Goal: Task Accomplishment & Management: Complete application form

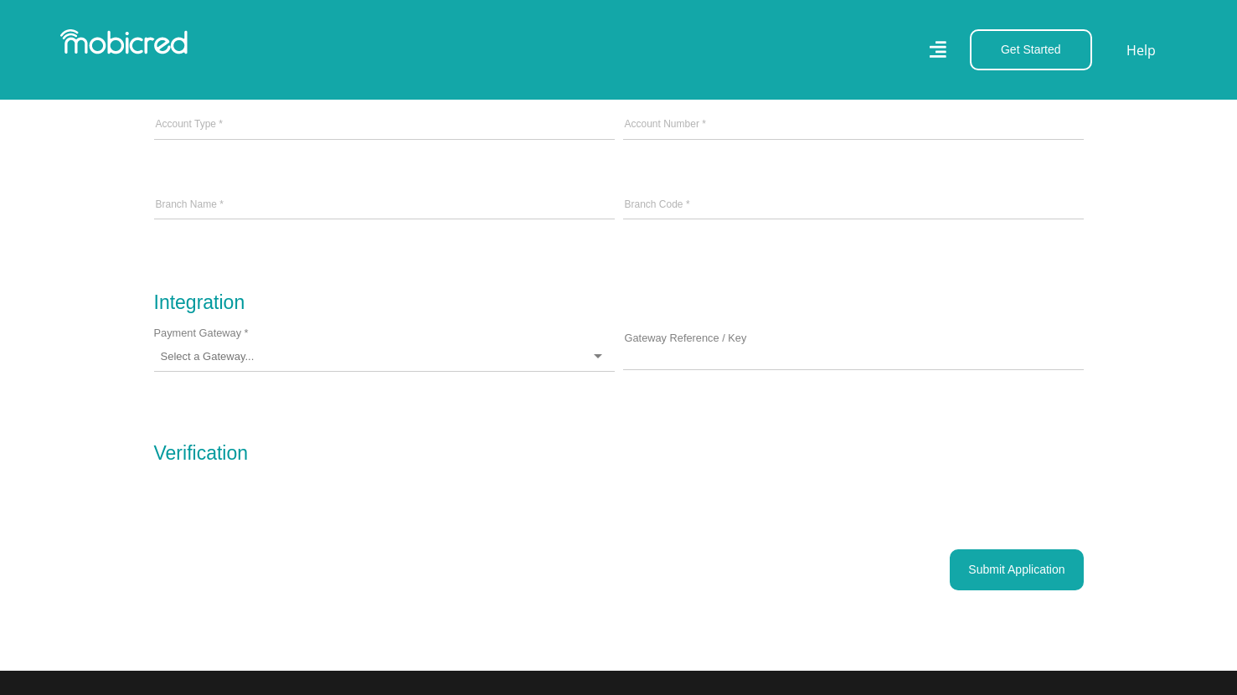
scroll to position [1490, 0]
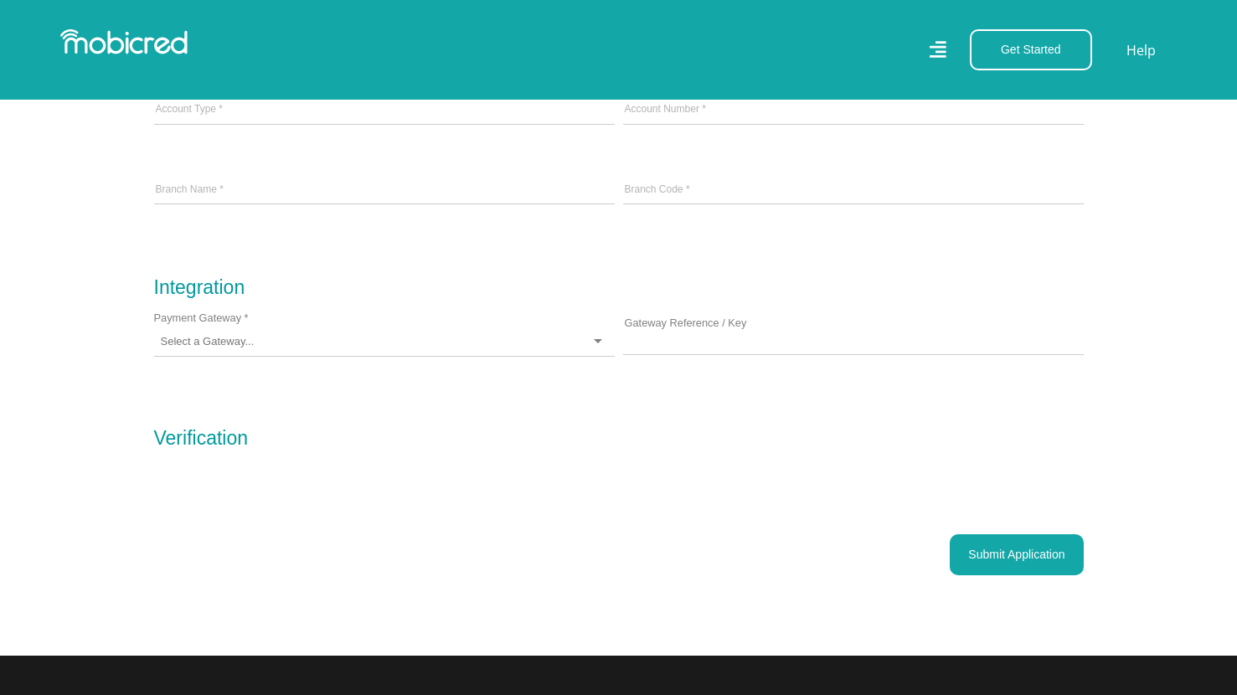
click at [440, 350] on div at bounding box center [384, 341] width 461 height 29
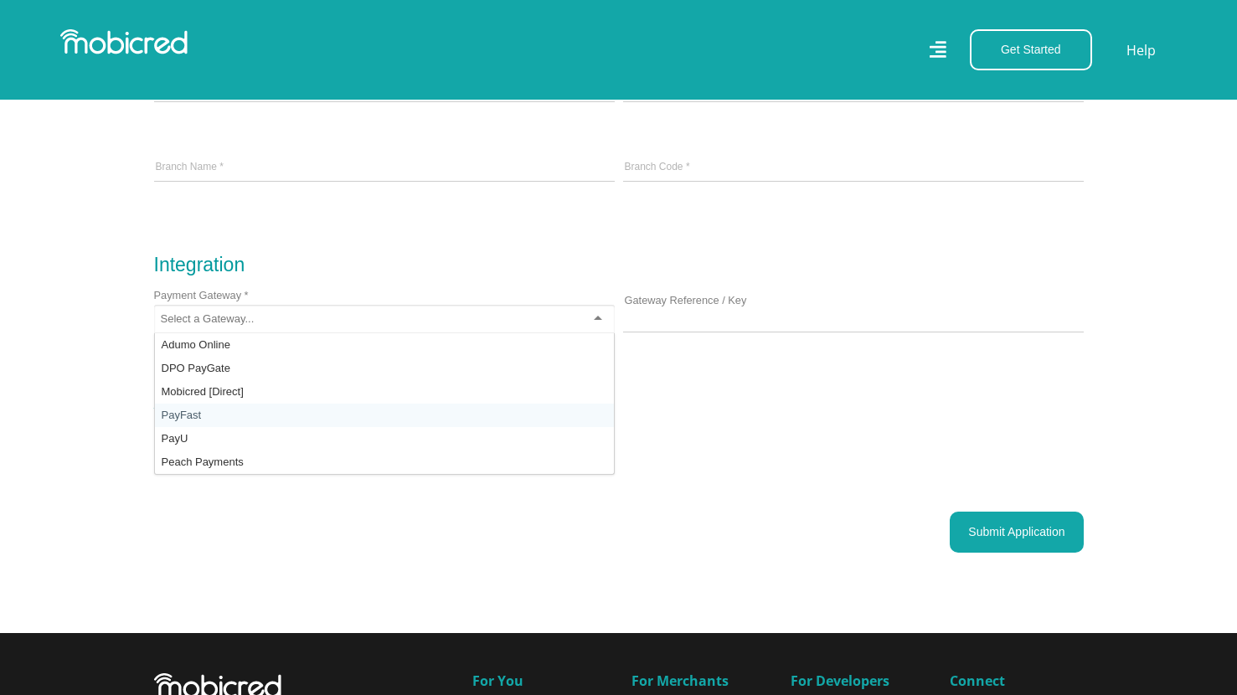
scroll to position [1518, 0]
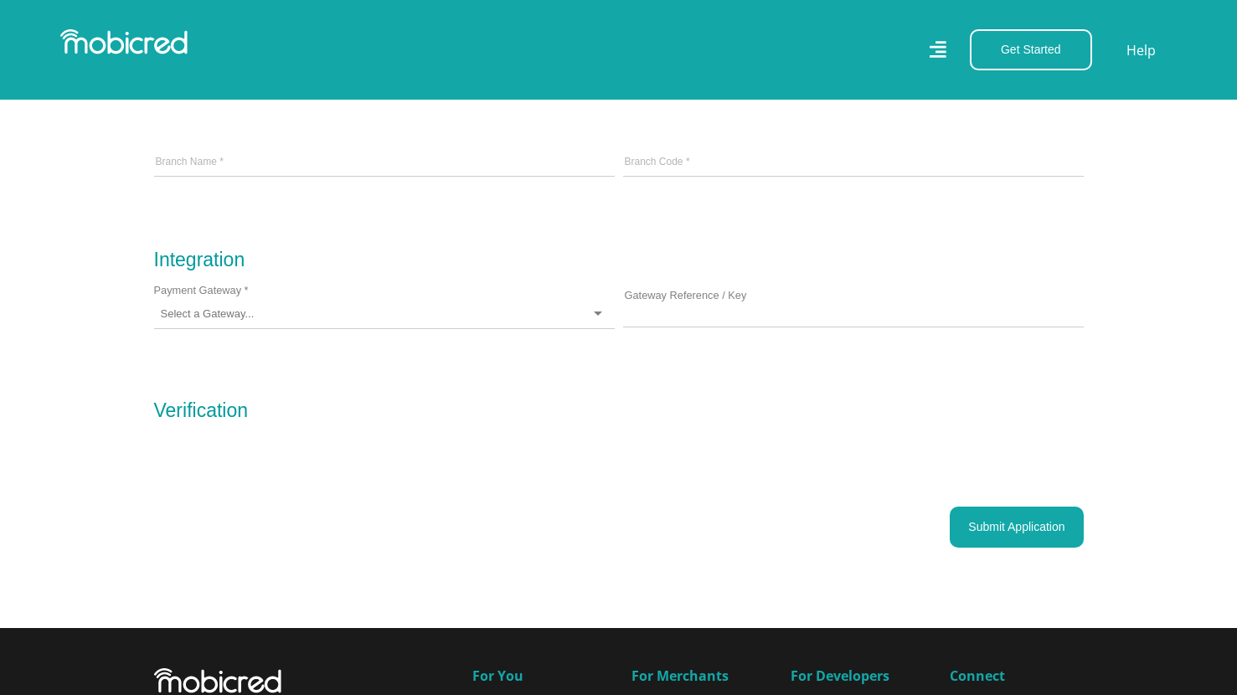
click at [593, 543] on div "Submit Application" at bounding box center [618, 527] width 929 height 41
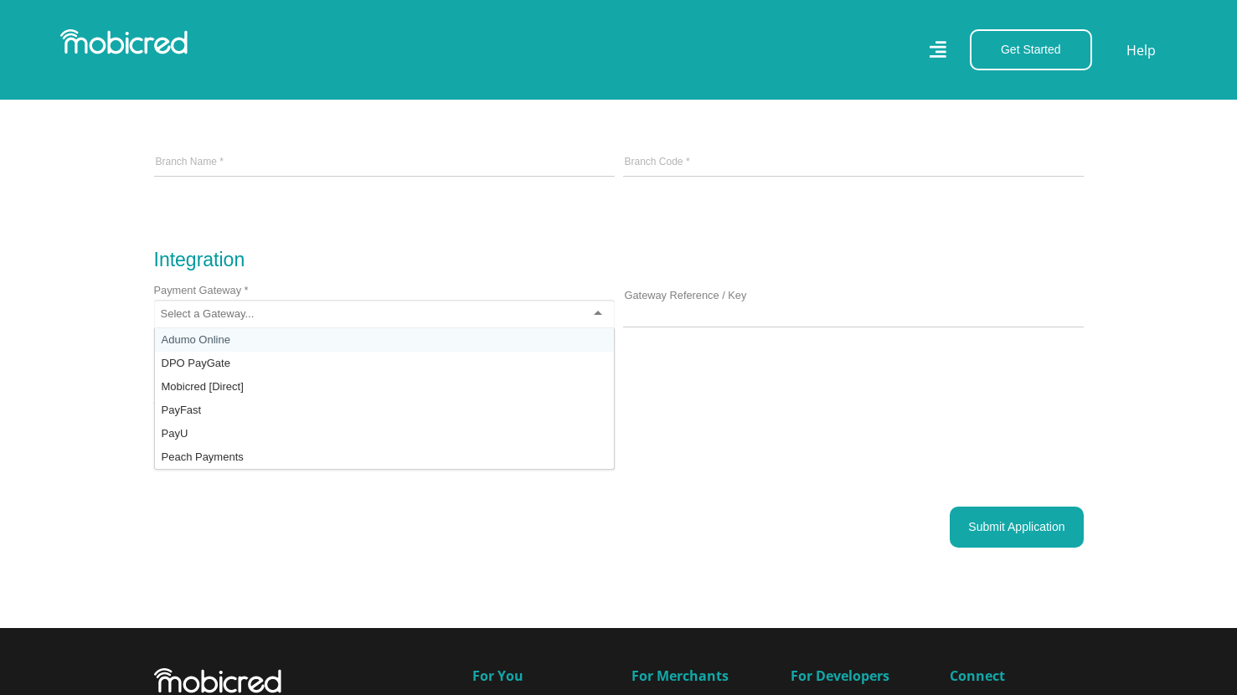
click at [524, 310] on div at bounding box center [384, 314] width 461 height 29
click at [605, 532] on div "Submit Application" at bounding box center [618, 527] width 929 height 41
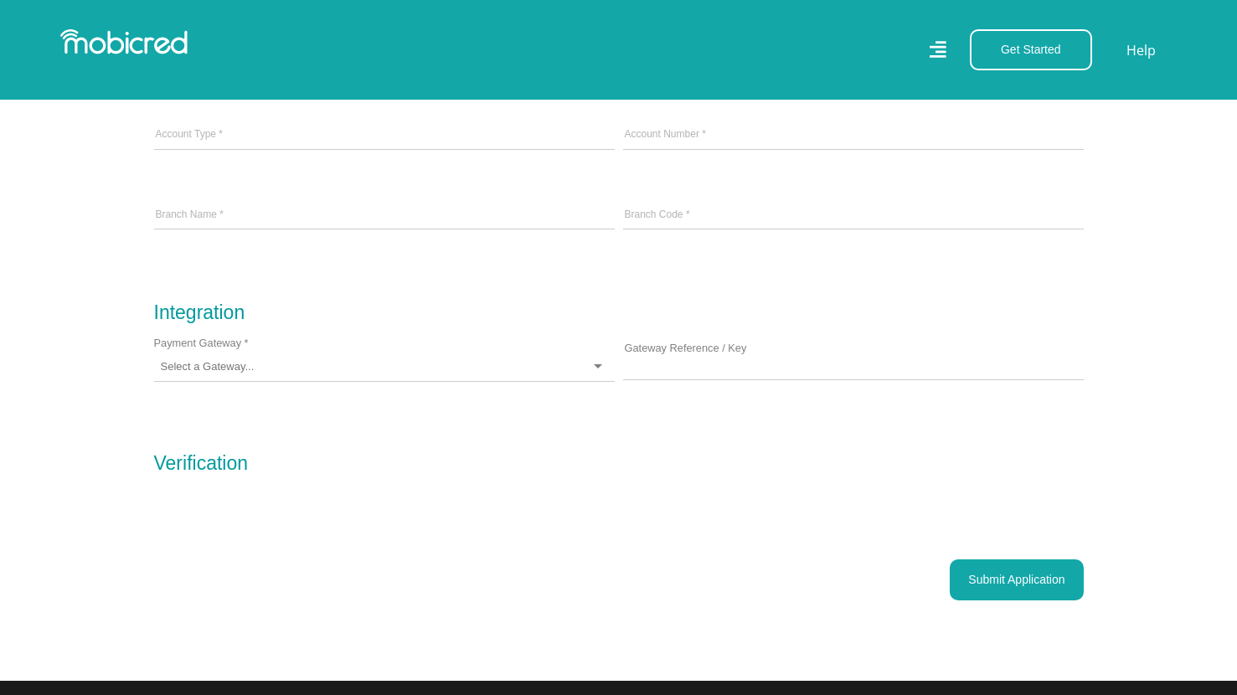
scroll to position [1454, 0]
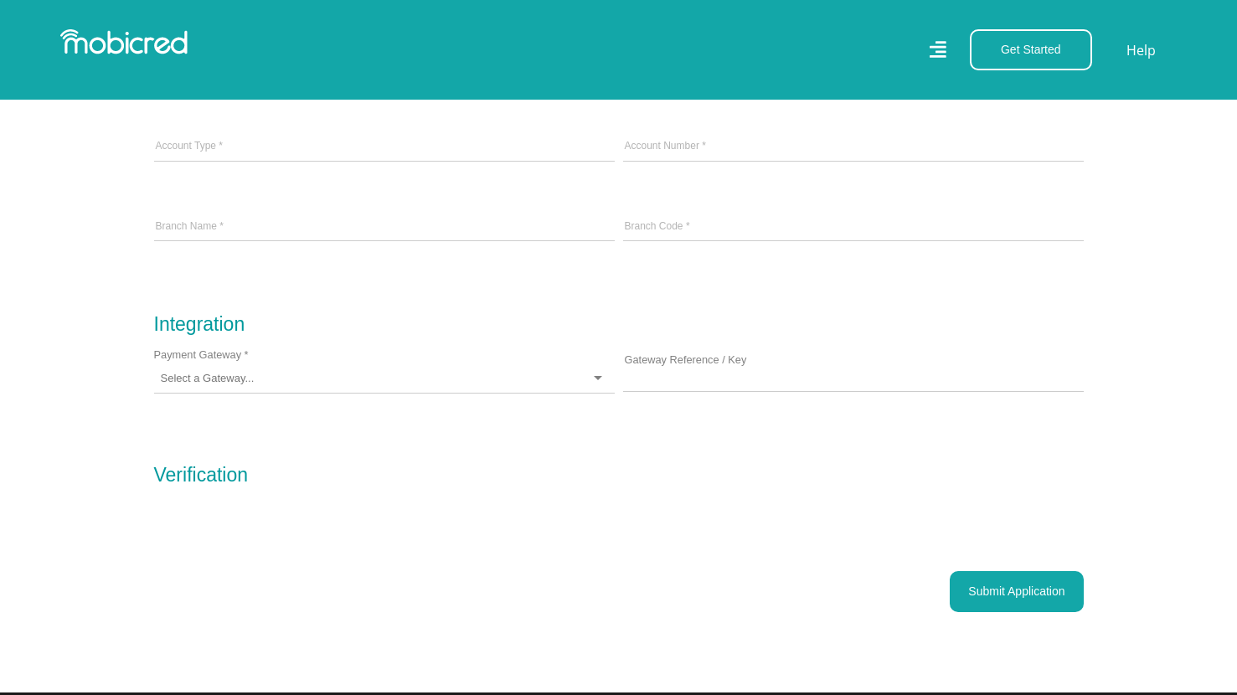
click at [560, 381] on div at bounding box center [384, 378] width 461 height 29
click at [651, 390] on input "Gateway Reference / Key" at bounding box center [853, 377] width 461 height 25
click at [677, 386] on input "Gateway Reference / Key" at bounding box center [853, 377] width 461 height 25
paste input "bzto7ev9j30jd"
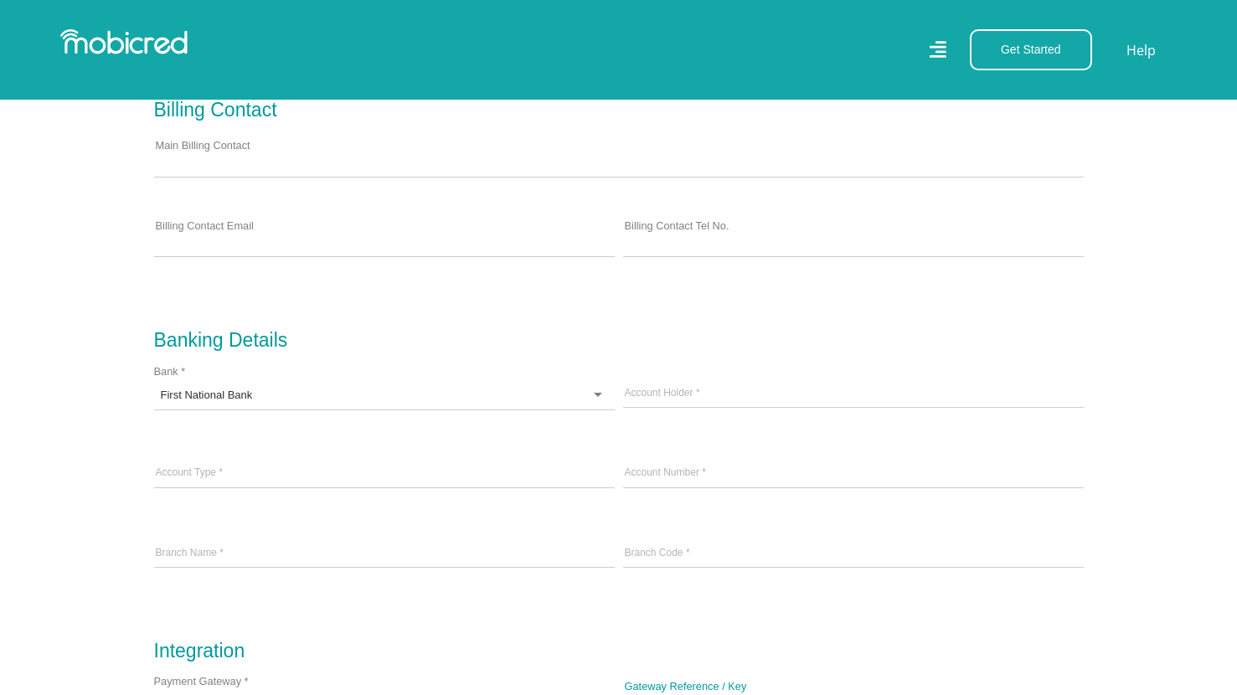
scroll to position [1142, 0]
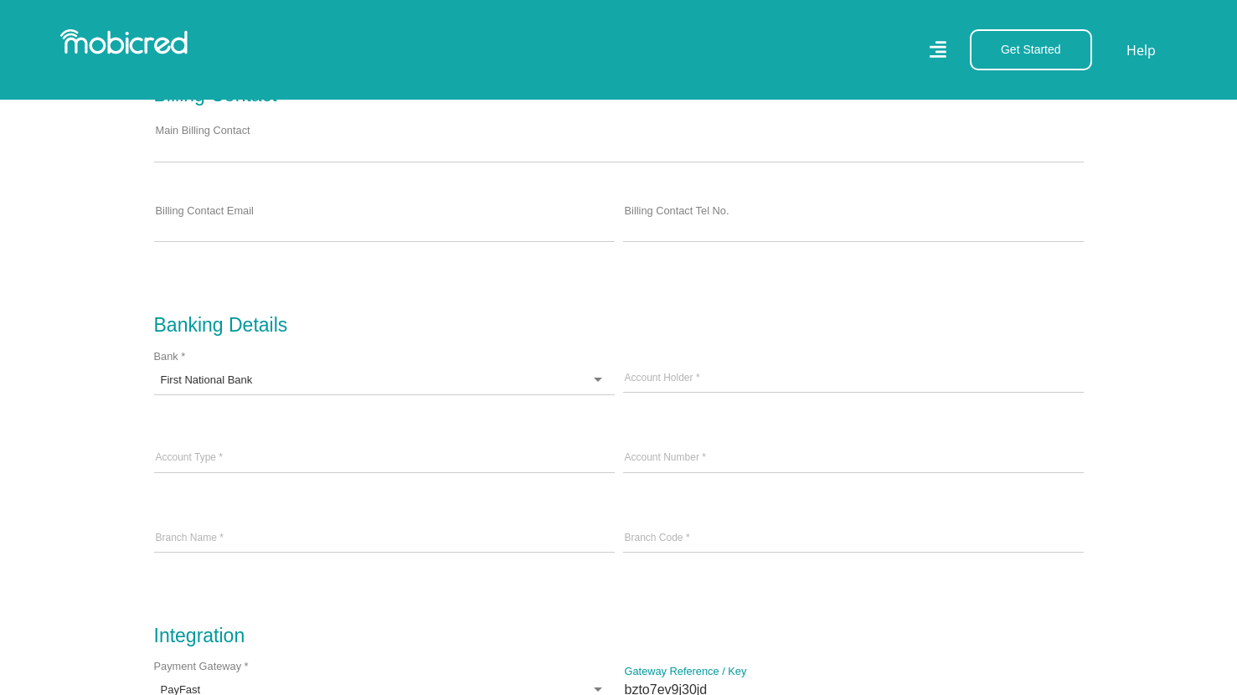
type input "bzto7ev9j30jd"
click at [753, 372] on input "Account Holder *" at bounding box center [853, 379] width 461 height 25
type input "63155222292"
click at [296, 468] on input "Account Type *" at bounding box center [384, 458] width 461 height 25
type input "Current"
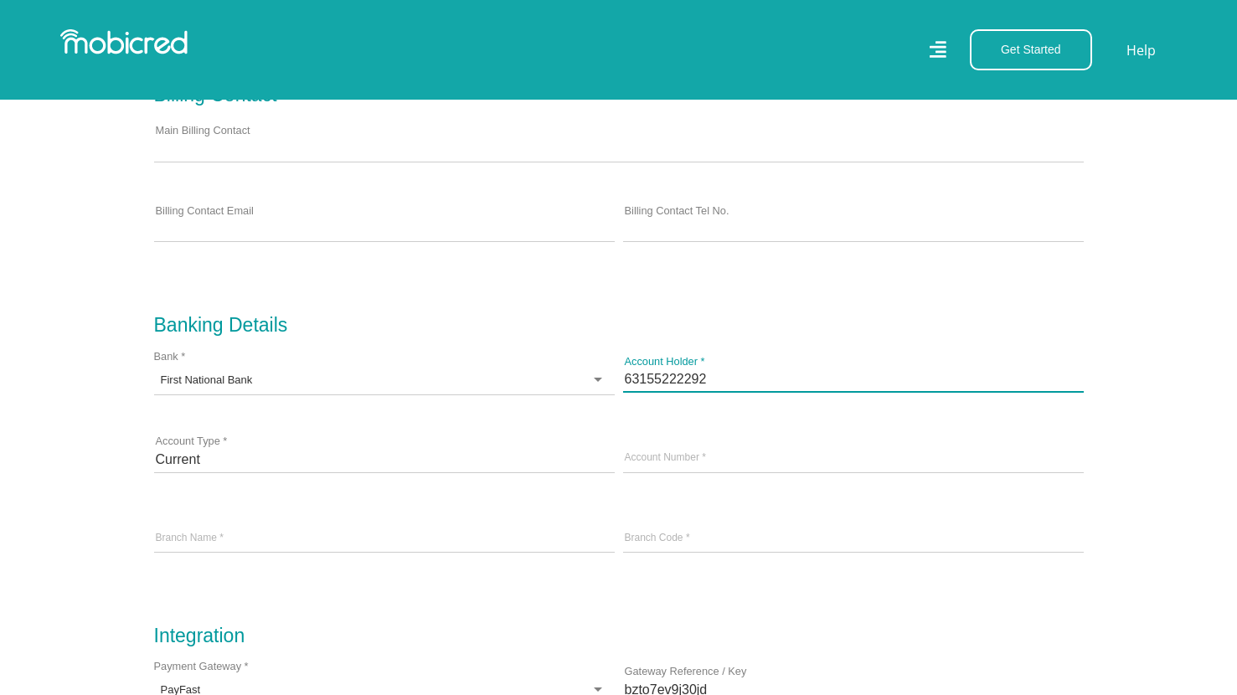
drag, startPoint x: 724, startPoint y: 386, endPoint x: 624, endPoint y: 384, distance: 100.5
click at [624, 384] on input "63155222292" at bounding box center [853, 379] width 461 height 25
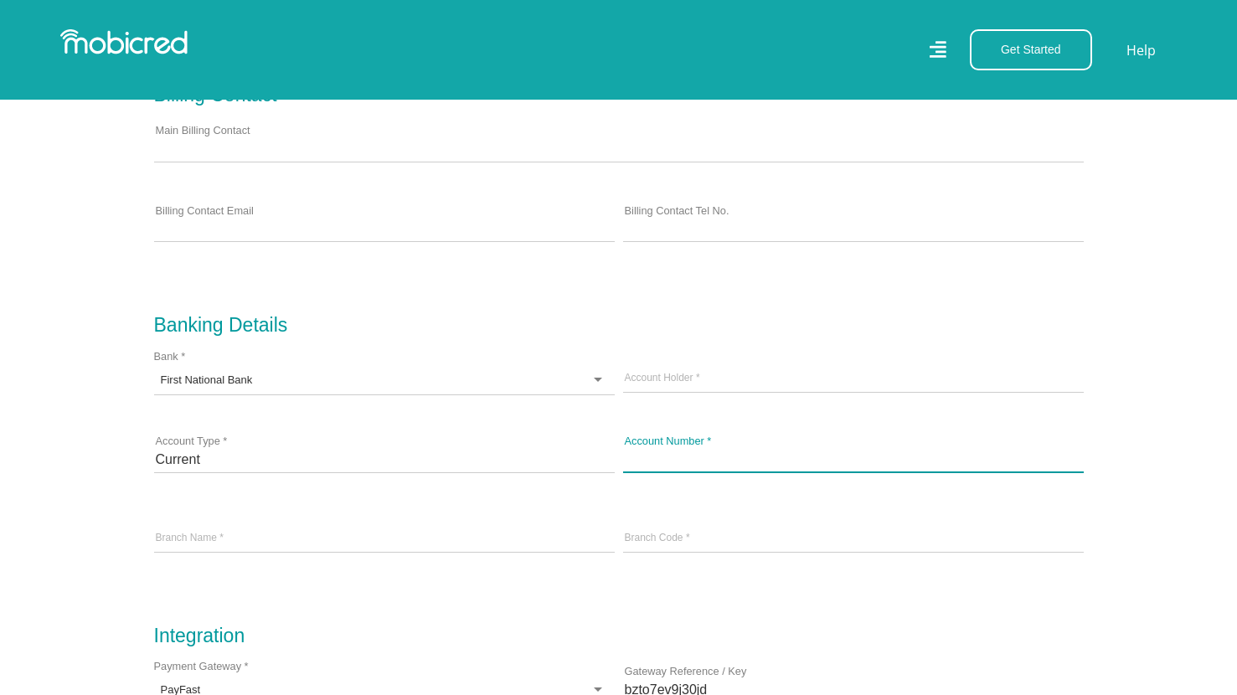
click at [663, 458] on input "text" at bounding box center [853, 458] width 461 height 25
paste input "63155222292"
type input "63155222292"
click at [677, 368] on div "Account Holder *" at bounding box center [853, 380] width 469 height 80
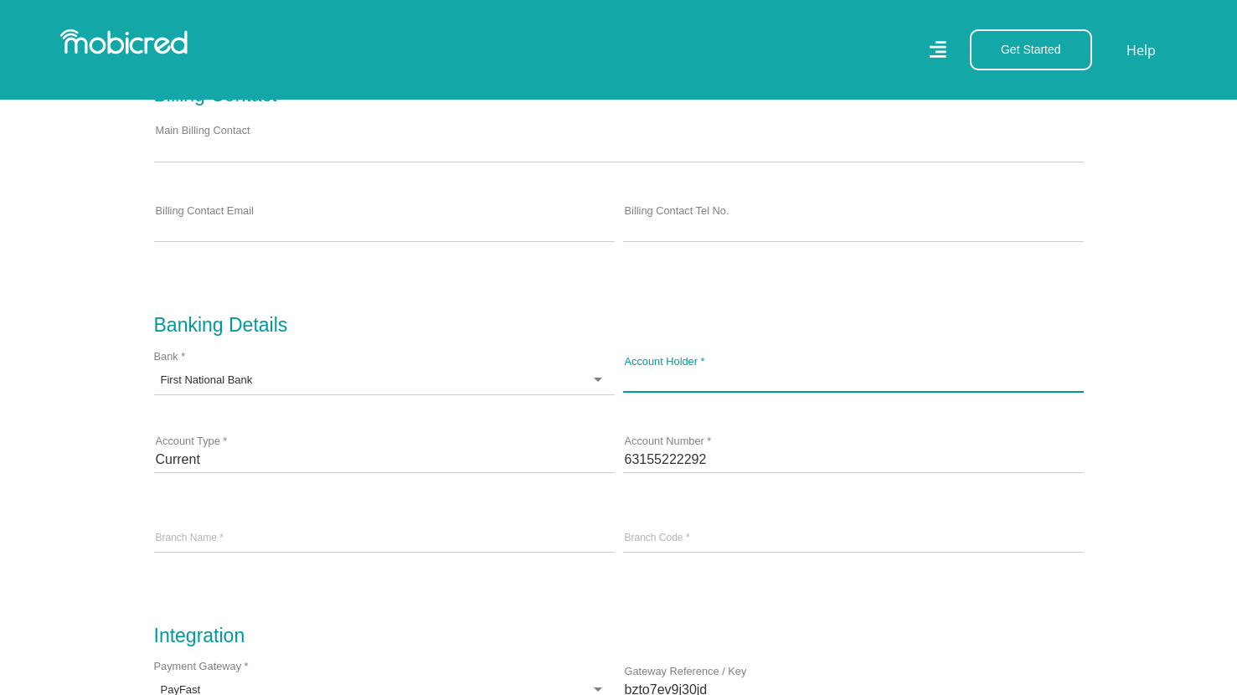
click at [677, 381] on input "Account Holder *" at bounding box center [853, 379] width 461 height 25
type input "Matthew Fehrsen"
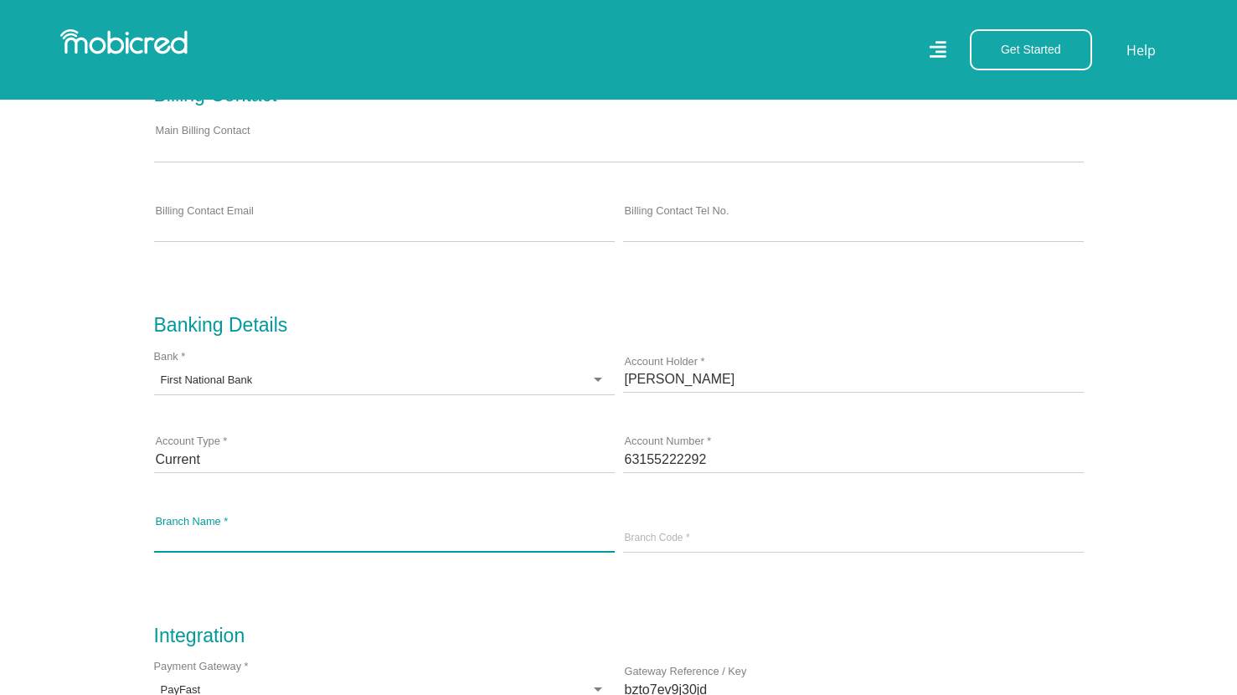
click at [403, 546] on input "Branch Name *" at bounding box center [384, 539] width 461 height 25
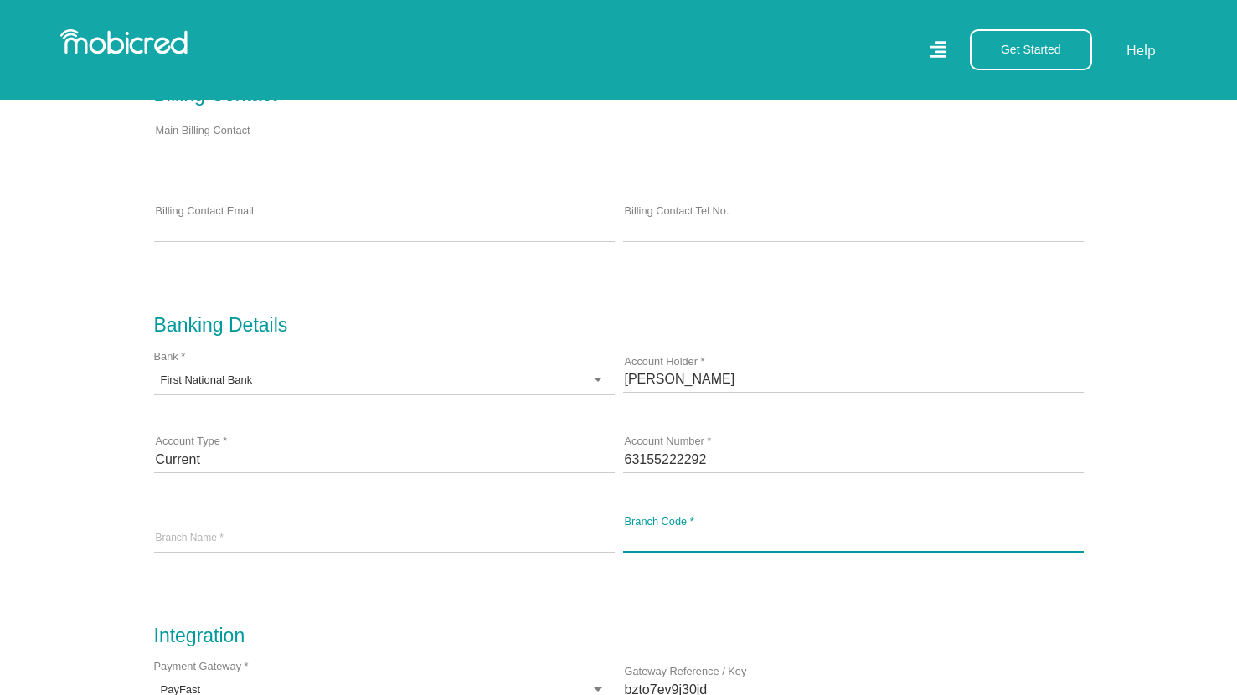
click at [647, 548] on input "Branch Code *" at bounding box center [853, 539] width 461 height 25
paste input "250655"
type input "250655"
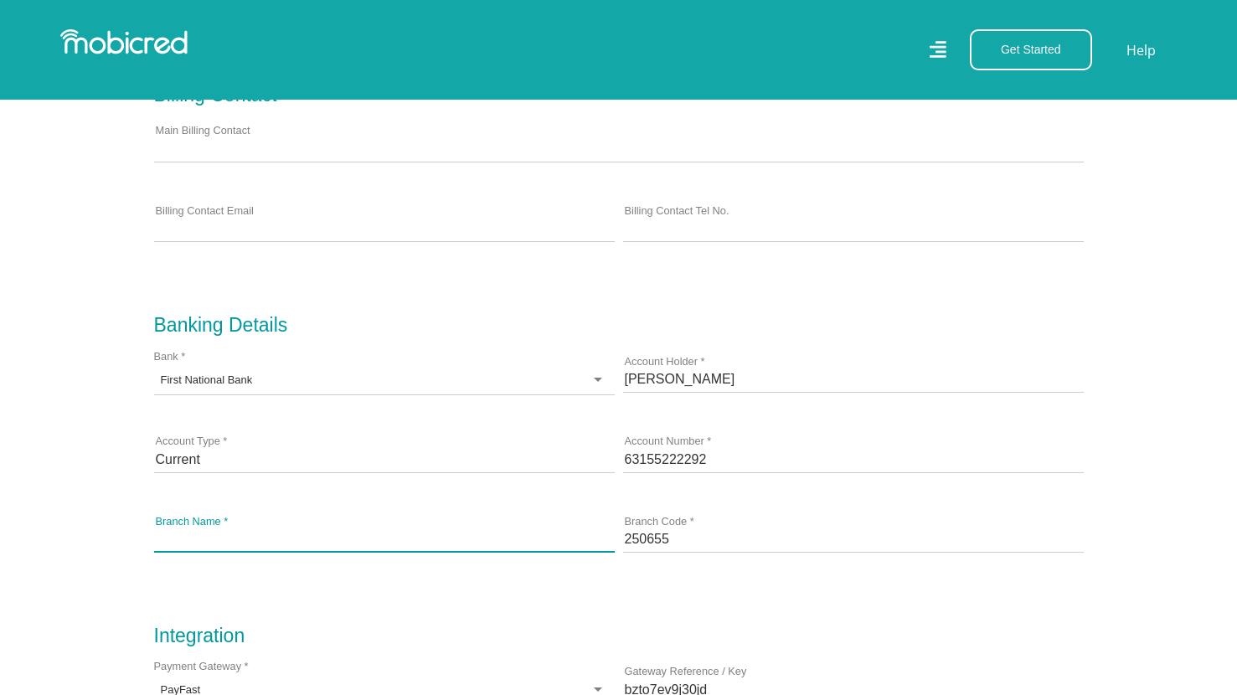
click at [435, 546] on input "Branch Name *" at bounding box center [384, 539] width 461 height 25
click at [409, 545] on input "Branch Name *" at bounding box center [384, 539] width 461 height 25
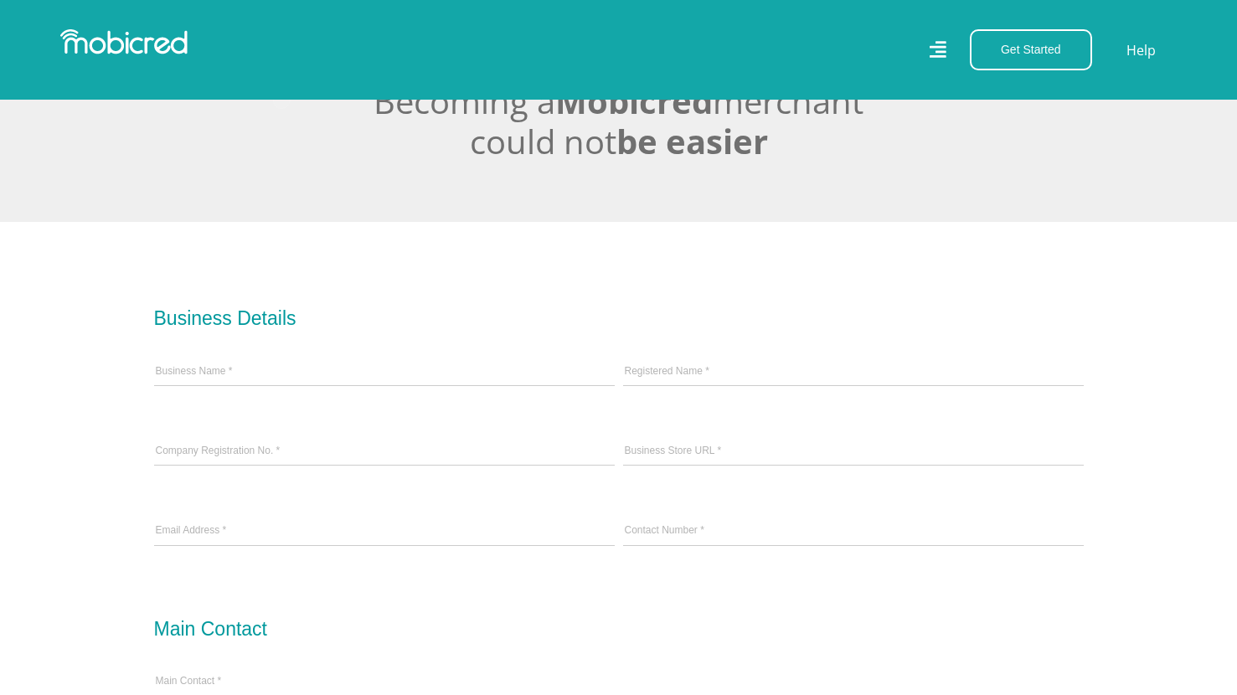
scroll to position [404, 1]
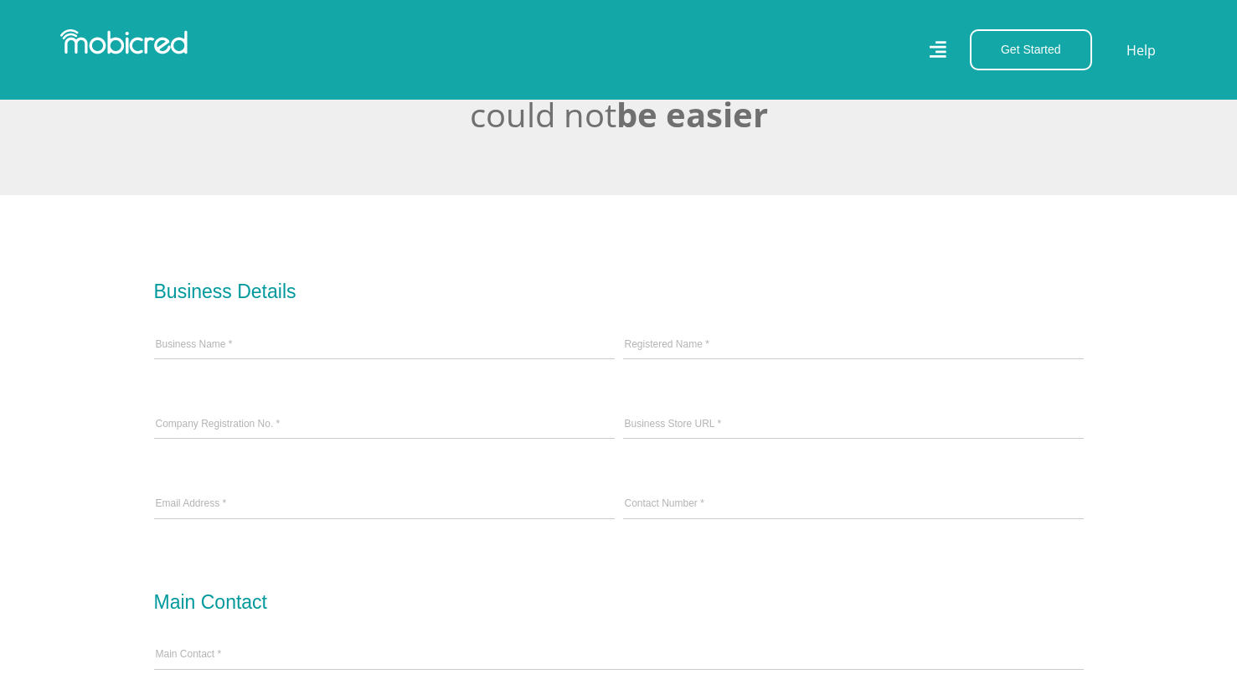
type input "Green Point"
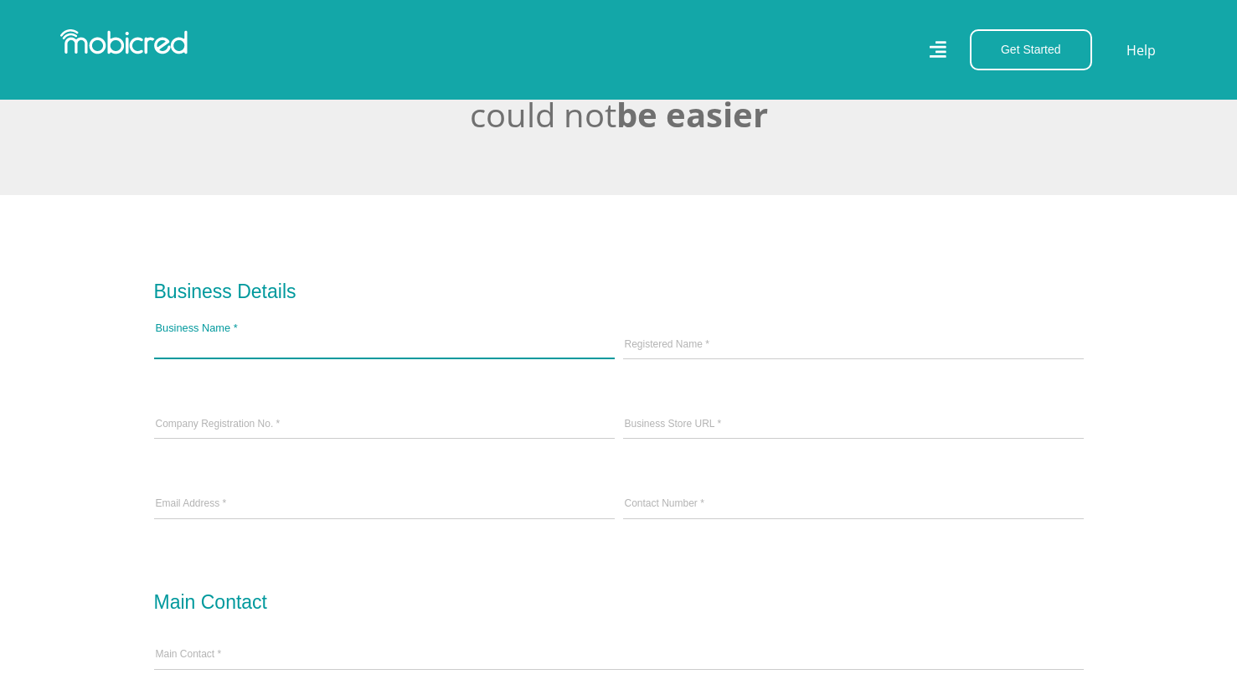
click at [451, 349] on input "Business Name *" at bounding box center [384, 345] width 461 height 25
type input "[URL]"
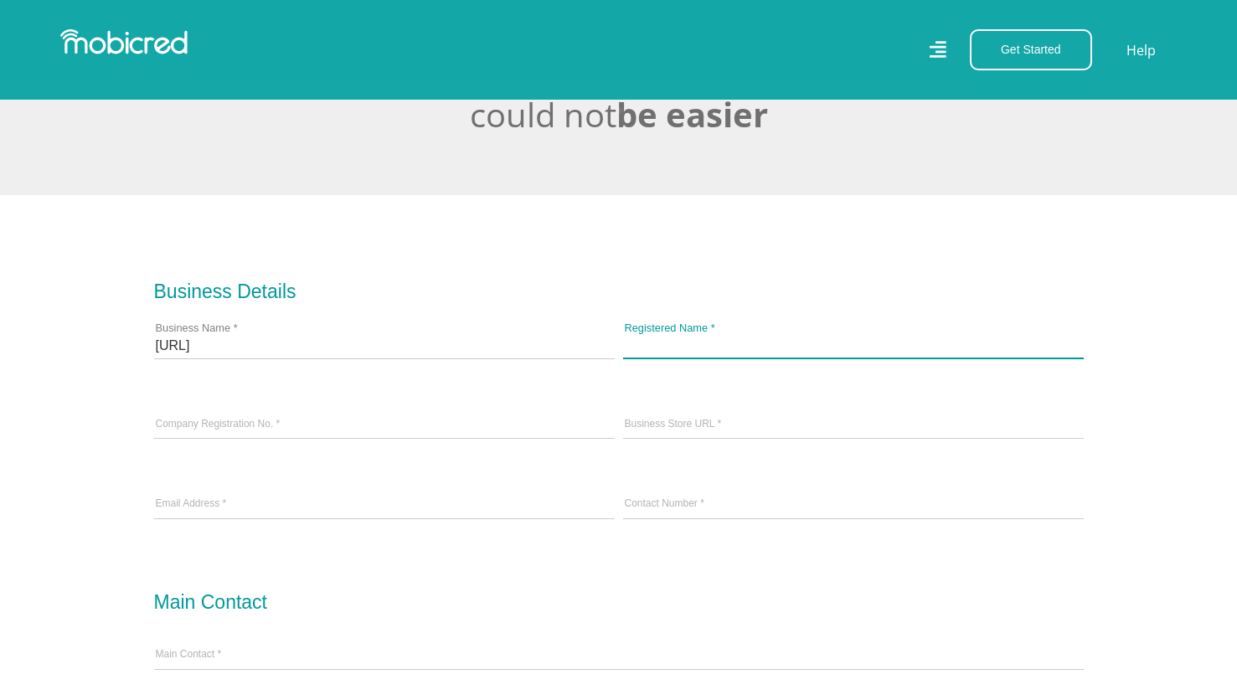
click at [682, 351] on input "Registered Name *" at bounding box center [853, 345] width 461 height 25
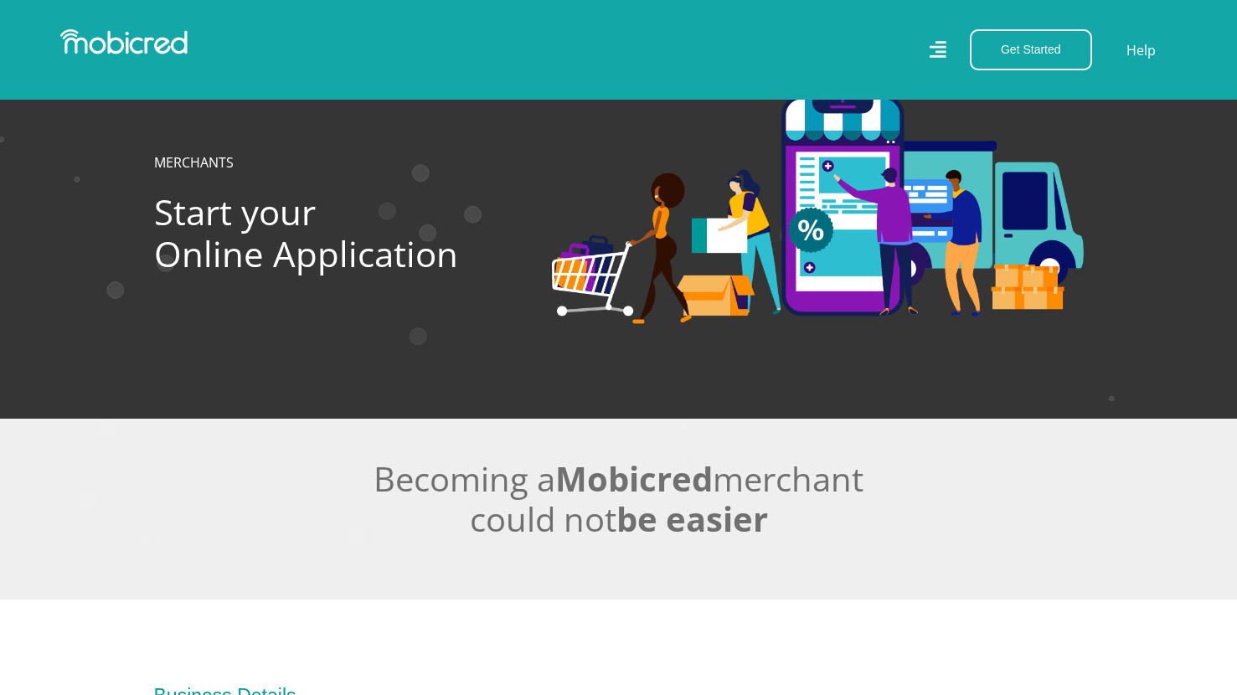
scroll to position [404, 1]
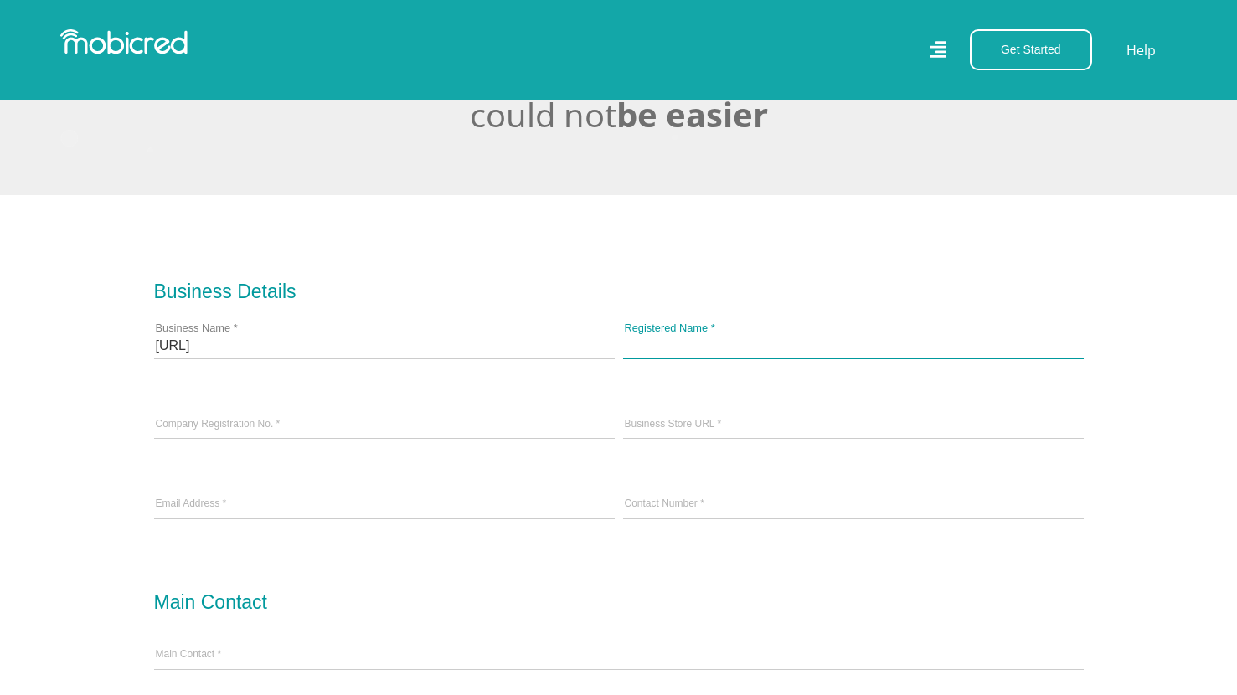
click at [703, 353] on input "Registered Name *" at bounding box center [853, 345] width 461 height 25
paste input "PENNG AI (PTY) LTD-2025 / 376942 / 07"
drag, startPoint x: 885, startPoint y: 356, endPoint x: 756, endPoint y: 353, distance: 129.0
click at [756, 353] on input "PENNG AI (PTY) LTD-2025 / 376942 / 07" at bounding box center [853, 345] width 461 height 25
type input "PENNG AI (PTY) LTD-"
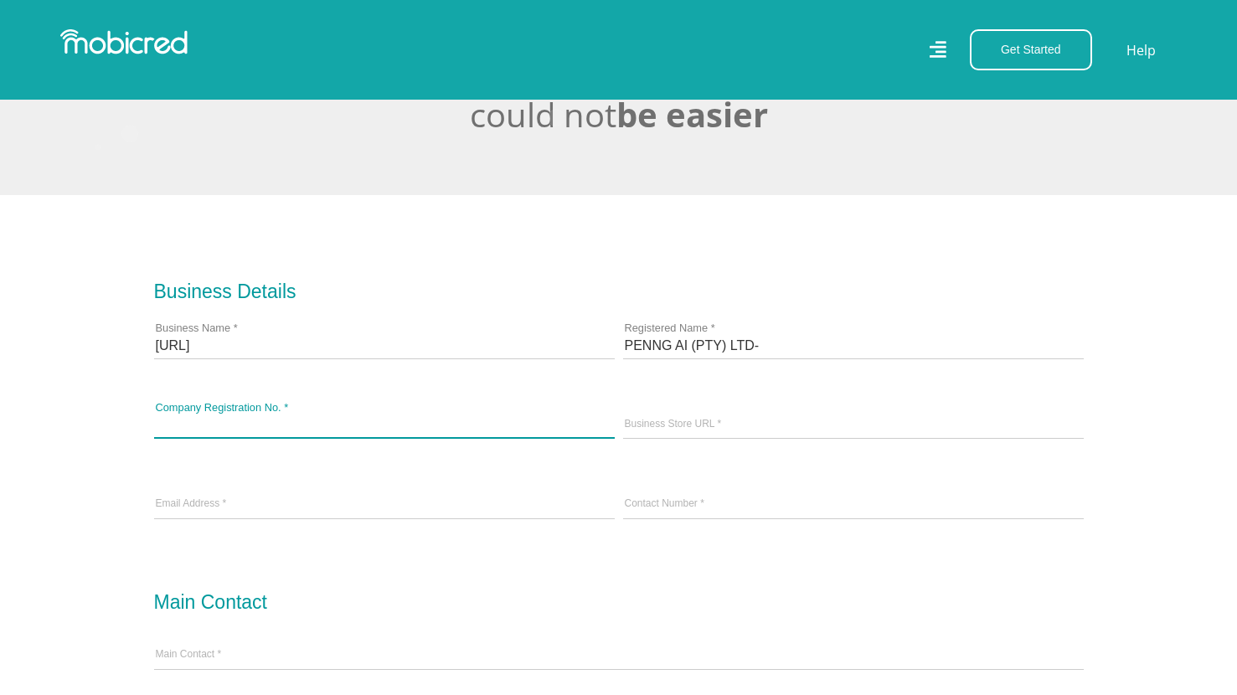
click at [444, 433] on input "Company Registration No. *" at bounding box center [384, 425] width 461 height 25
paste input "2025 / 376942 / 07"
type input "2025 / 376942 / 07"
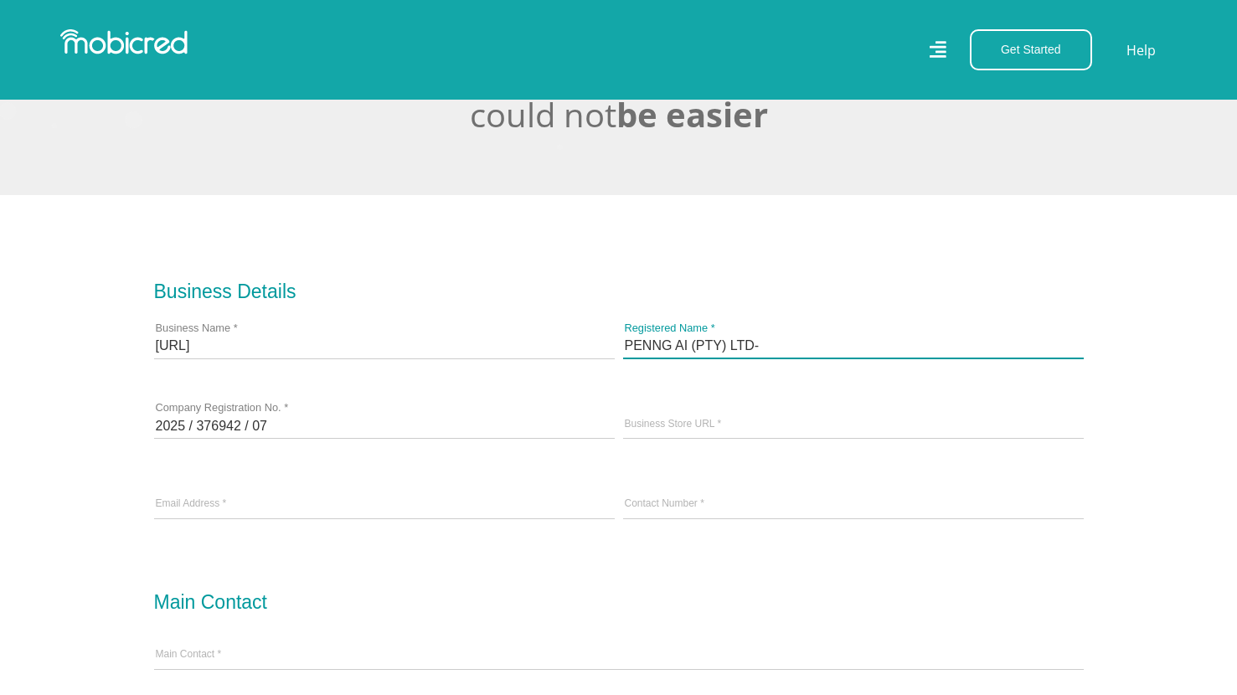
click at [767, 356] on input "PENNG AI (PTY) LTD-" at bounding box center [853, 345] width 461 height 25
type input "PENNG AI (PTY) LTD"
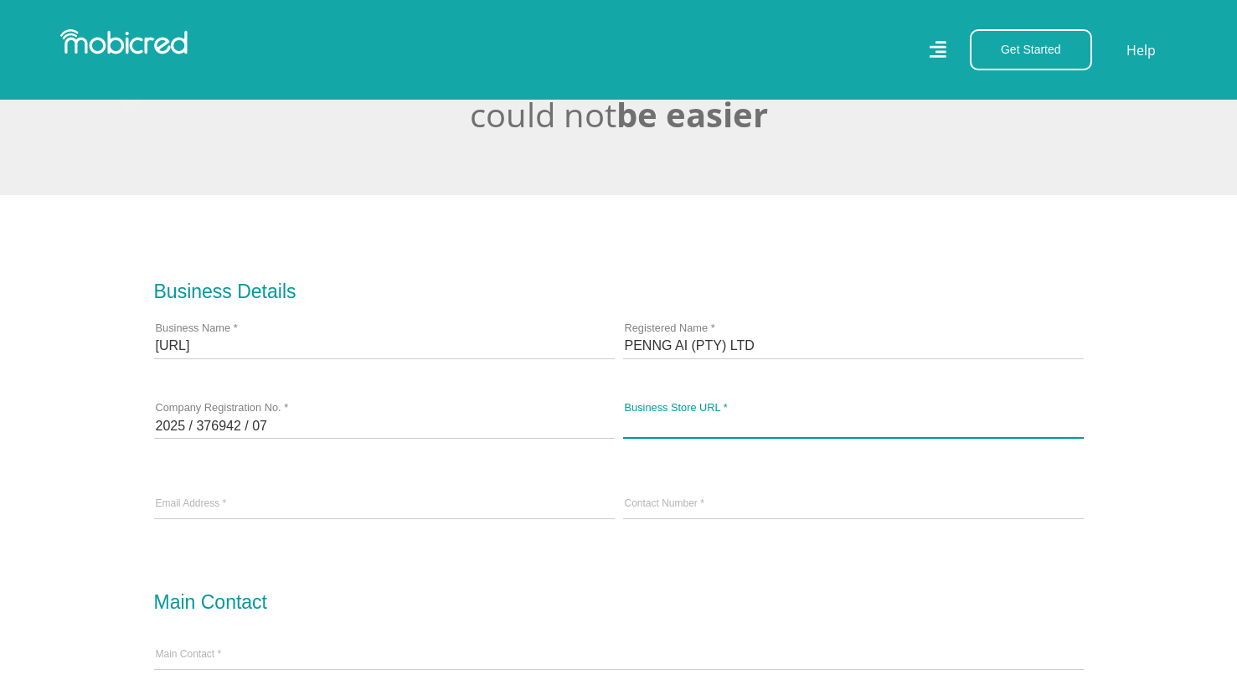
click at [734, 426] on input "Business Store URL *" at bounding box center [853, 425] width 461 height 25
type input "www.penng.ai"
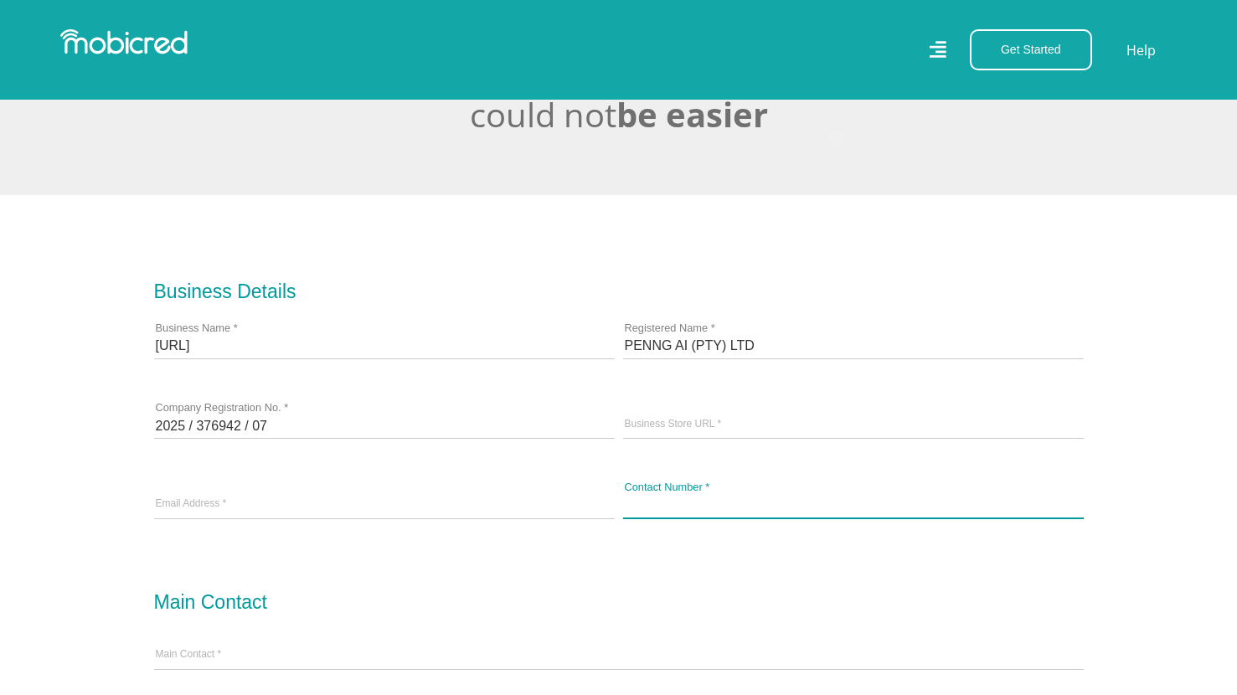
click at [696, 510] on input "Contact Number *" at bounding box center [853, 504] width 461 height 25
type input "[PHONE_NUMBER]"
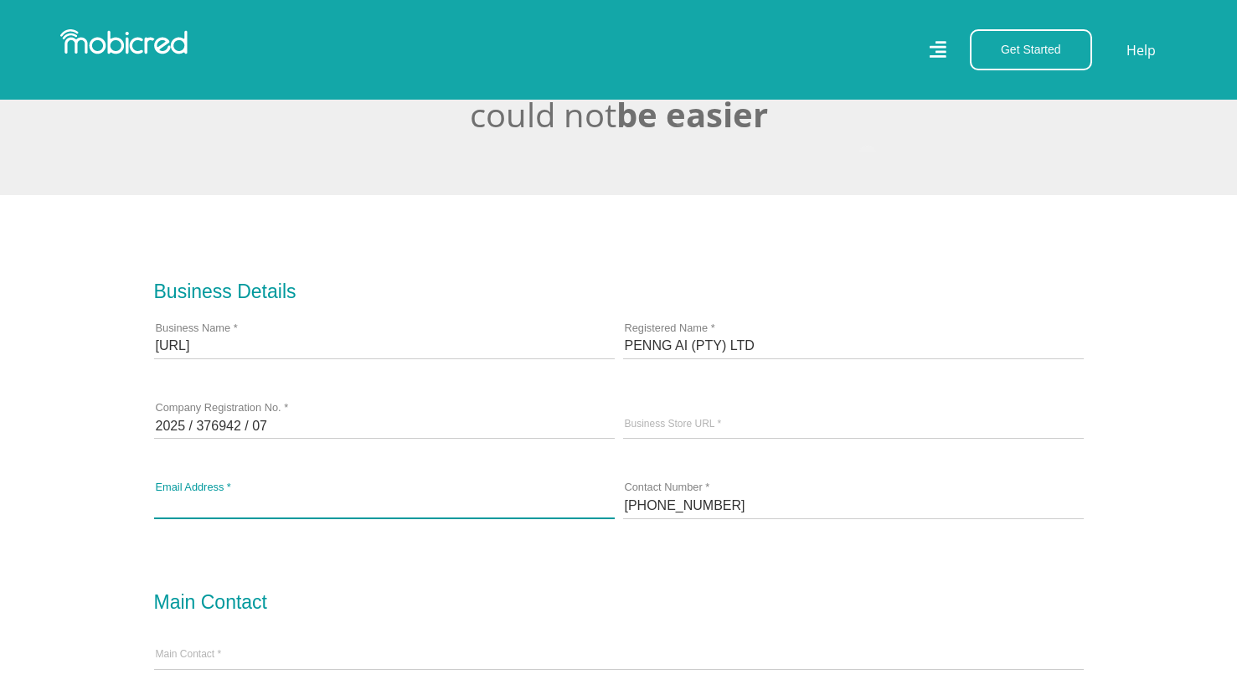
click at [457, 507] on input "email" at bounding box center [384, 504] width 461 height 25
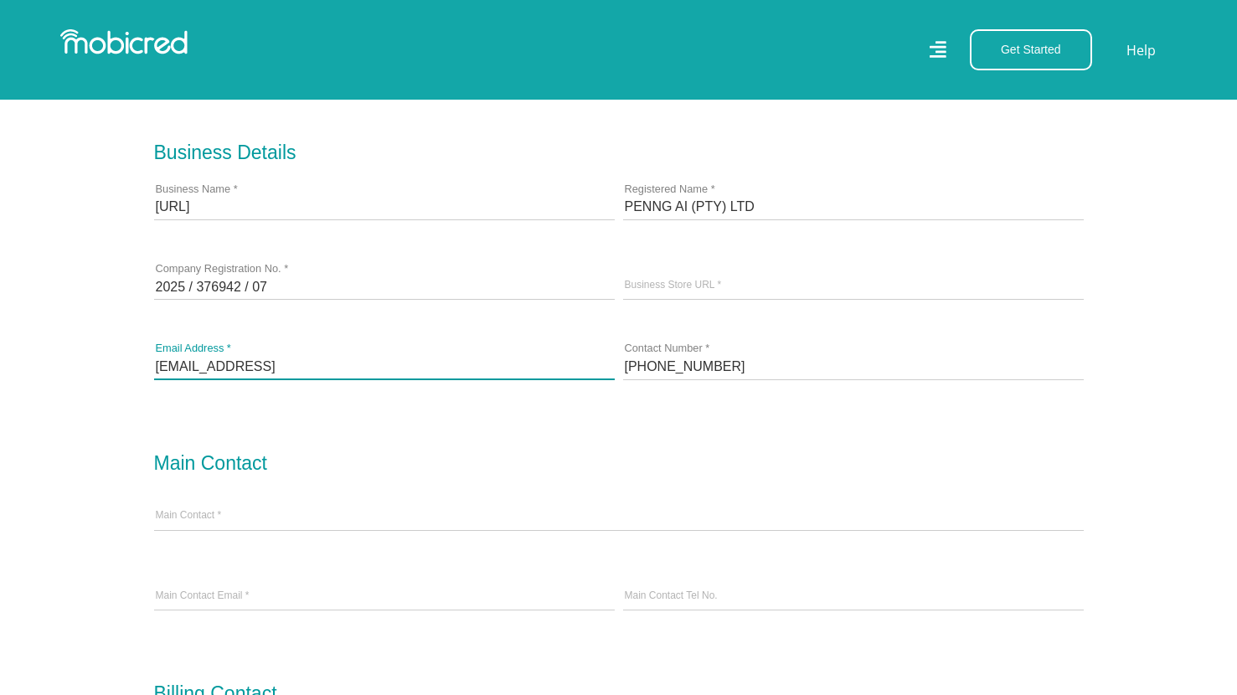
scroll to position [547, 1]
type input "[EMAIL_ADDRESS]"
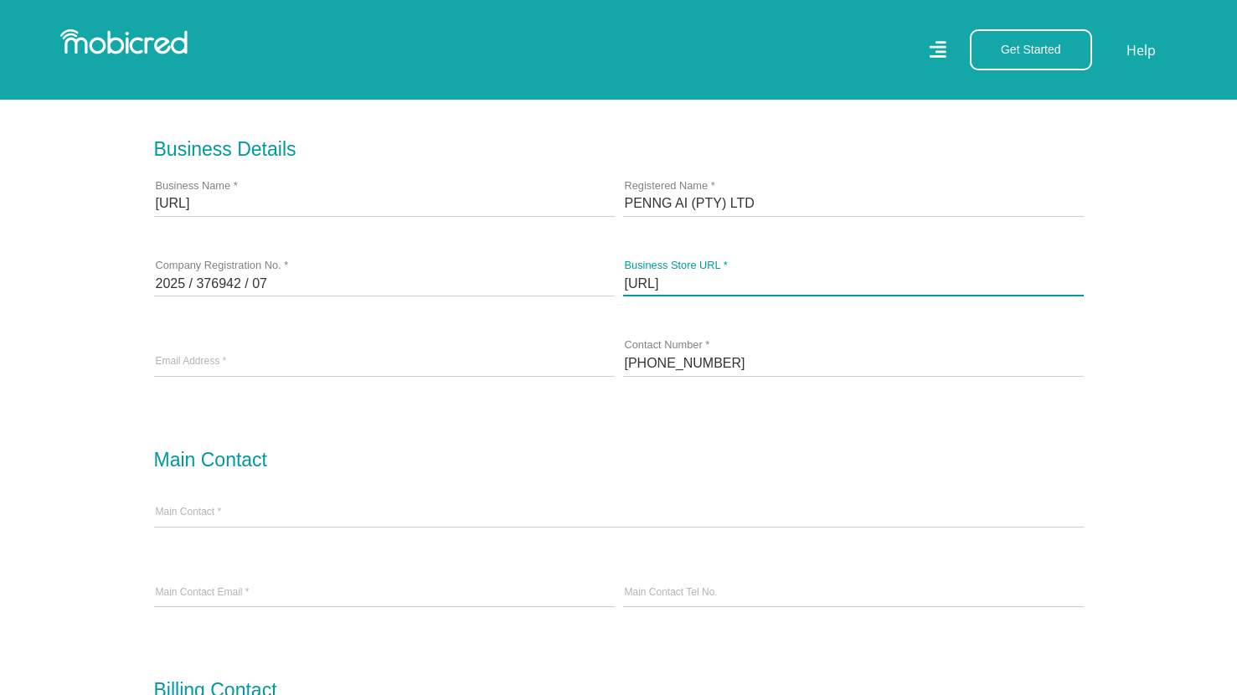
click at [695, 290] on input "www.penng.ai" at bounding box center [853, 282] width 461 height 25
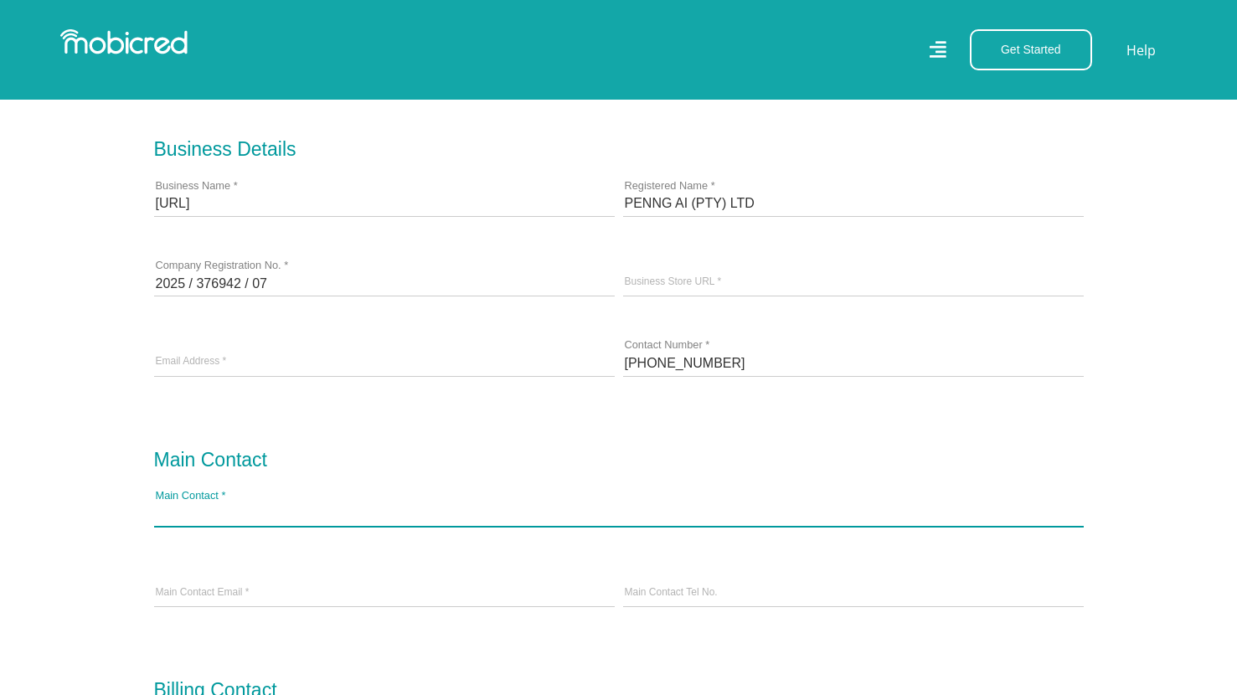
click at [499, 516] on input "Main Contact *" at bounding box center [618, 513] width 929 height 25
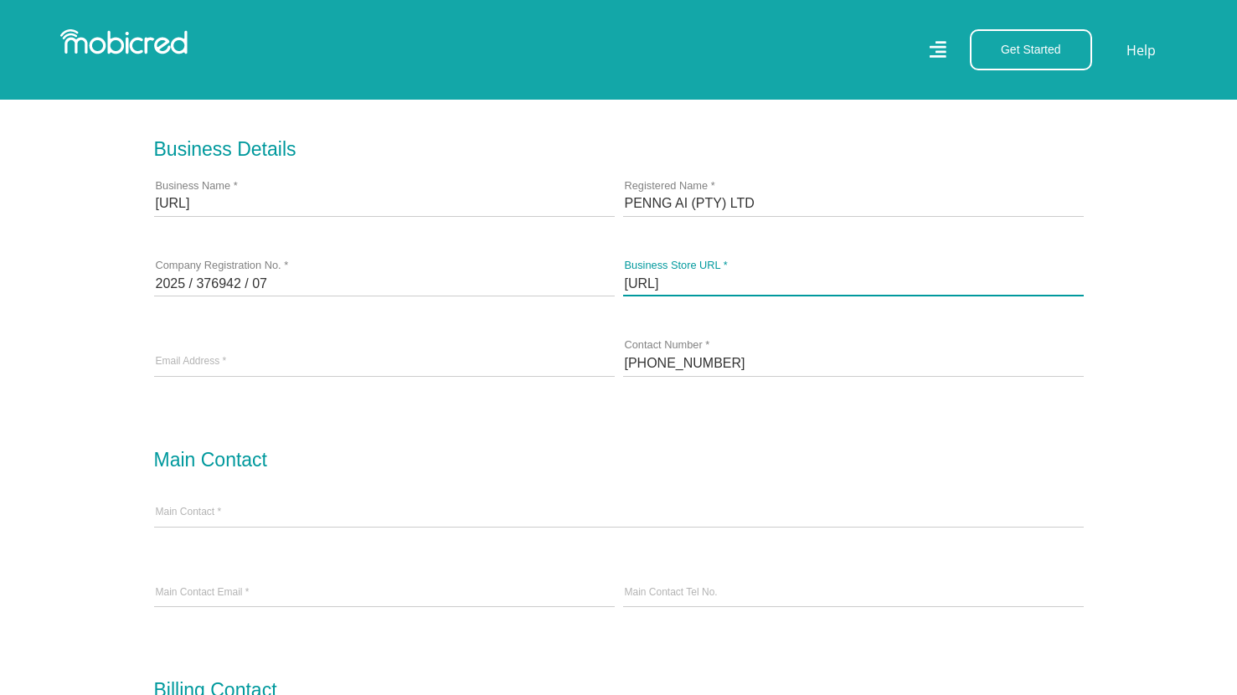
click at [739, 287] on input "www.penng.ai" at bounding box center [853, 282] width 461 height 25
click at [626, 292] on input "www.penng.ai" at bounding box center [853, 282] width 461 height 25
click at [823, 286] on input "www.penng.ai" at bounding box center [853, 282] width 461 height 25
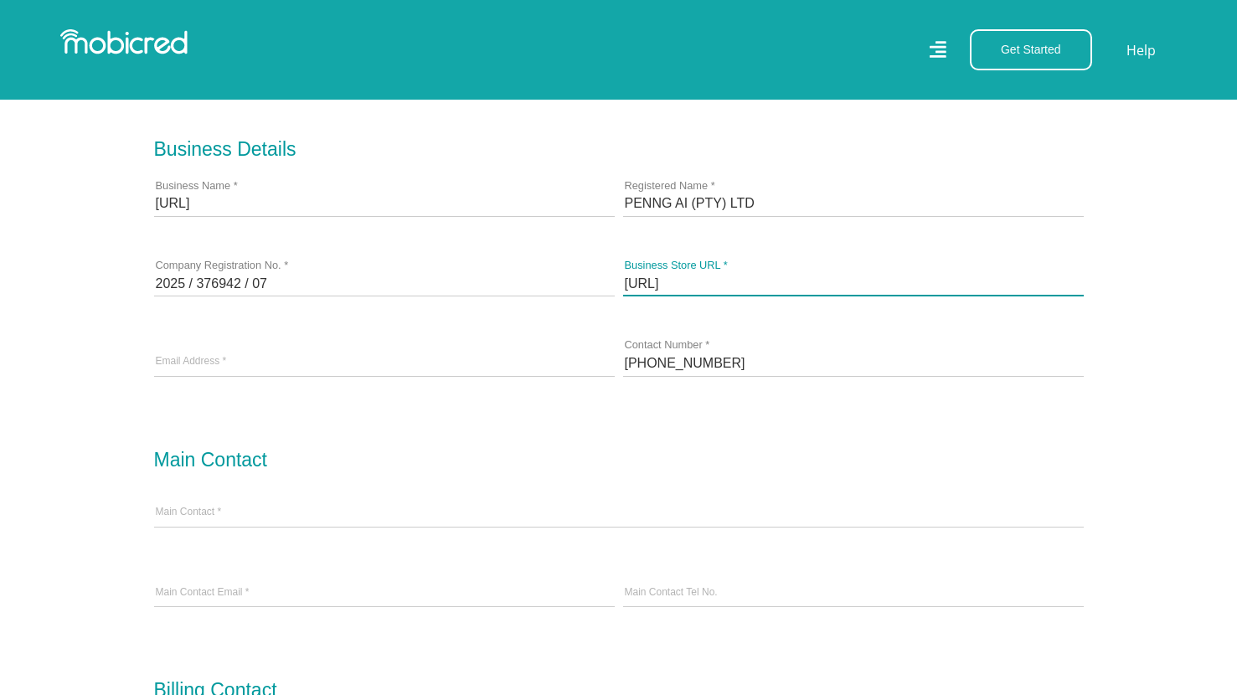
paste input "[URL]"
type input "[URL]"
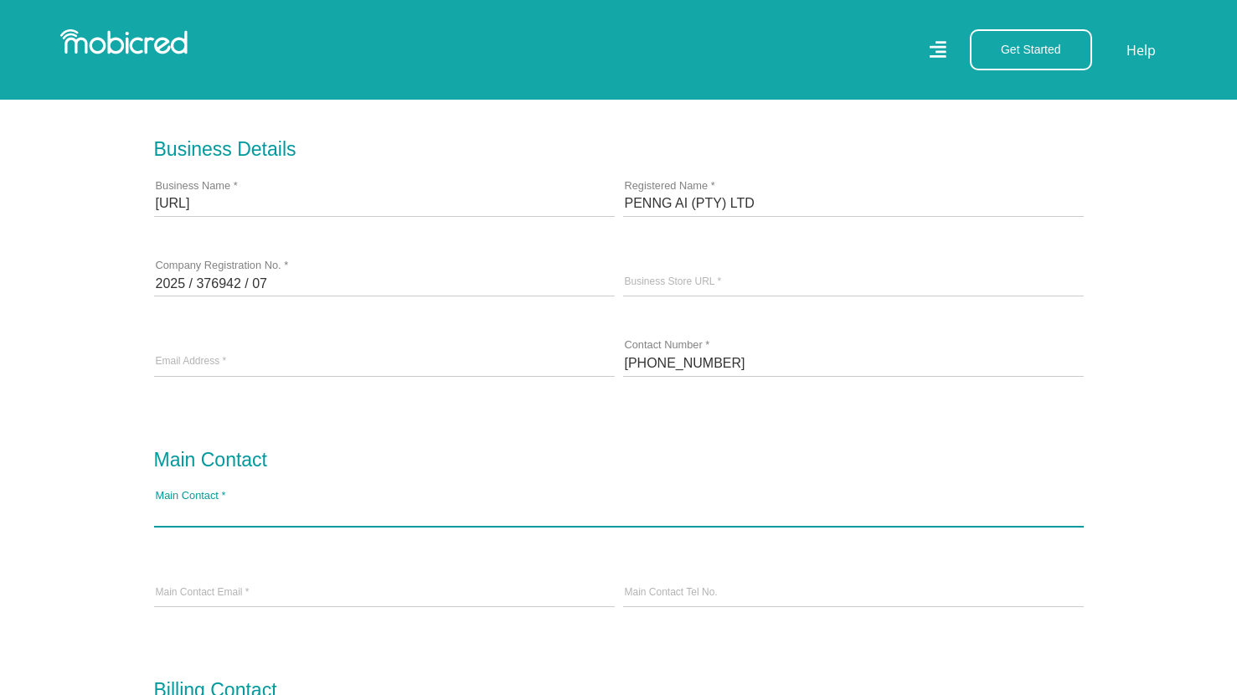
click at [381, 523] on input "Main Contact *" at bounding box center [618, 513] width 929 height 25
type input "Matthew Fehrsen"
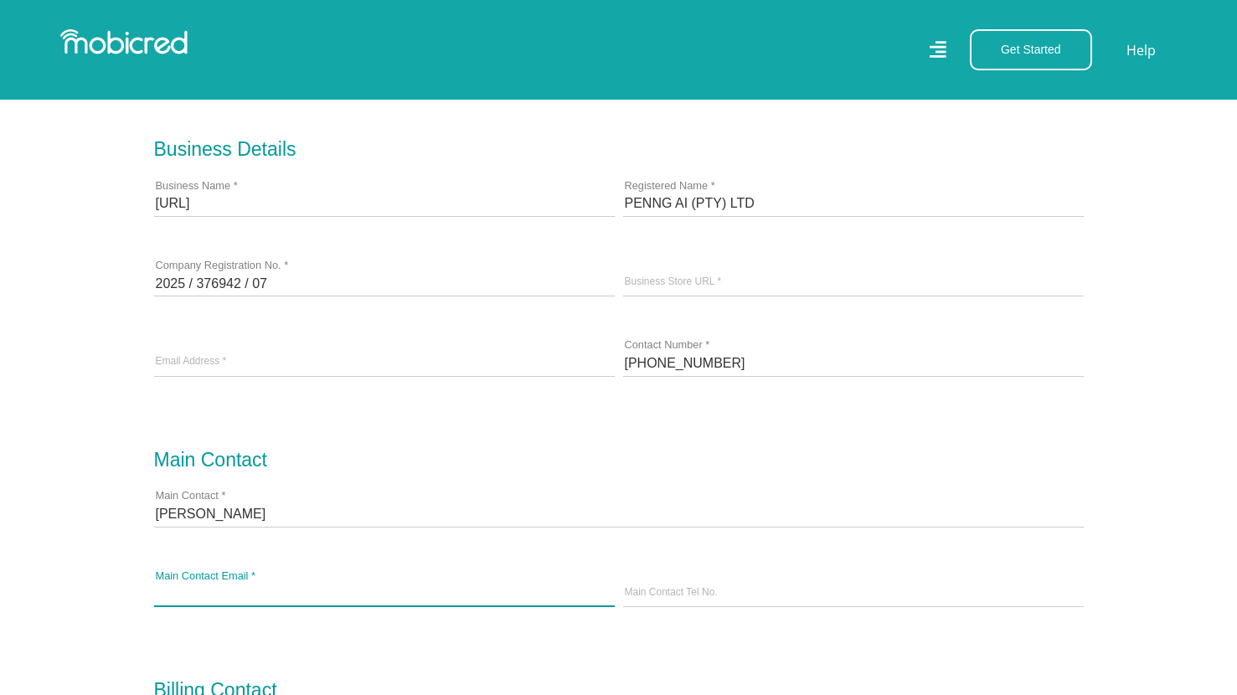
click at [409, 597] on input "Main Contact Email *" at bounding box center [384, 593] width 461 height 25
type input "fehrsen@penng.ai"
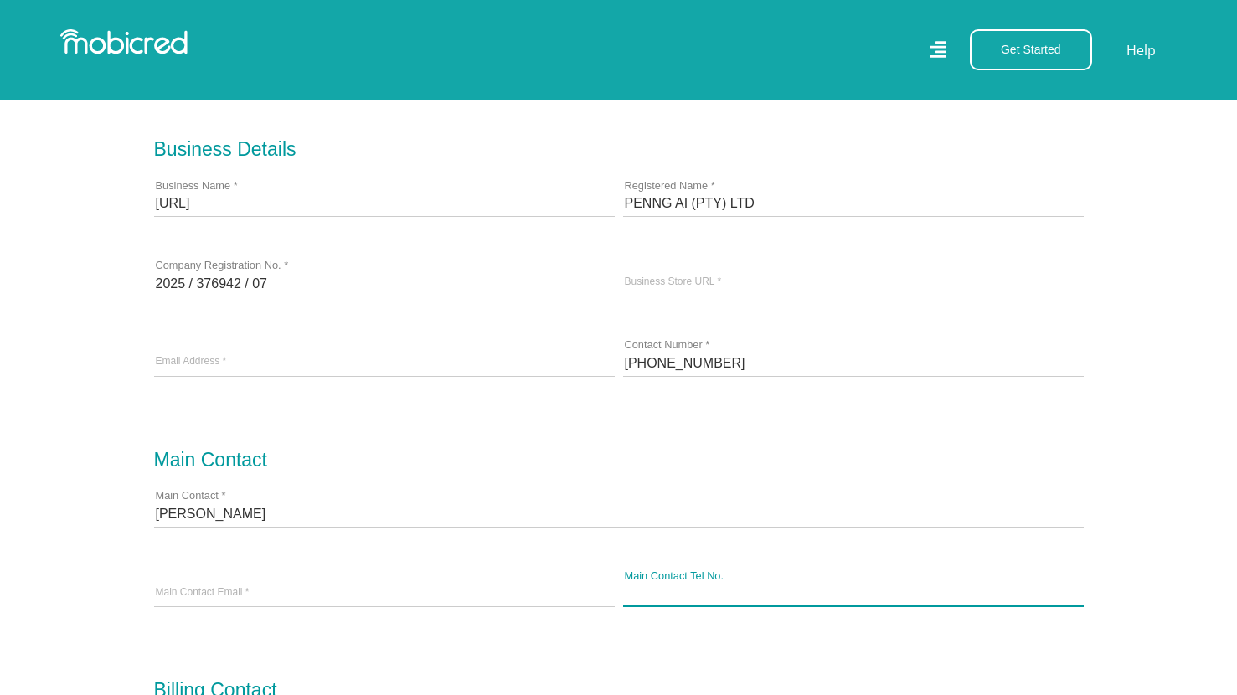
click at [759, 595] on input "Main Contact Tel No." at bounding box center [853, 593] width 461 height 25
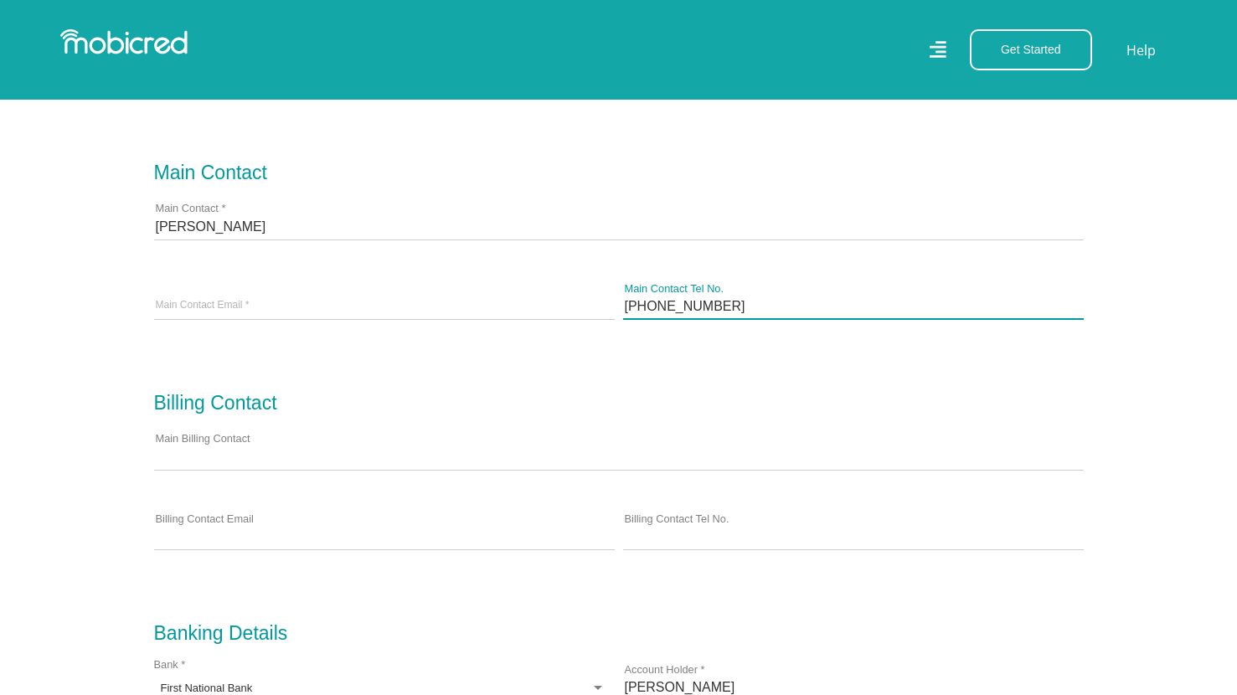
scroll to position [836, 1]
type input "+27733672814"
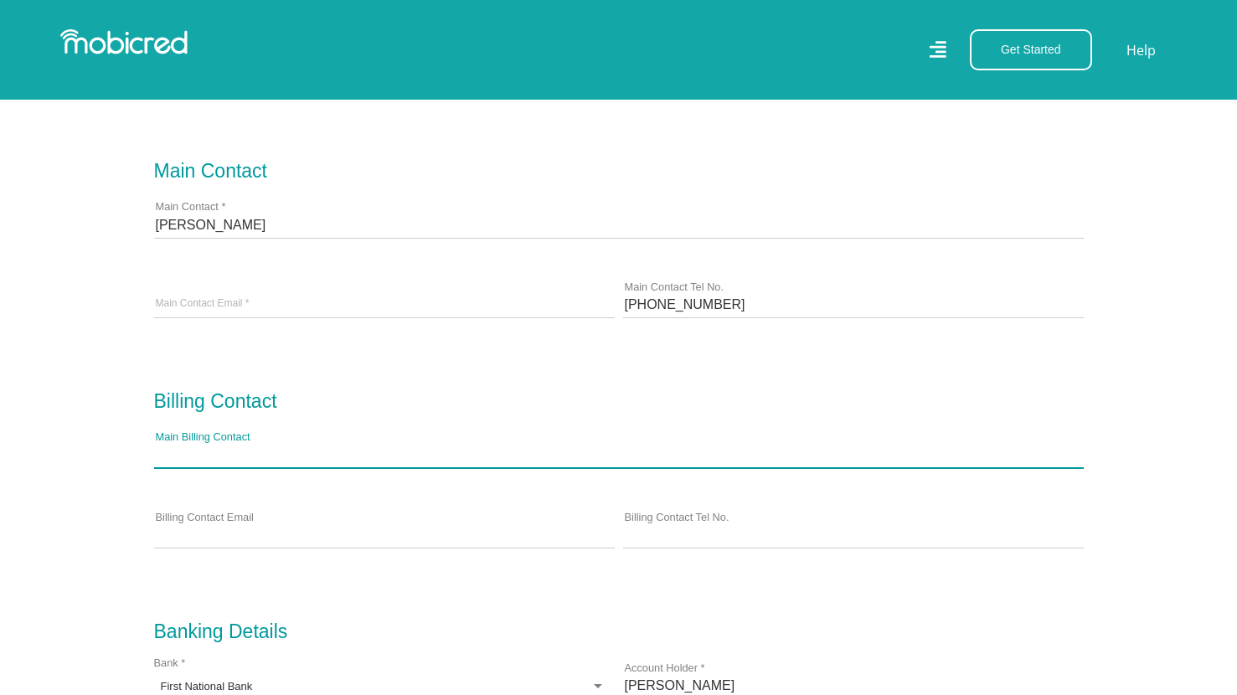
click at [459, 458] on input "Main Billing Contact" at bounding box center [618, 454] width 929 height 25
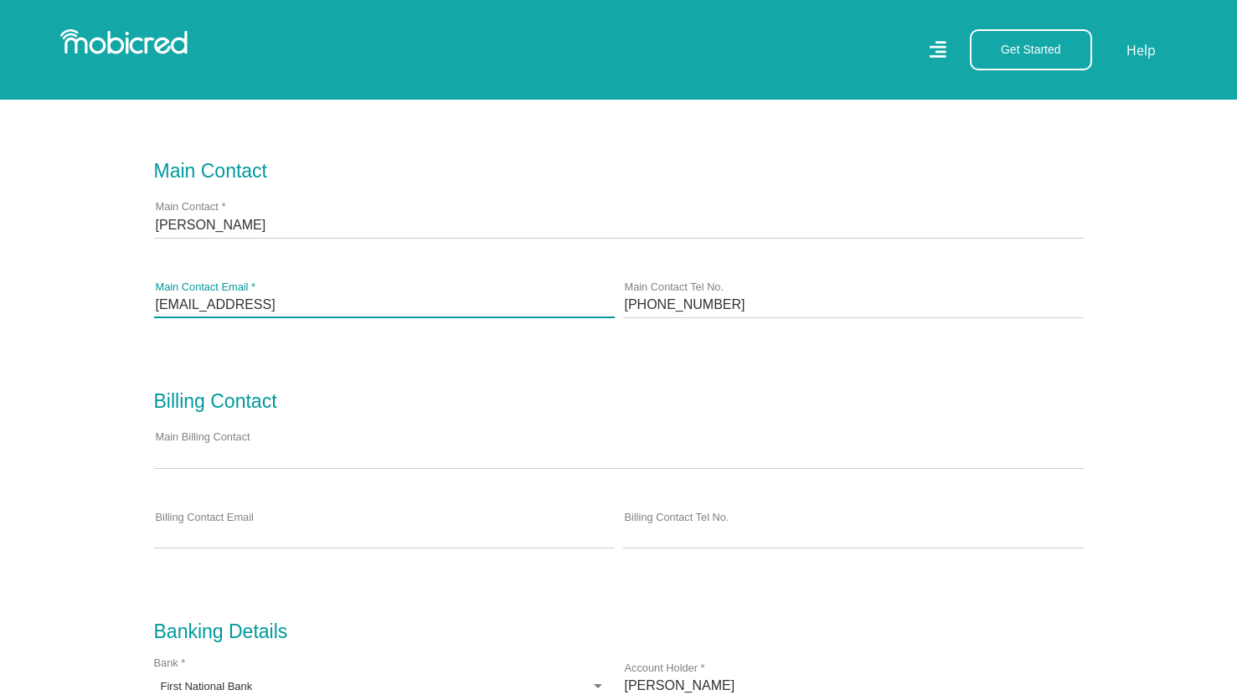
drag, startPoint x: 298, startPoint y: 306, endPoint x: 131, endPoint y: 303, distance: 167.5
click at [131, 303] on section "Business Details Penng.AI Business Name * PENNG AI (PTY) LTD Registered Name * …" at bounding box center [618, 537] width 1237 height 1547
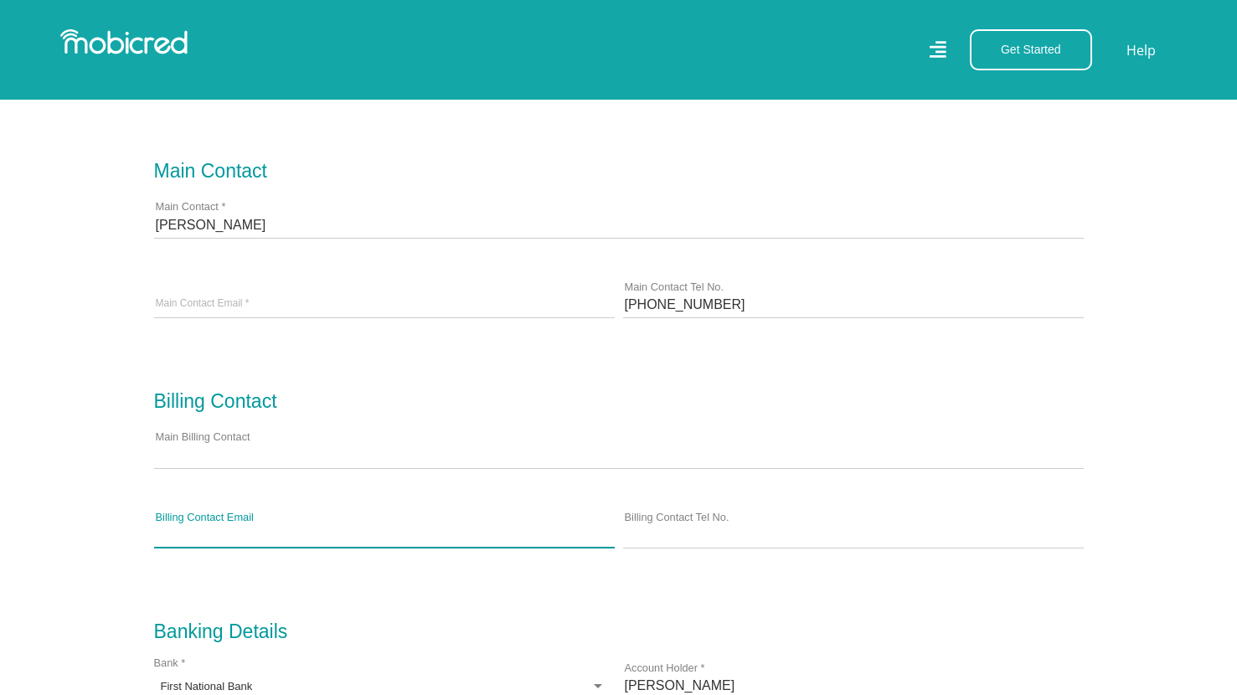
click at [265, 548] on input "Billing Contact Email" at bounding box center [384, 535] width 461 height 25
paste input "fehrsen@penng.ai"
type input "fehrsen@penng.ai"
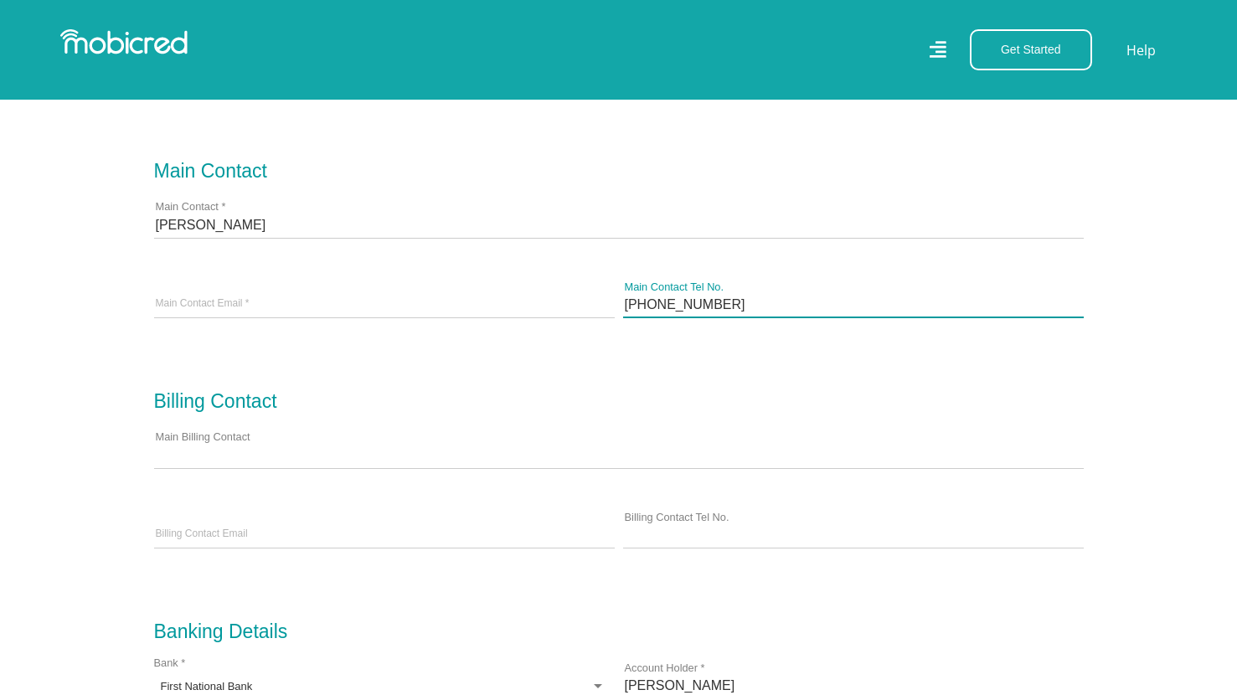
drag, startPoint x: 752, startPoint y: 318, endPoint x: 577, endPoint y: 316, distance: 175.0
click at [577, 316] on div "Matthew Fehrsen Main Contact * fehrsen@penng.ai Main Contact Email * +277336728…" at bounding box center [619, 265] width 938 height 160
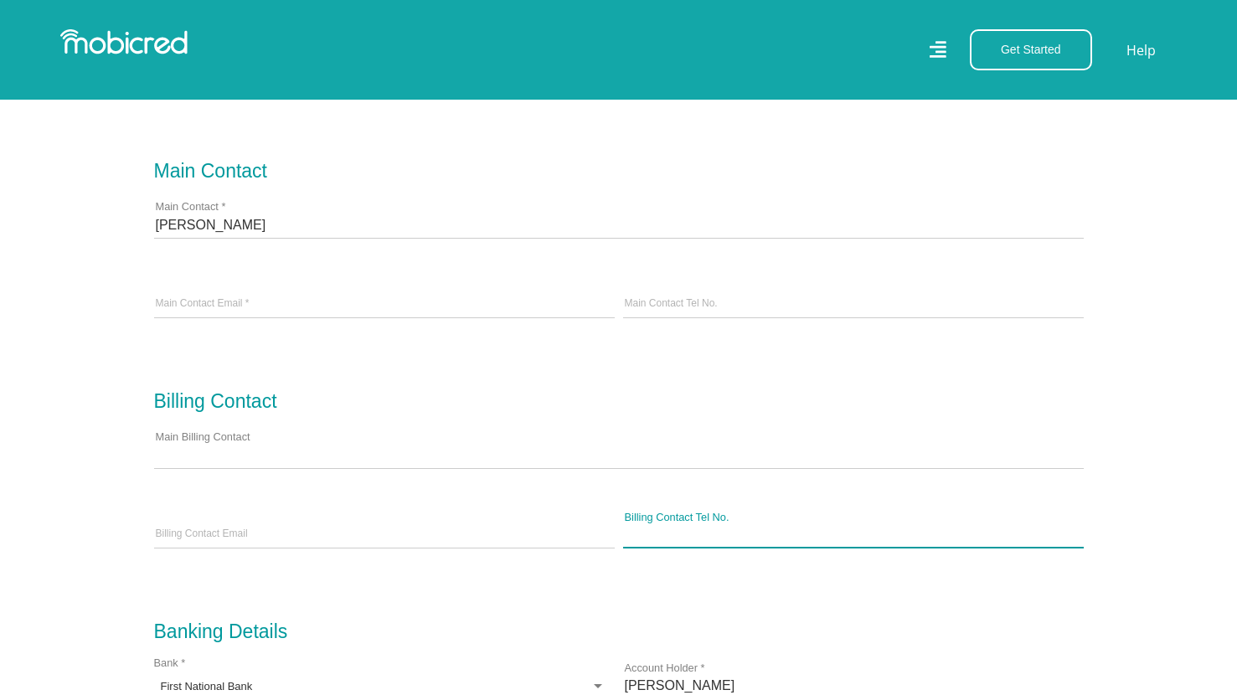
click at [680, 543] on input "Billing Contact Tel No." at bounding box center [853, 535] width 461 height 25
paste input "+27733672814"
type input "+27733672814"
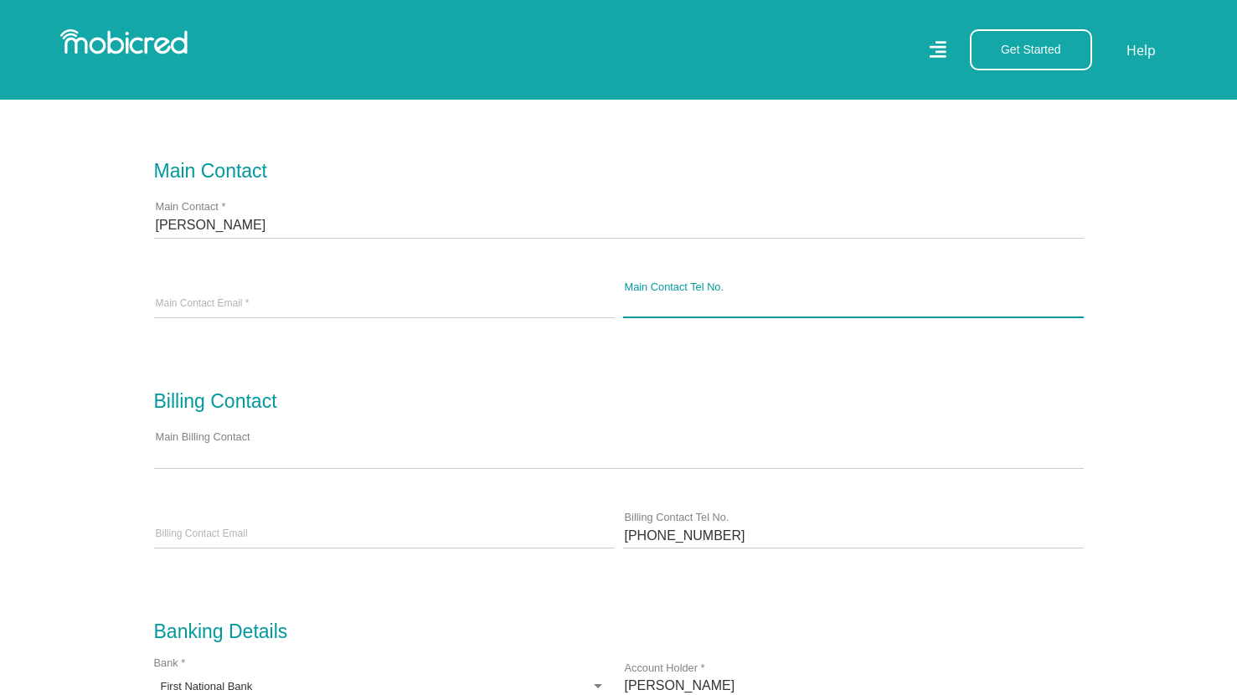
click at [737, 317] on input "Main Contact Tel No." at bounding box center [853, 304] width 461 height 25
paste input "+27733672814"
type input "+27733672814"
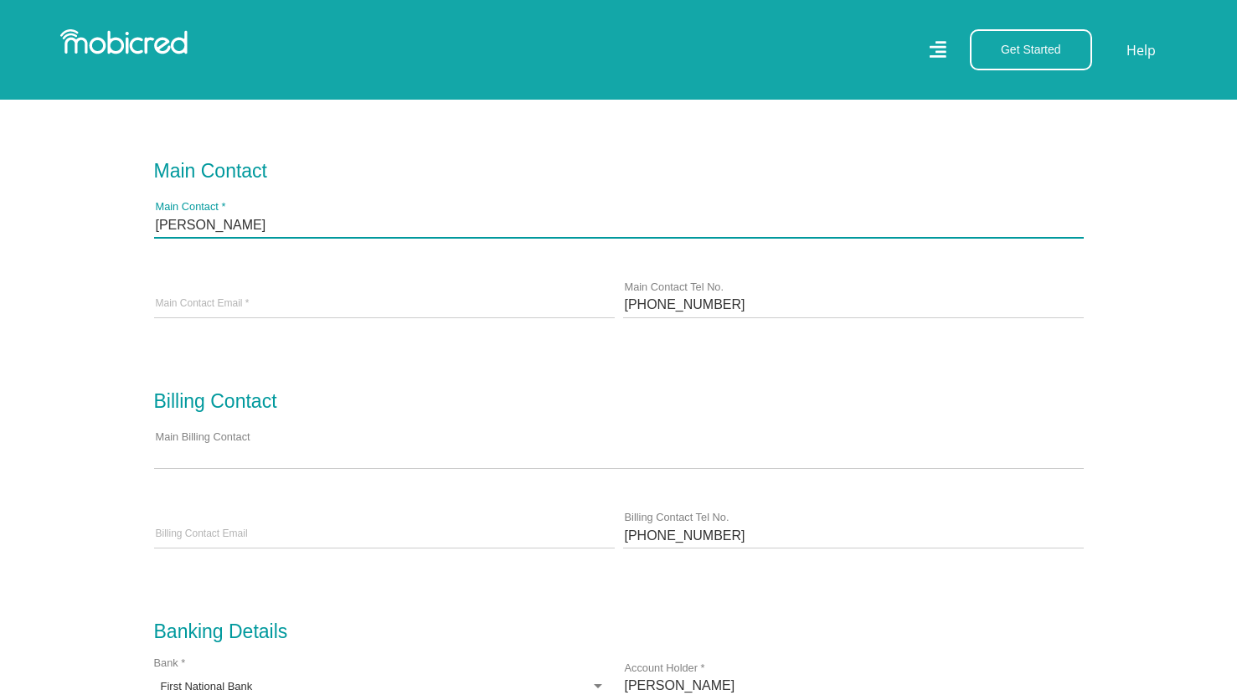
drag, startPoint x: 317, startPoint y: 231, endPoint x: 90, endPoint y: 231, distance: 227.8
click at [90, 231] on section "Business Details Penng.AI Business Name * PENNG AI (PTY) LTD Registered Name * …" at bounding box center [618, 537] width 1237 height 1547
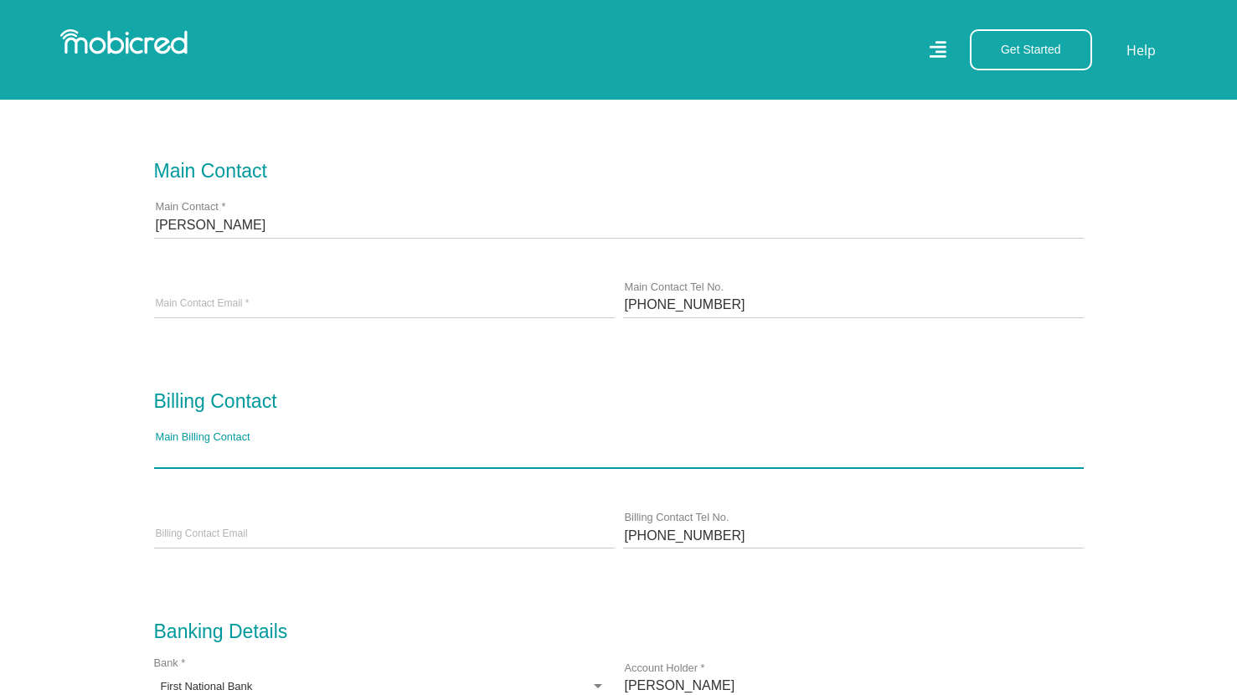
click at [263, 459] on input "Main Billing Contact" at bounding box center [618, 454] width 929 height 25
paste input "Matthew Fehrsen"
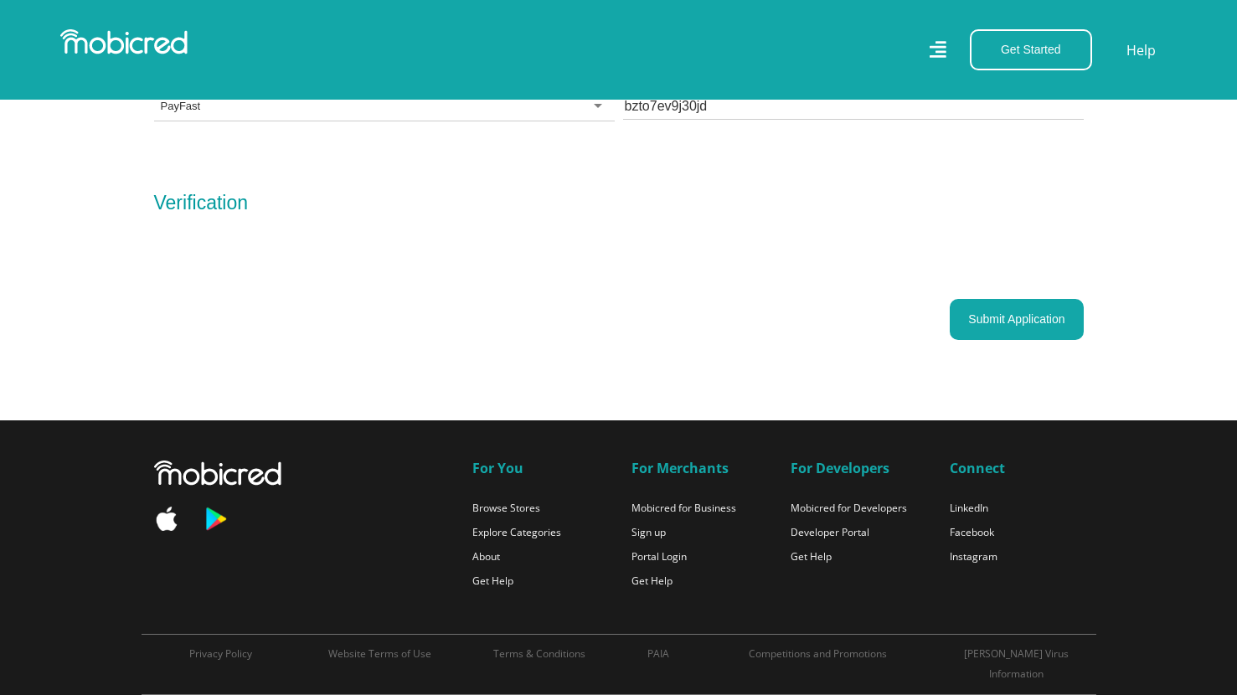
scroll to position [1835, 1]
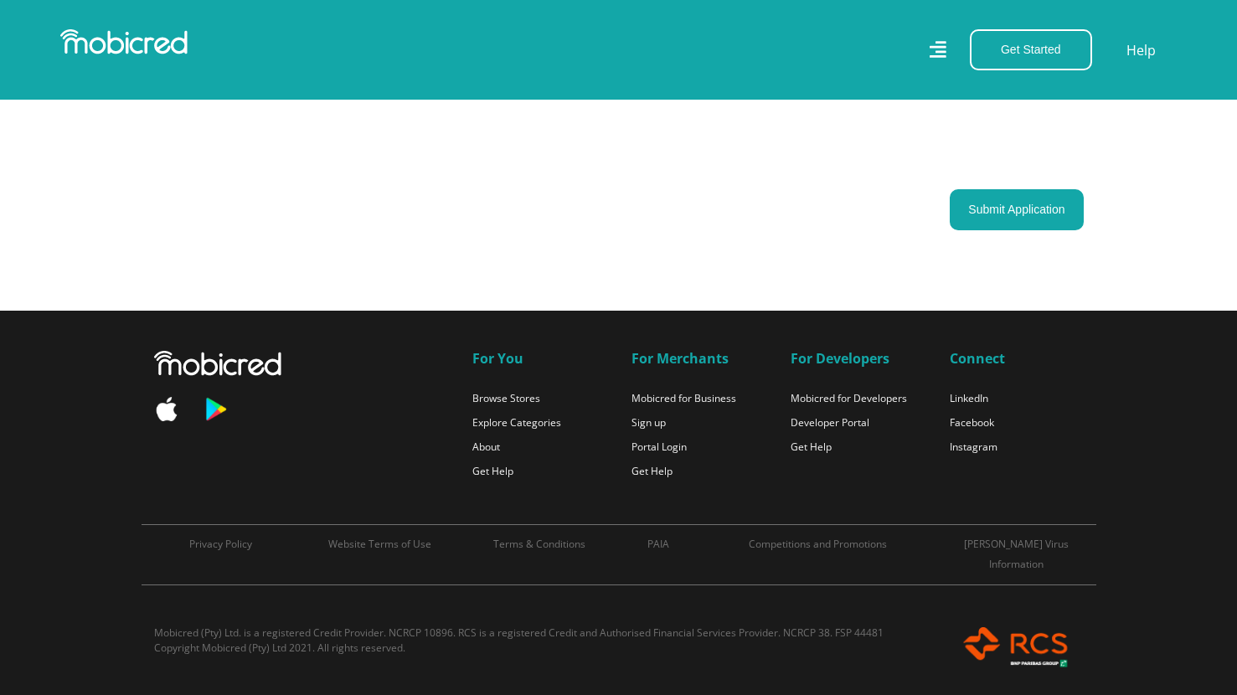
type input "Matthew Fehrsen"
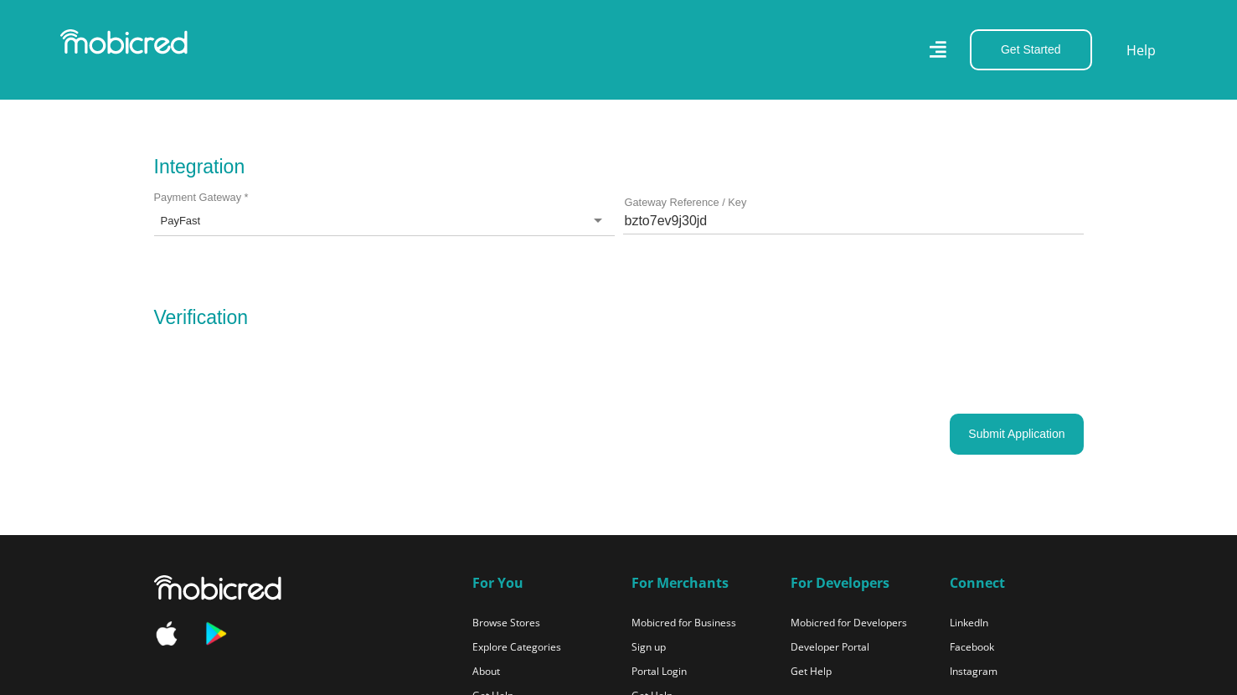
scroll to position [1604, 1]
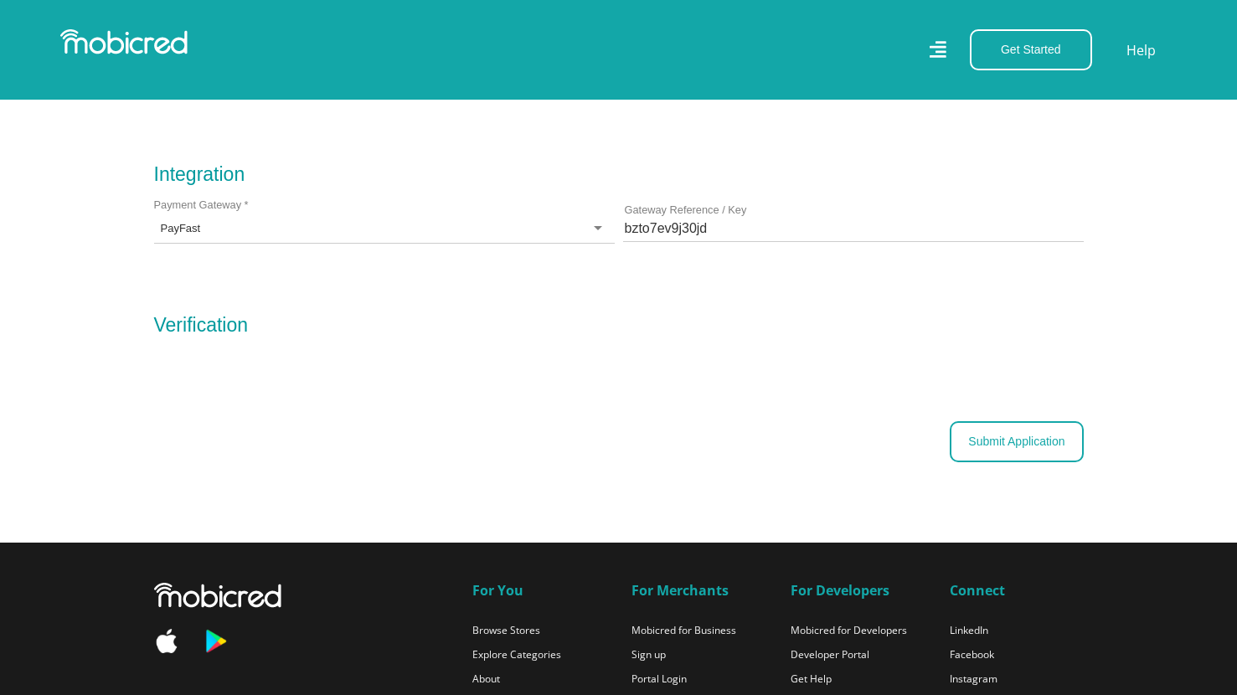
click at [994, 450] on button "Submit Application" at bounding box center [1016, 441] width 133 height 41
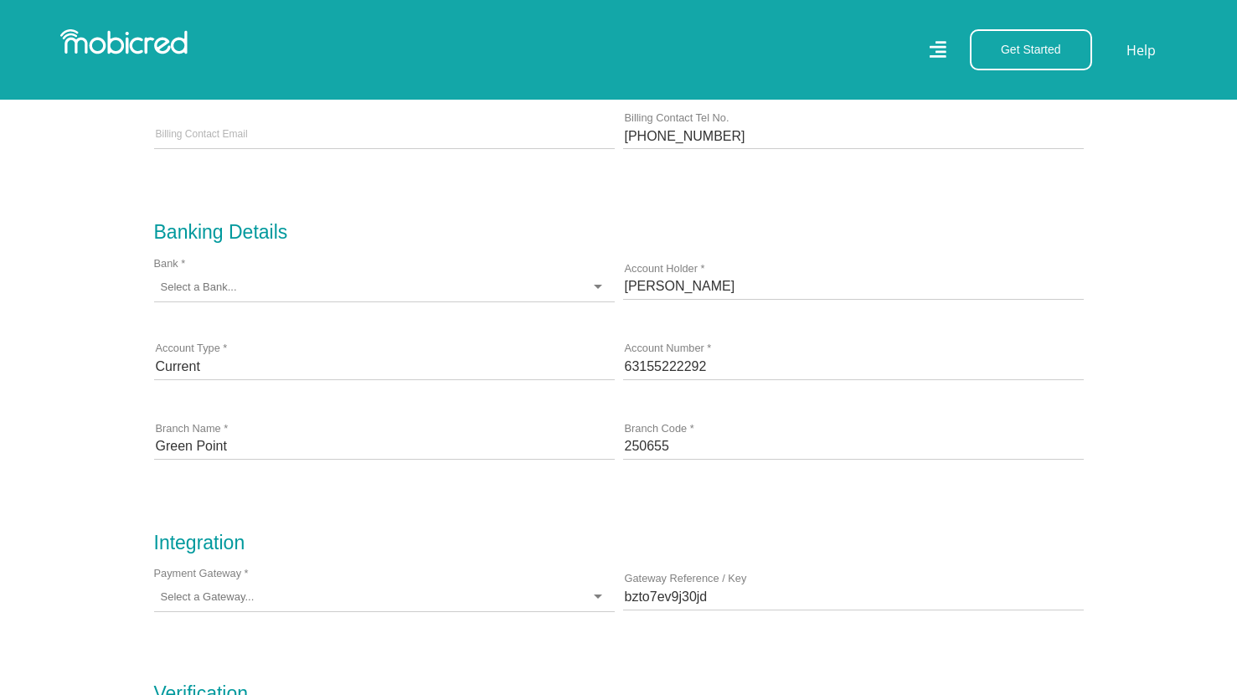
scroll to position [1128, 1]
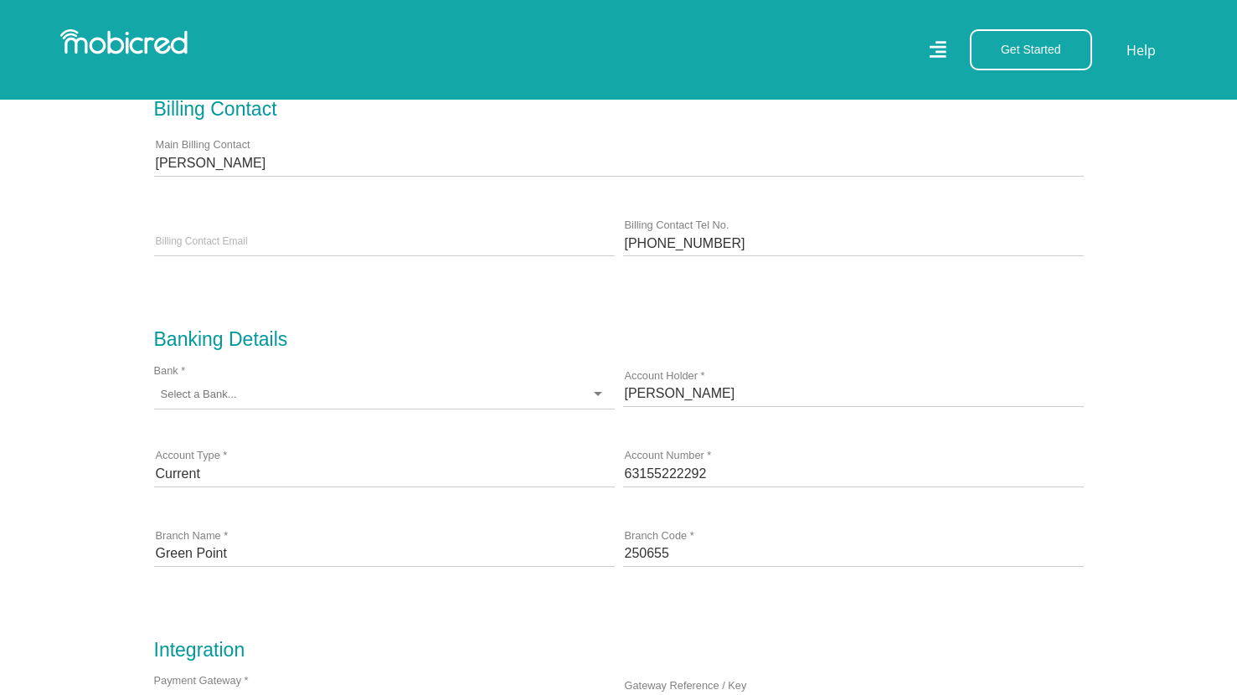
click at [412, 394] on div at bounding box center [384, 394] width 461 height 29
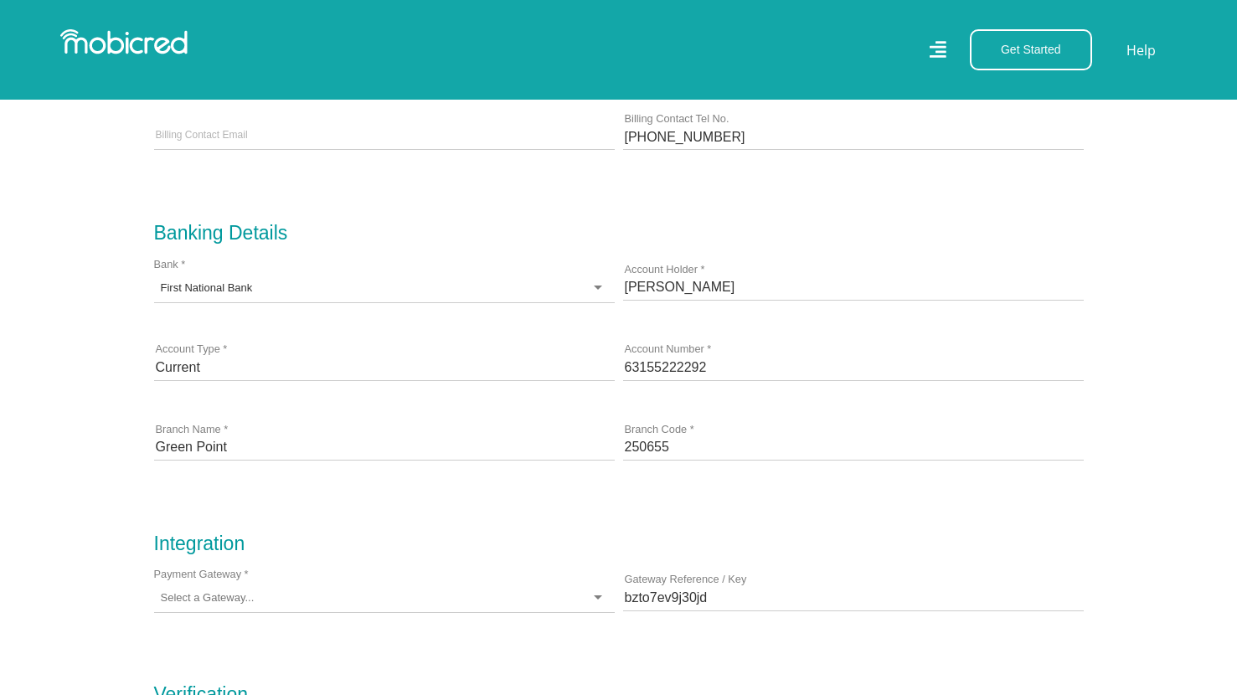
scroll to position [1343, 1]
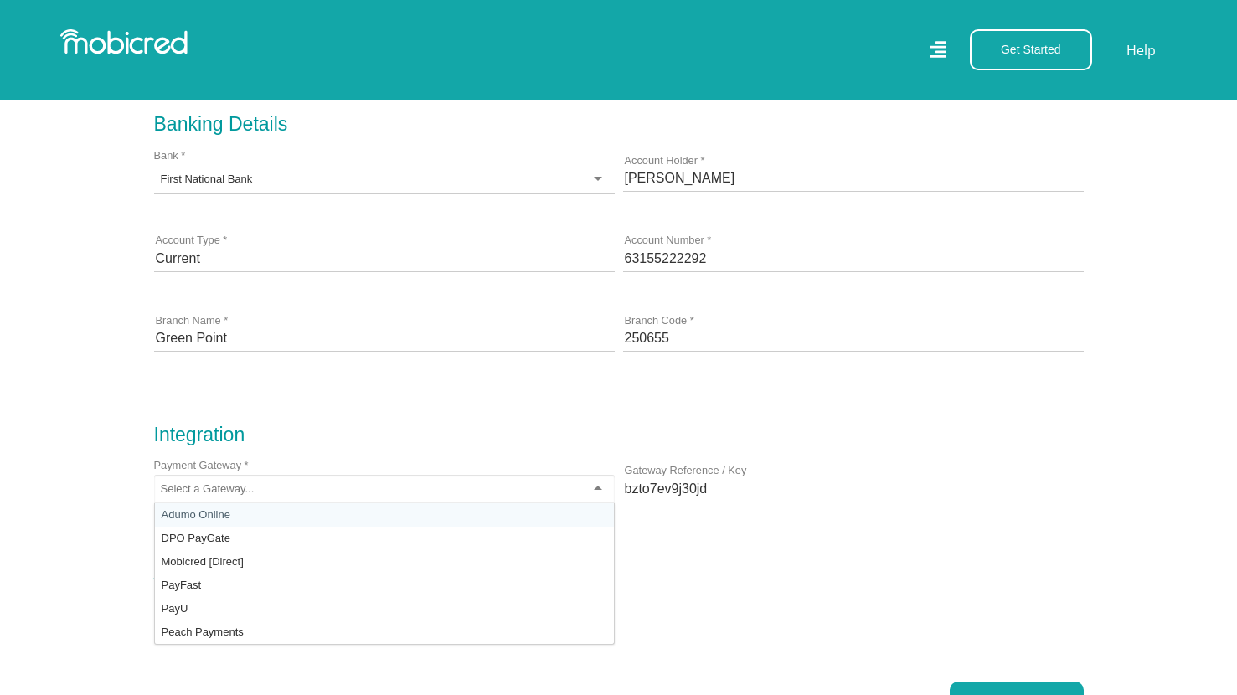
click at [407, 492] on div at bounding box center [384, 489] width 461 height 29
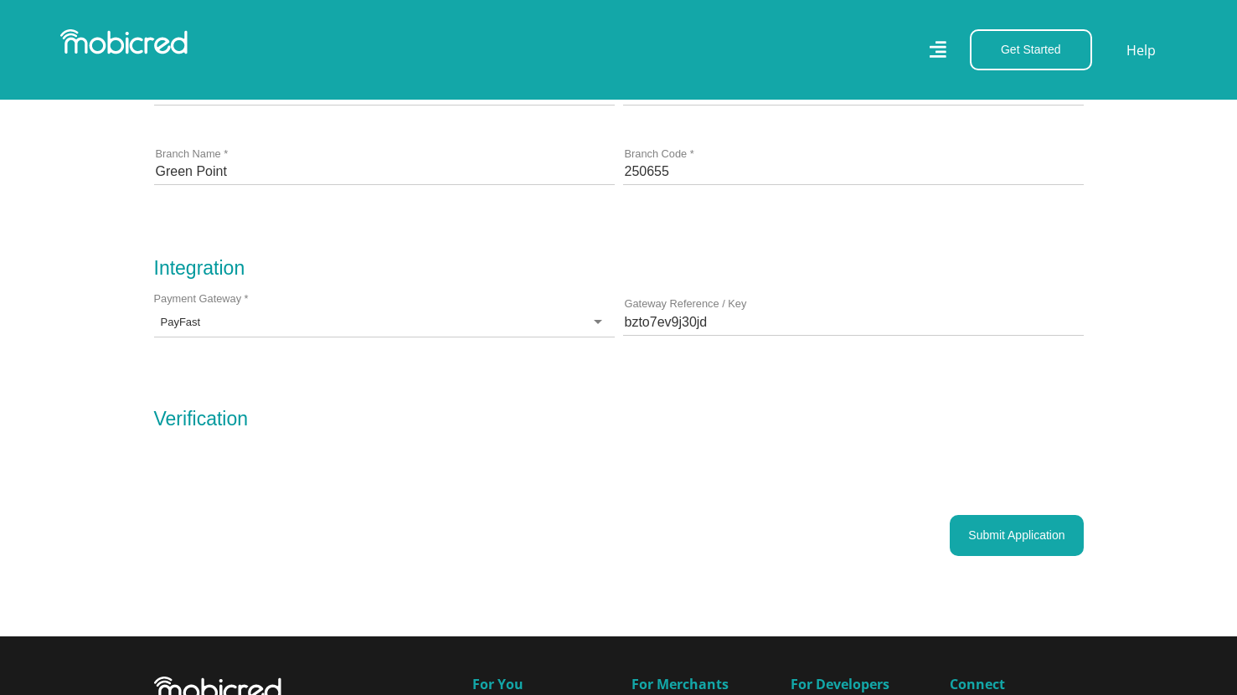
scroll to position [1514, 1]
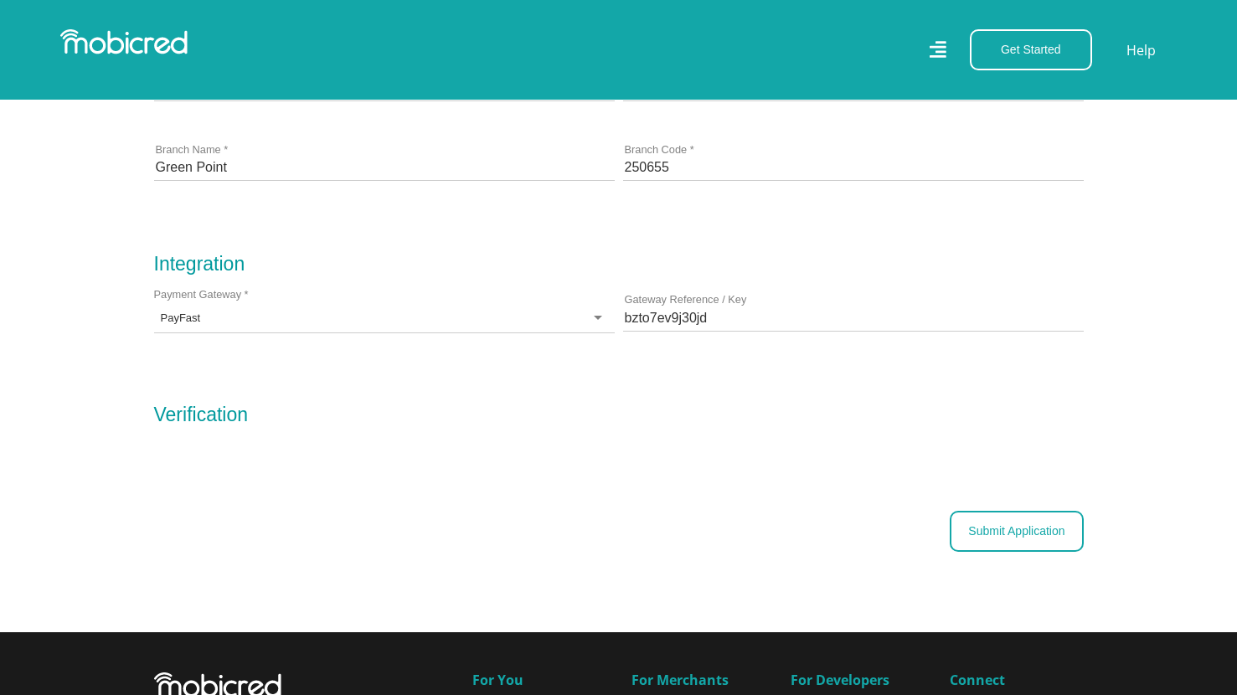
click at [1008, 538] on button "Submit Application" at bounding box center [1016, 531] width 133 height 41
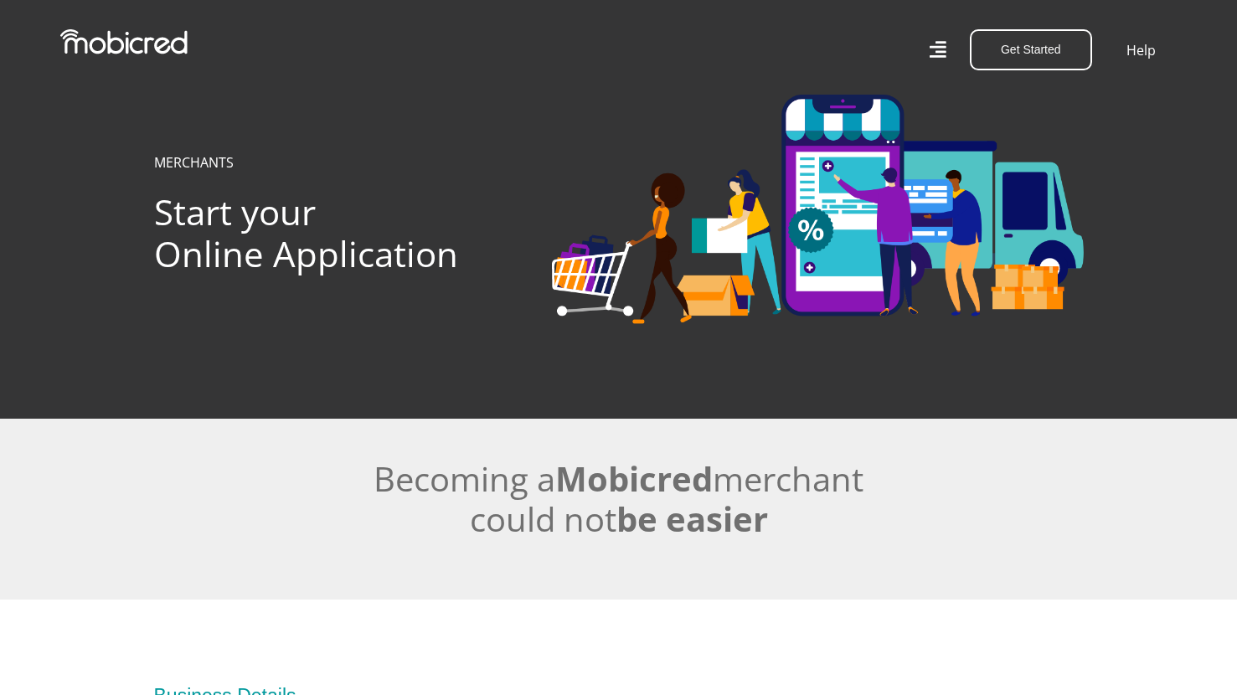
scroll to position [1514, 1]
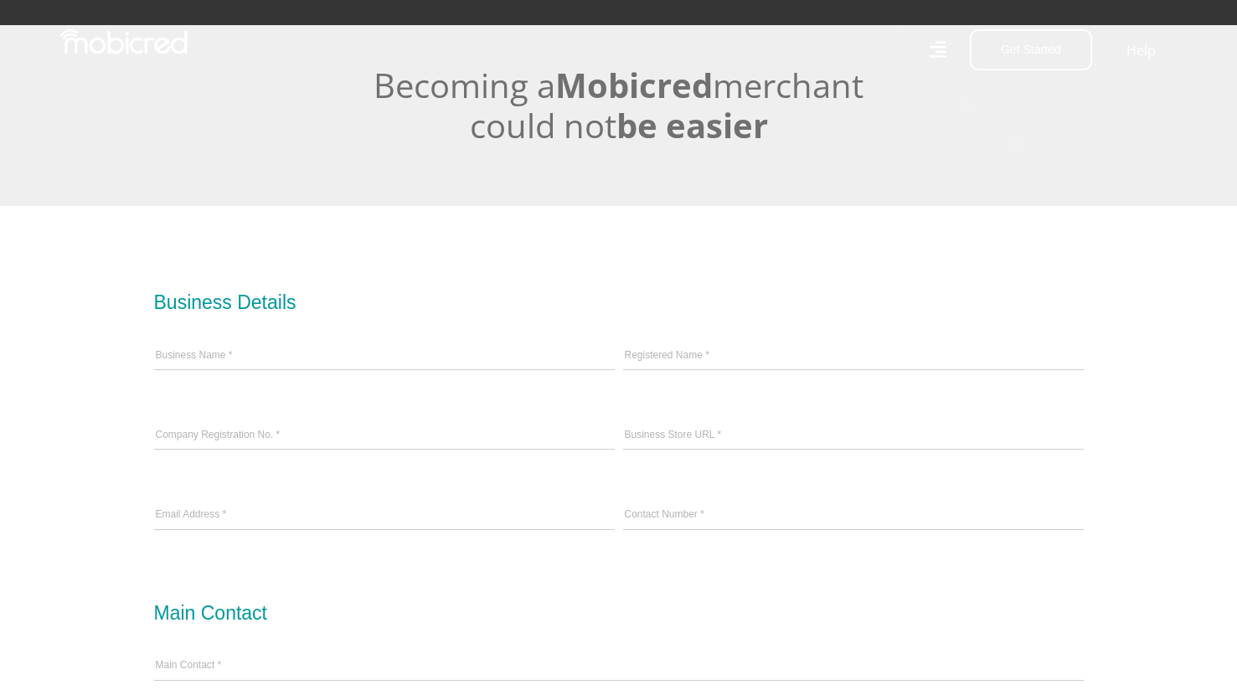
scroll to position [505, 0]
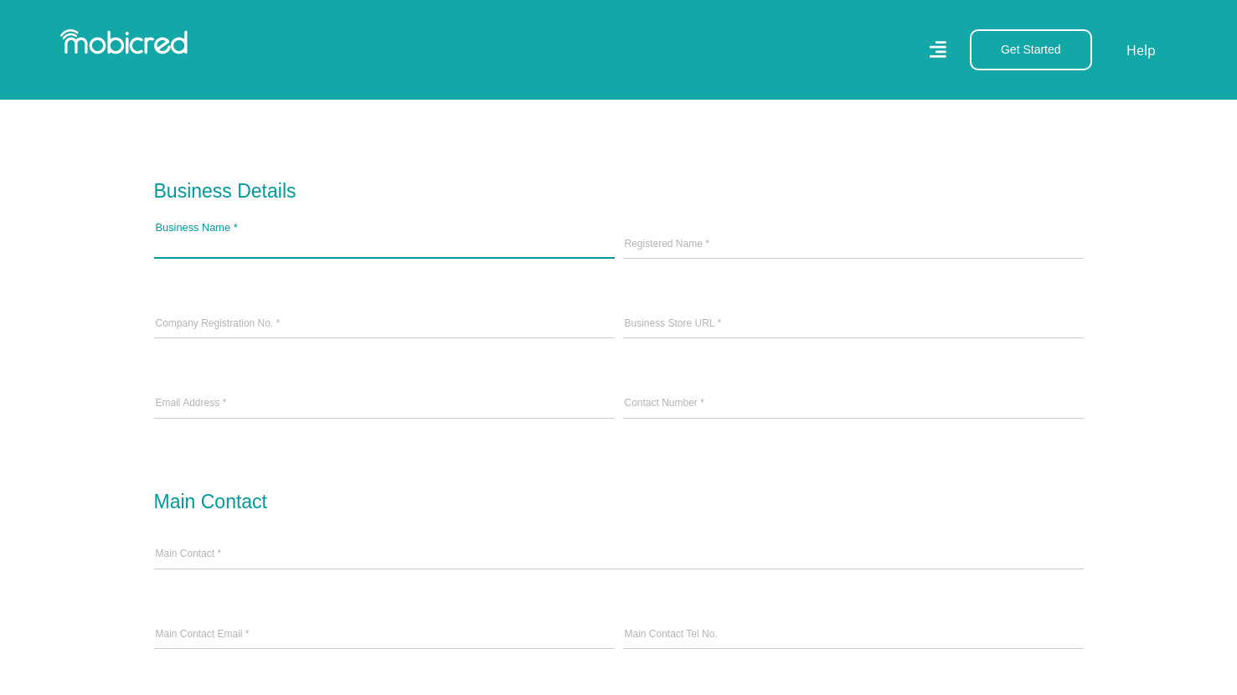
click at [431, 253] on input "Business Name *" at bounding box center [384, 245] width 461 height 25
type input "[URL]"
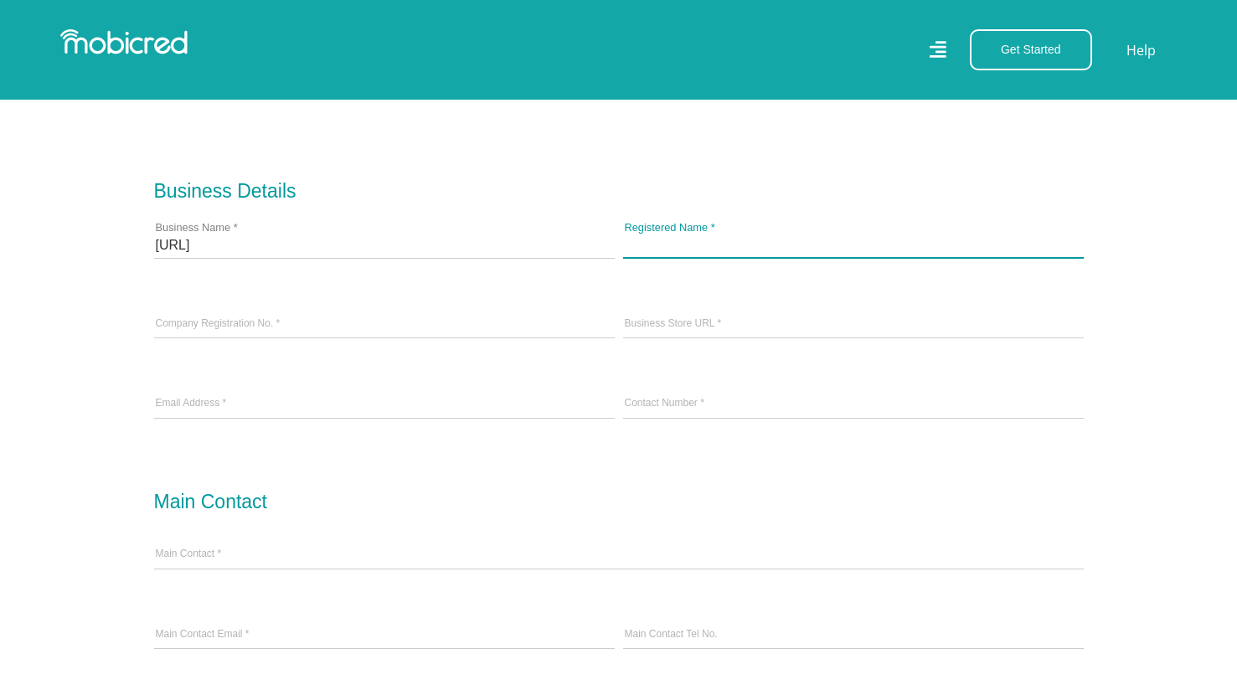
click at [701, 243] on input "Registered Name *" at bounding box center [853, 245] width 461 height 25
paste input "[PERSON_NAME]"
type input "[PERSON_NAME]"
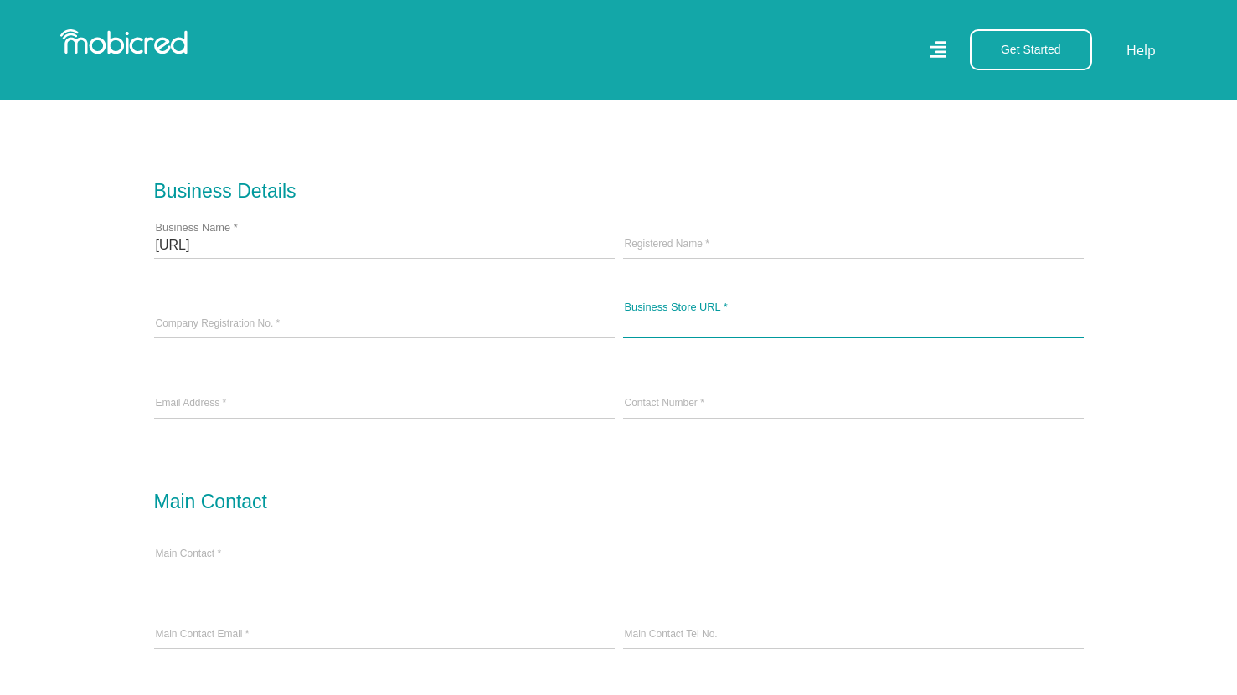
click at [717, 337] on input "Business Store URL *" at bounding box center [853, 324] width 461 height 25
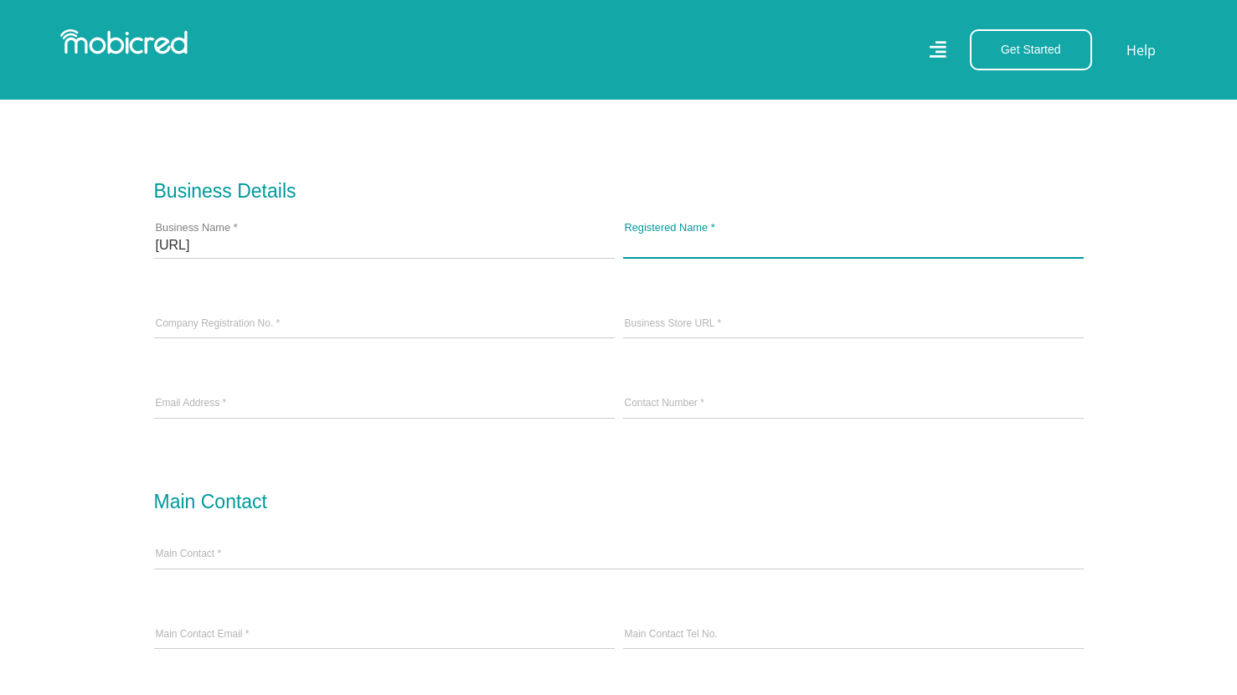
click at [705, 250] on input "Registered Name *" at bounding box center [853, 245] width 461 height 25
paste input "PENNG AI (PTY) LTD-2025 / 376942 / 07"
drag, startPoint x: 880, startPoint y: 248, endPoint x: 755, endPoint y: 253, distance: 124.9
click at [756, 253] on input "PENNG AI (PTY) LTD-2025 / 376942 / 07" at bounding box center [853, 245] width 461 height 25
type input "PENNG AI (PTY) LTD-"
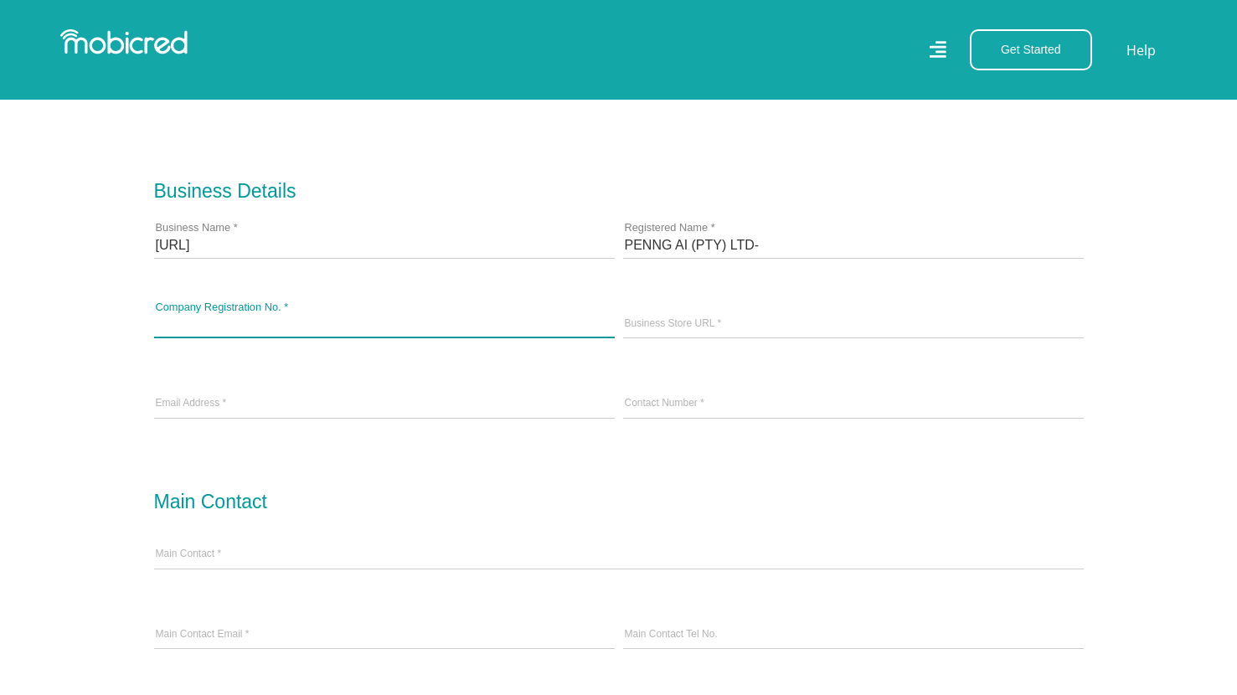
click at [413, 325] on input "Company Registration No. *" at bounding box center [384, 324] width 461 height 25
paste input "2025 / 376942 / 07"
type input "2025 / 376942 / 07"
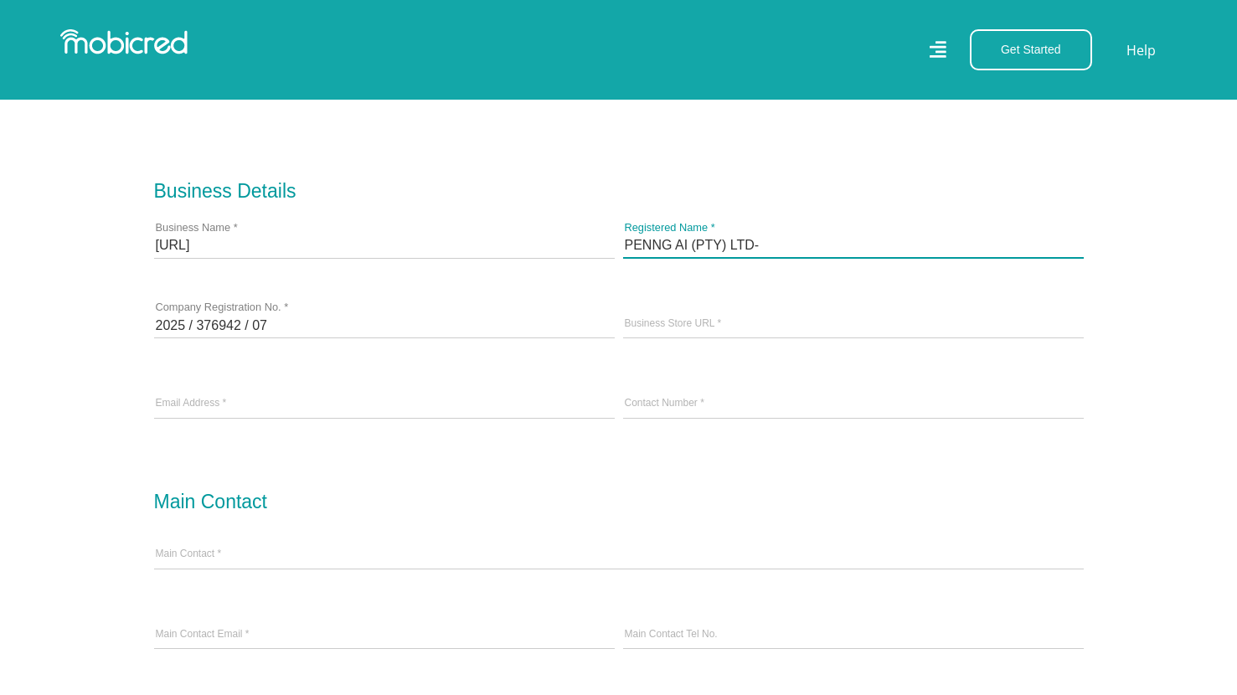
click at [765, 255] on input "PENNG AI (PTY) LTD-" at bounding box center [853, 245] width 461 height 25
type input "PENNG AI (PTY) LTD"
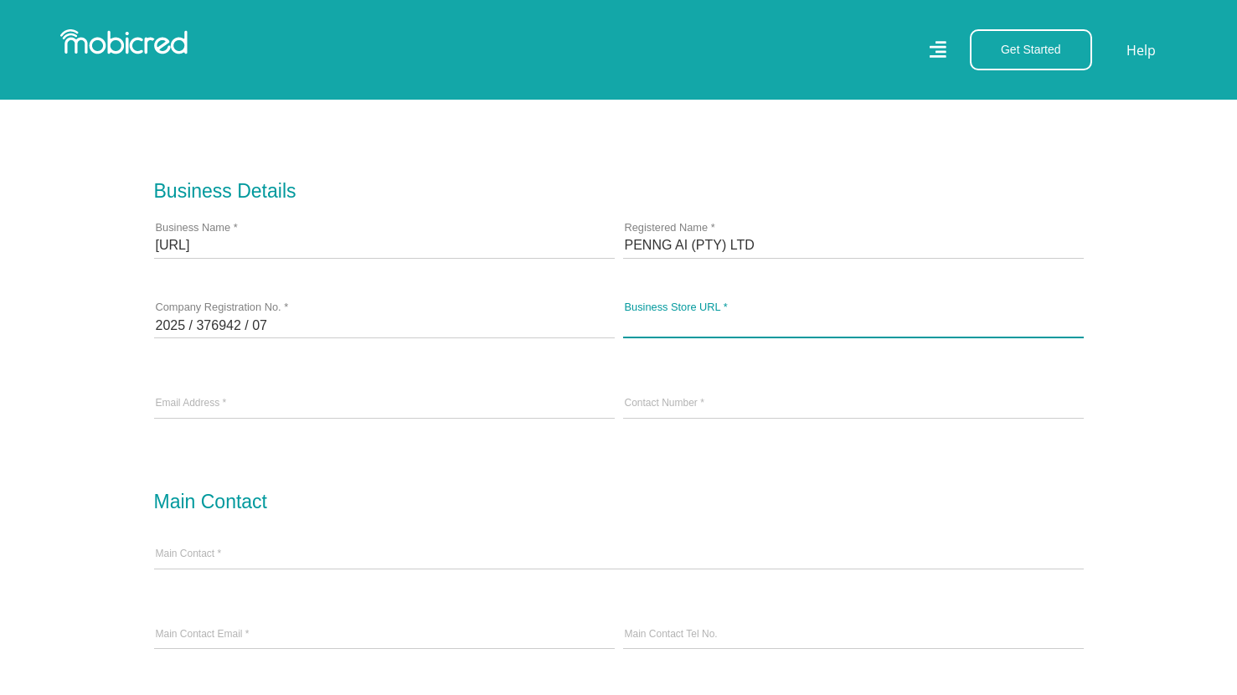
click at [730, 323] on input "Business Store URL *" at bounding box center [853, 324] width 461 height 25
paste input "https://www.penng.ai/"
type input "https://www.penng.ai/"
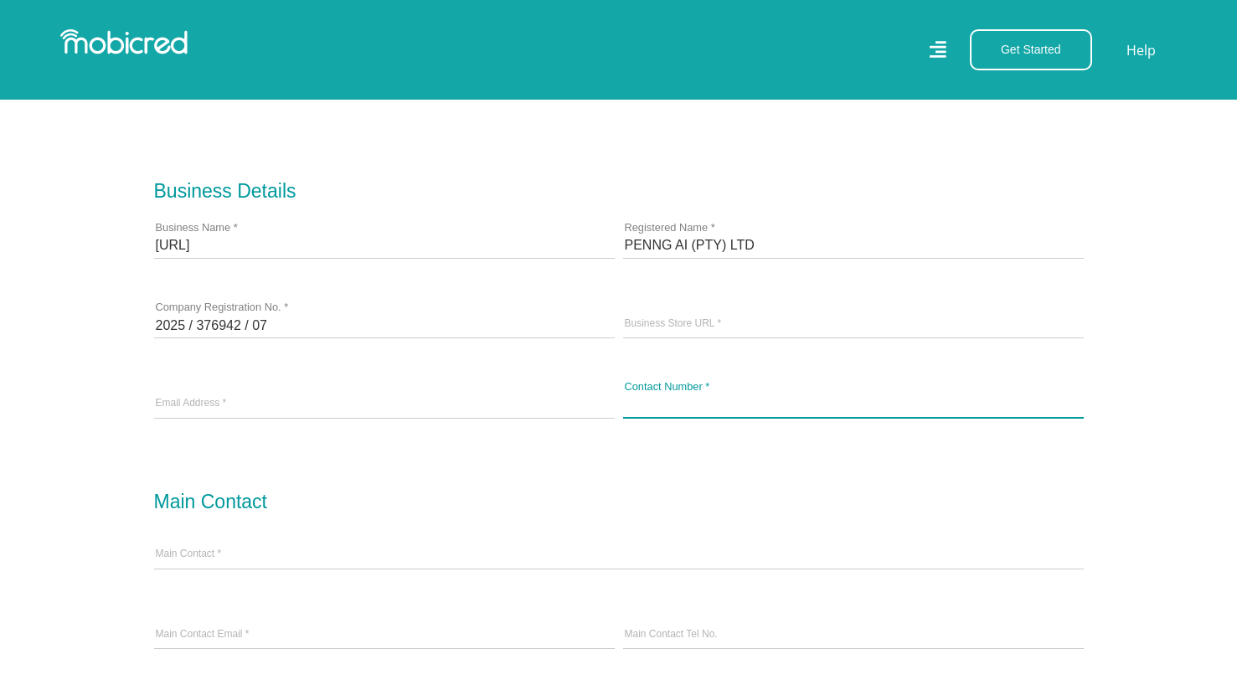
click at [701, 415] on input "Contact Number *" at bounding box center [853, 404] width 461 height 25
type input "+27733672814"
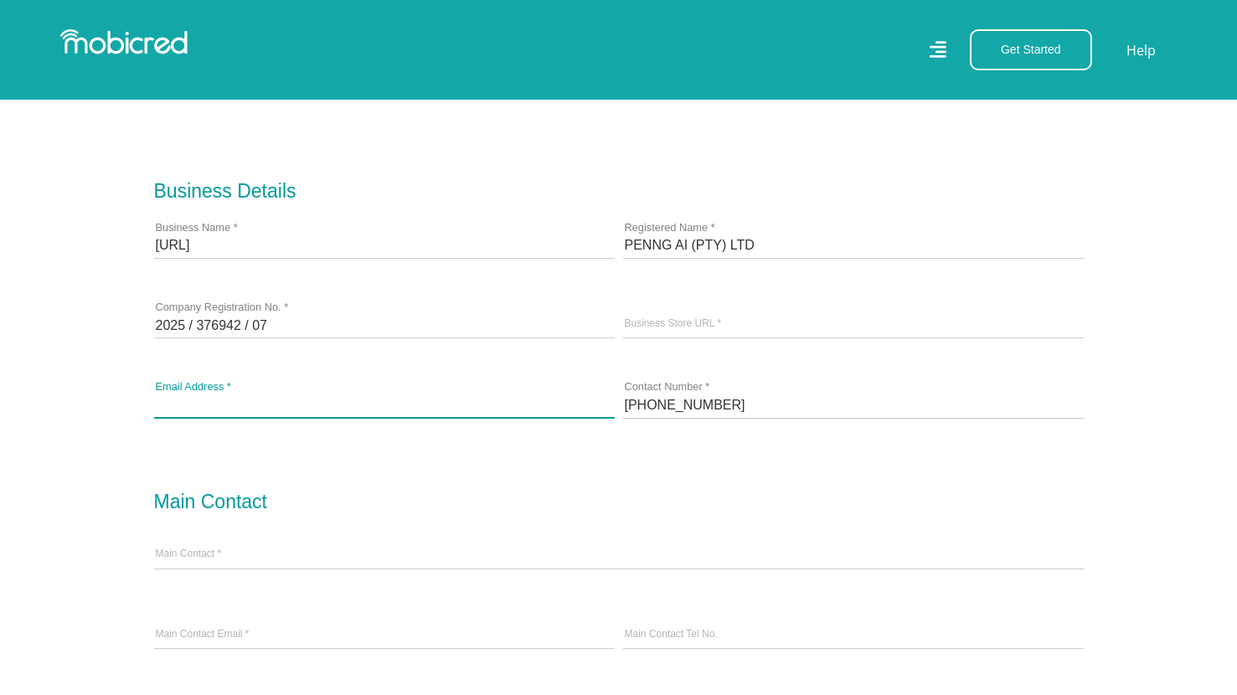
click at [538, 411] on input "email" at bounding box center [384, 404] width 461 height 25
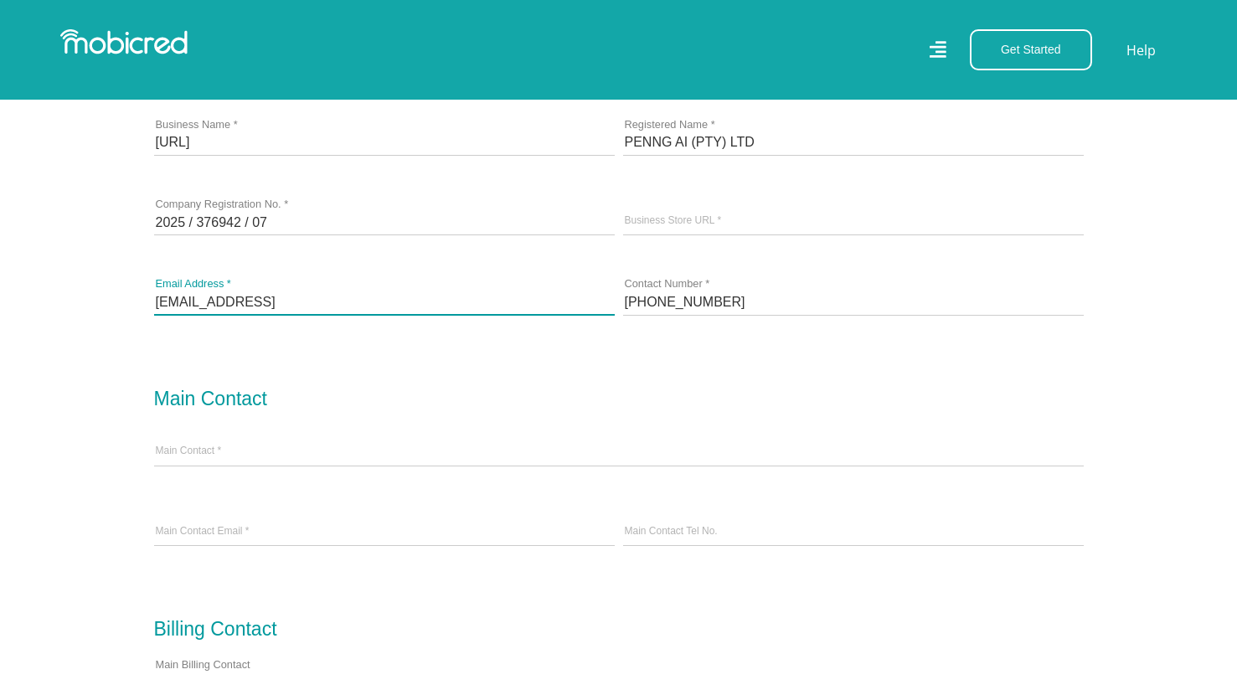
scroll to position [615, 0]
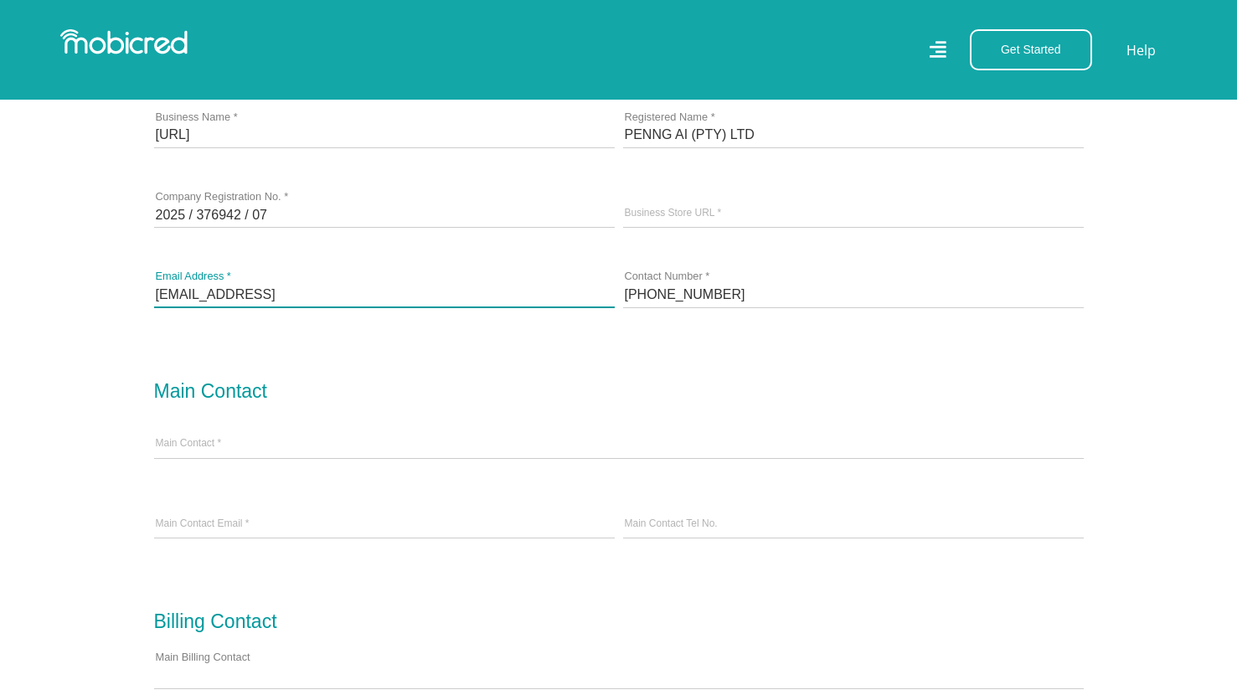
drag, startPoint x: 286, startPoint y: 298, endPoint x: 128, endPoint y: 298, distance: 157.4
type input "fehrsen@penng.ai"
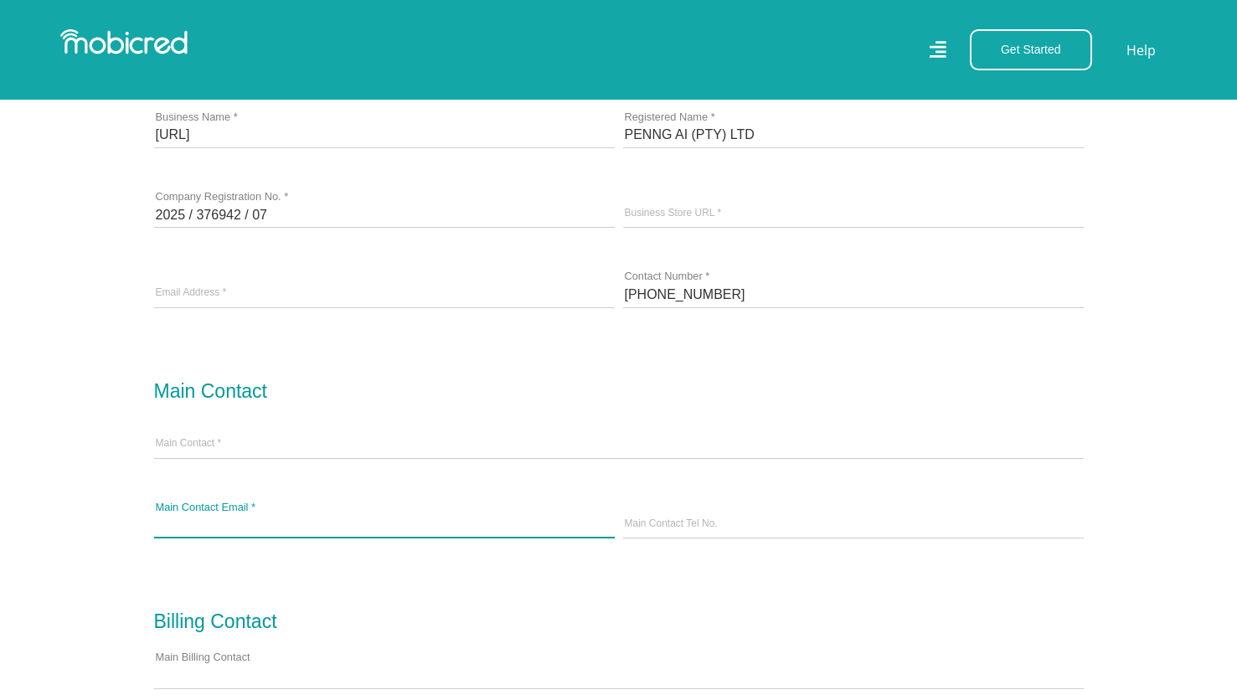
click at [256, 526] on input "Main Contact Email *" at bounding box center [384, 524] width 461 height 25
paste input "fehrsen@penng.ai"
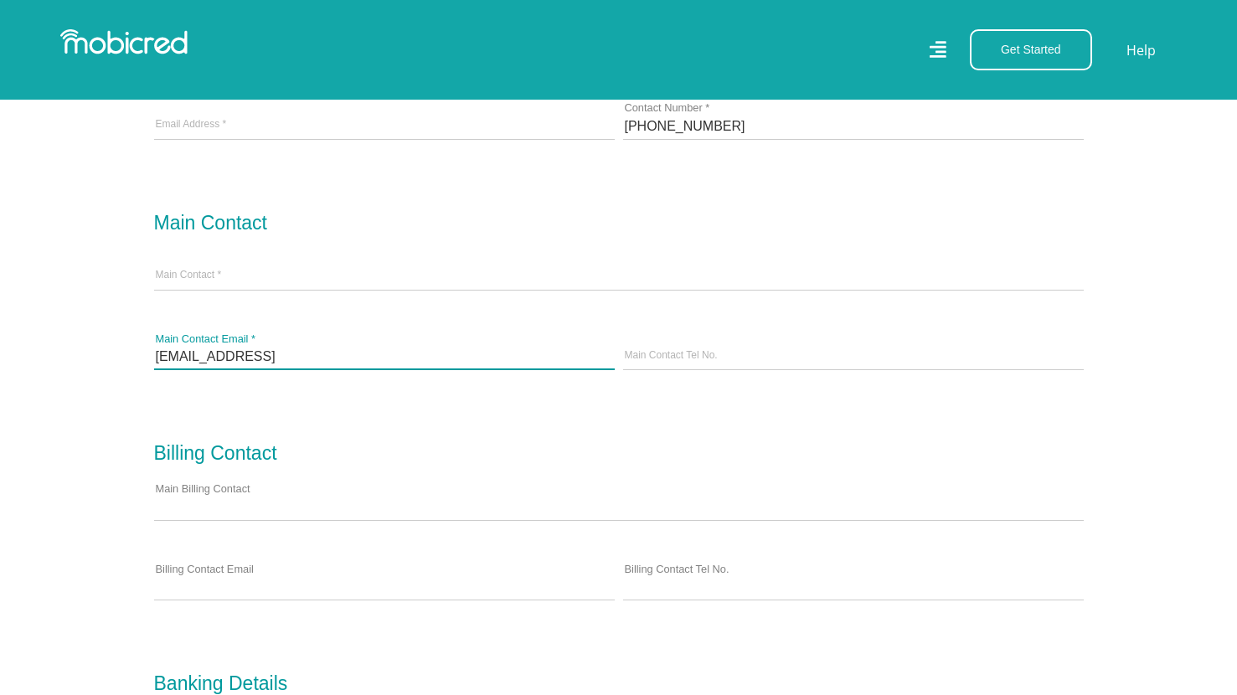
scroll to position [790, 0]
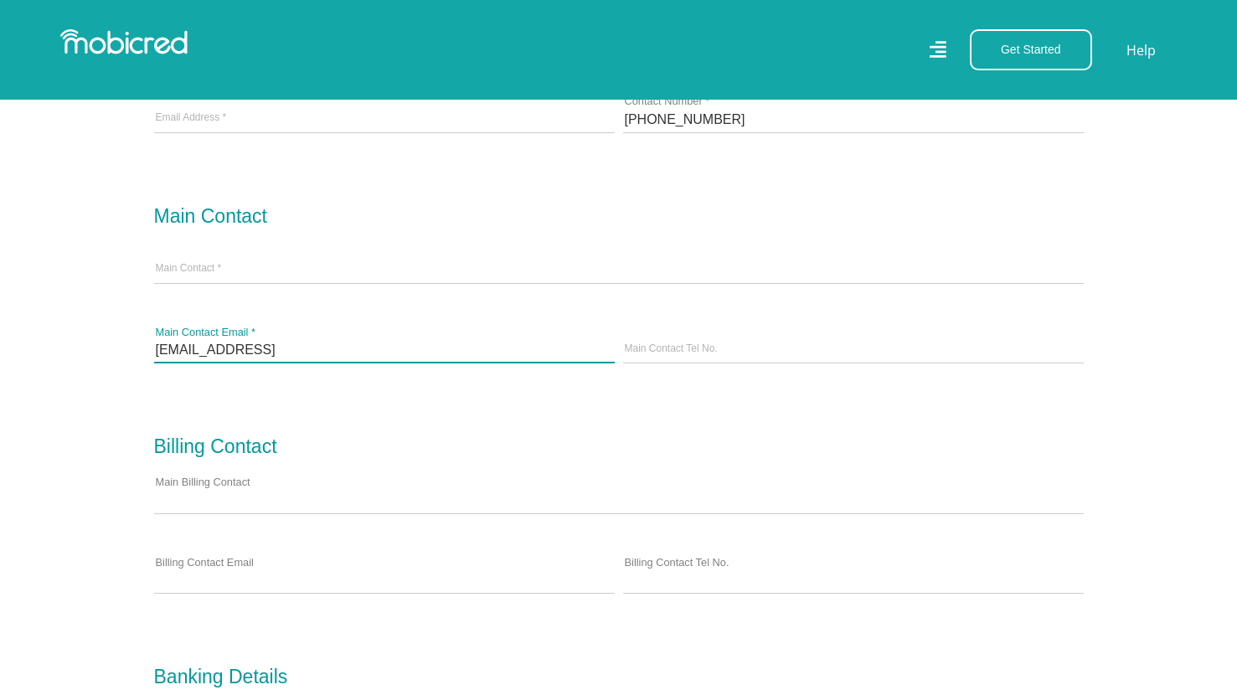
type input "fehrsen@penng.ai"
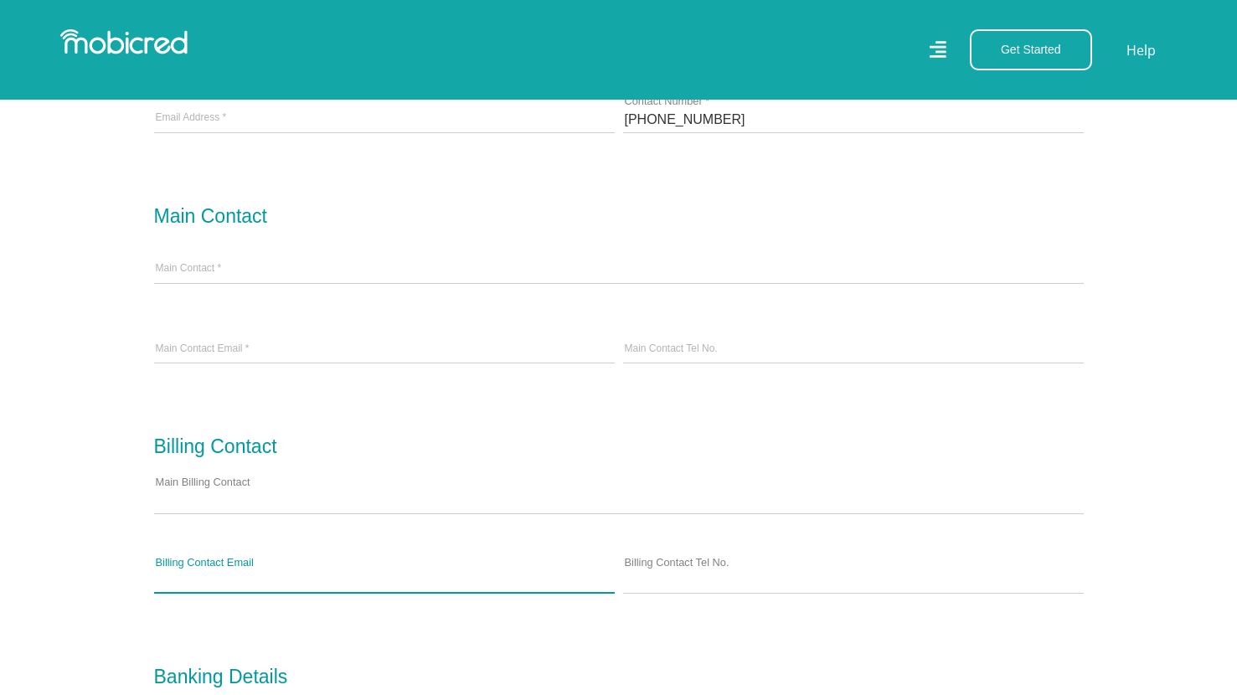
click at [255, 590] on input "Billing Contact Email" at bounding box center [384, 580] width 461 height 25
paste input "fehrsen@penng.ai"
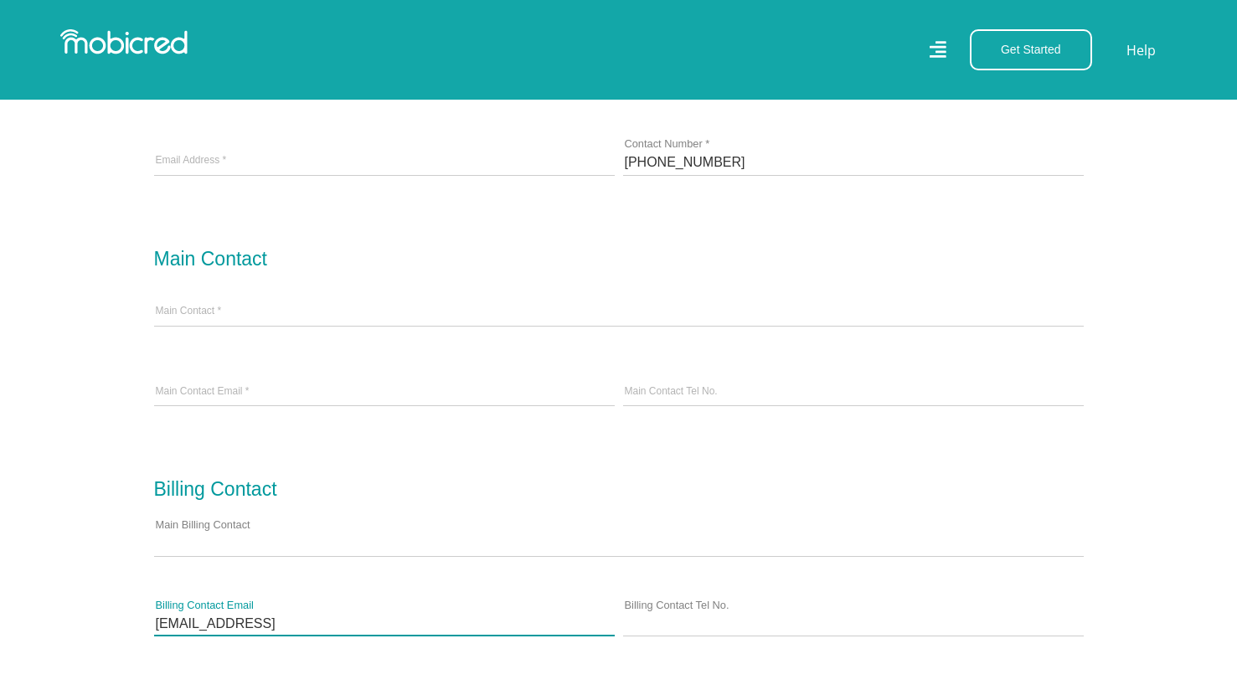
scroll to position [735, 0]
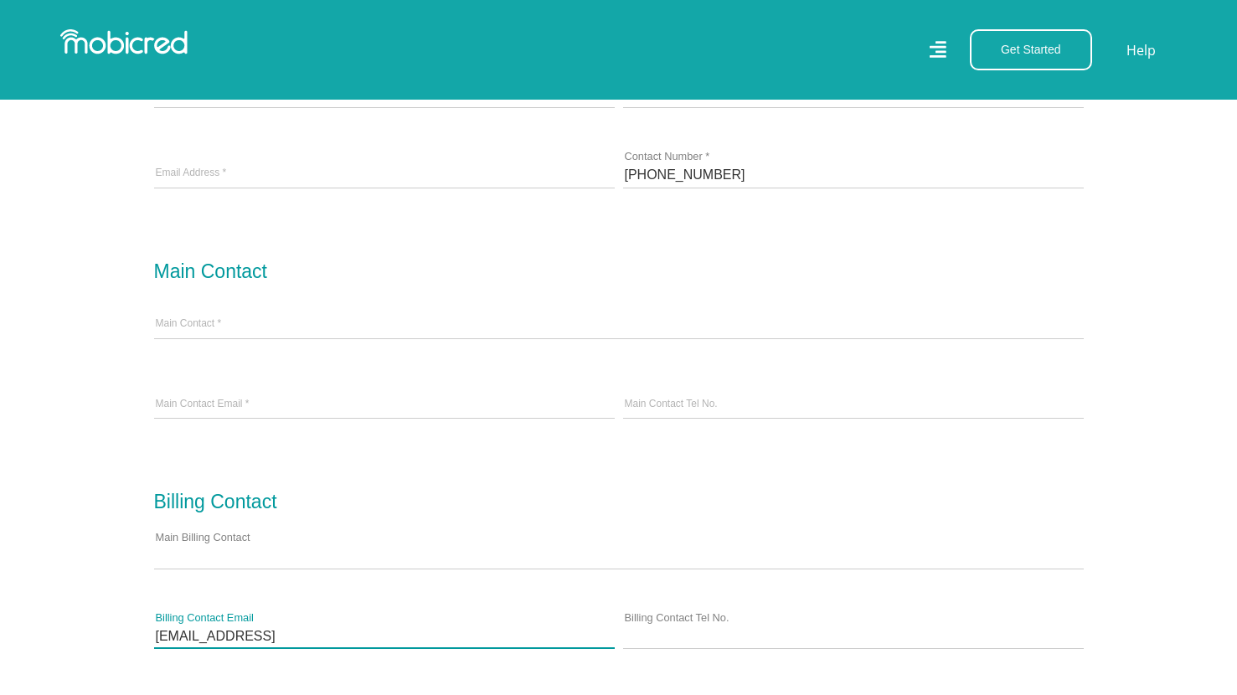
type input "fehrsen@penng.ai"
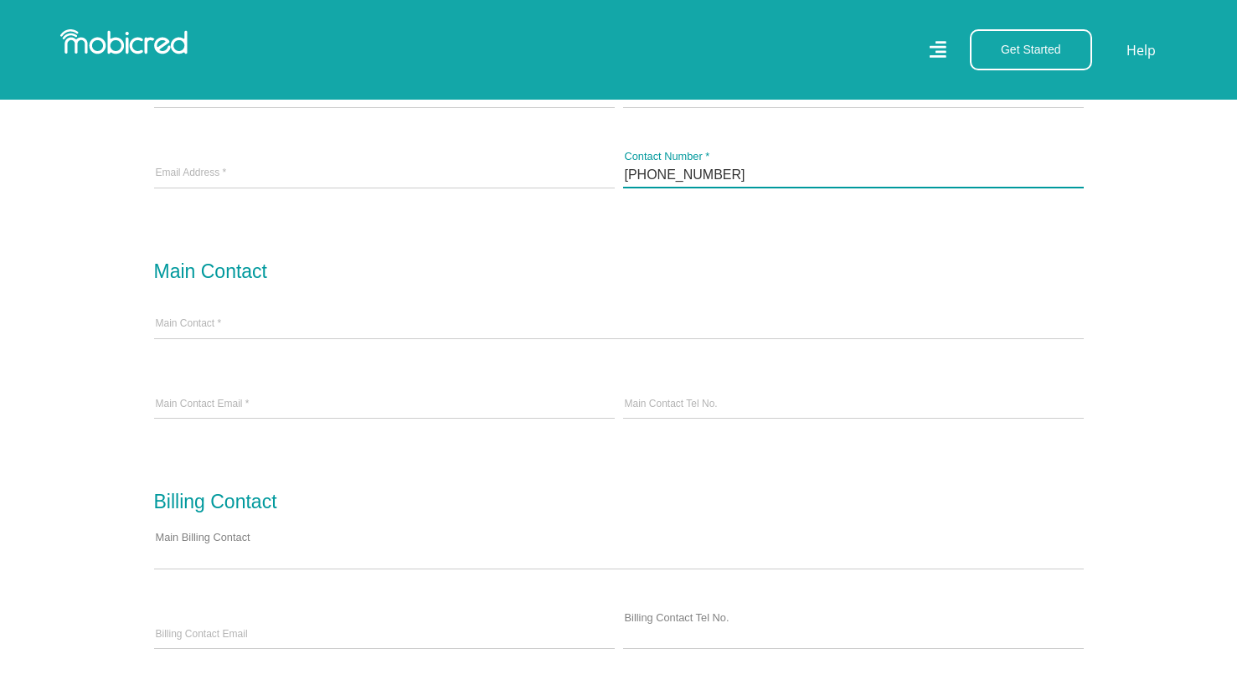
drag, startPoint x: 754, startPoint y: 178, endPoint x: 586, endPoint y: 176, distance: 168.3
click at [586, 176] on div "Penng.AI Business Name * PENNG AI (PTY) LTD Registered Name * 2025 / 376942 / 0…" at bounding box center [619, 95] width 938 height 239
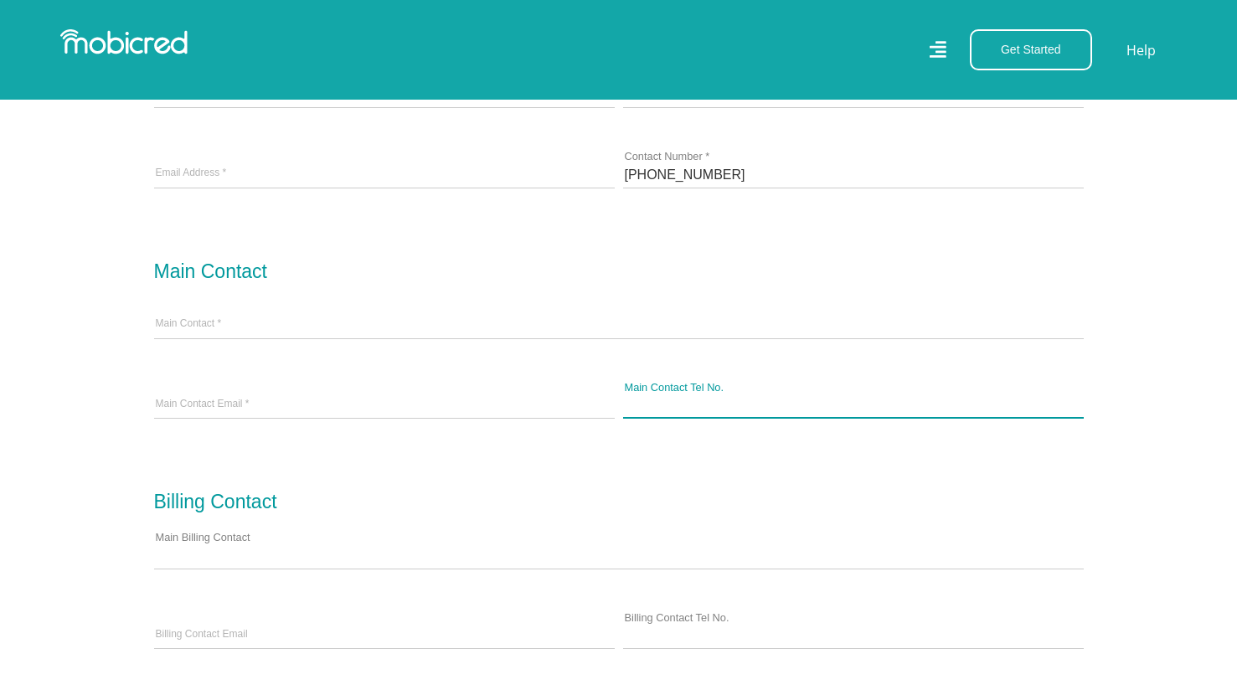
click at [723, 414] on input "Main Contact Tel No." at bounding box center [853, 405] width 461 height 25
paste input "+27733672814"
type input "+27733672814"
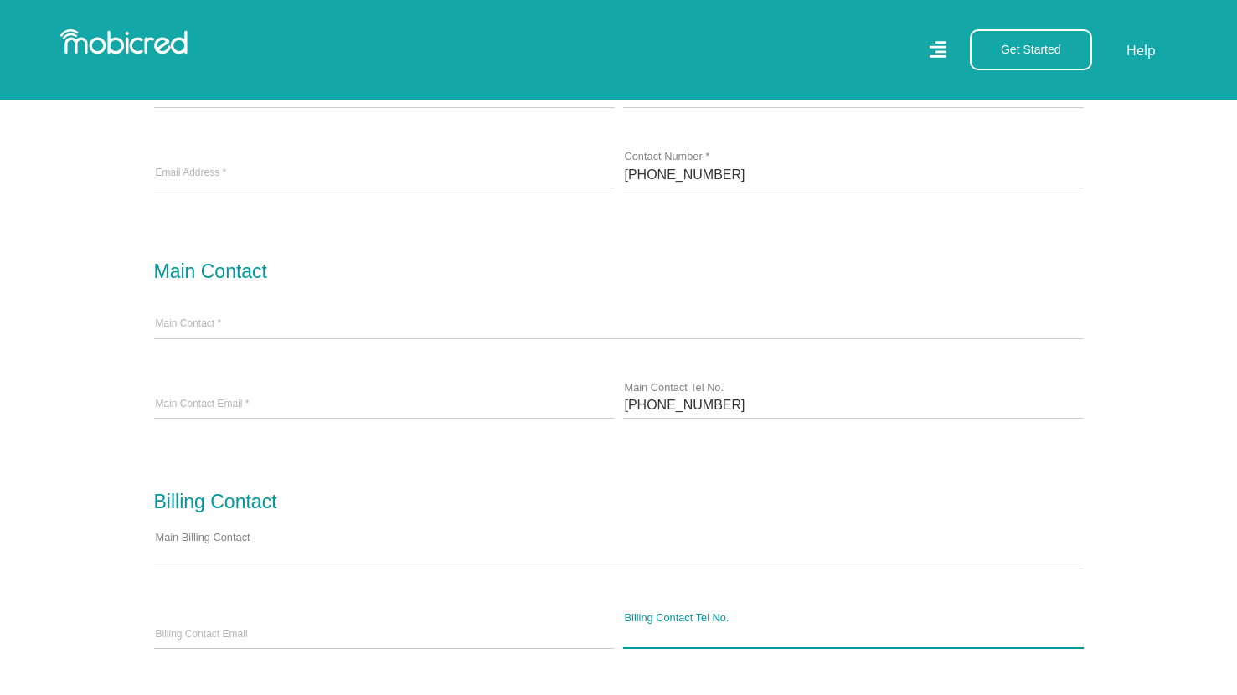
click at [703, 638] on input "Billing Contact Tel No." at bounding box center [853, 635] width 461 height 25
paste input "+27733672814"
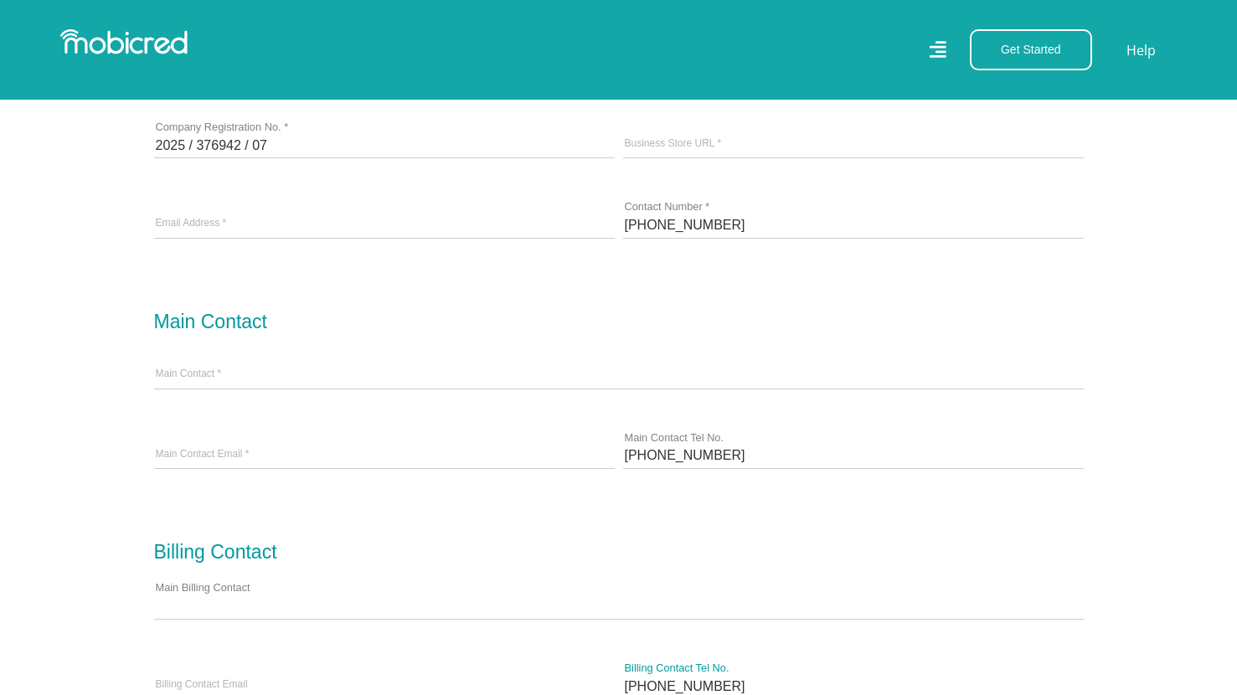
scroll to position [674, 0]
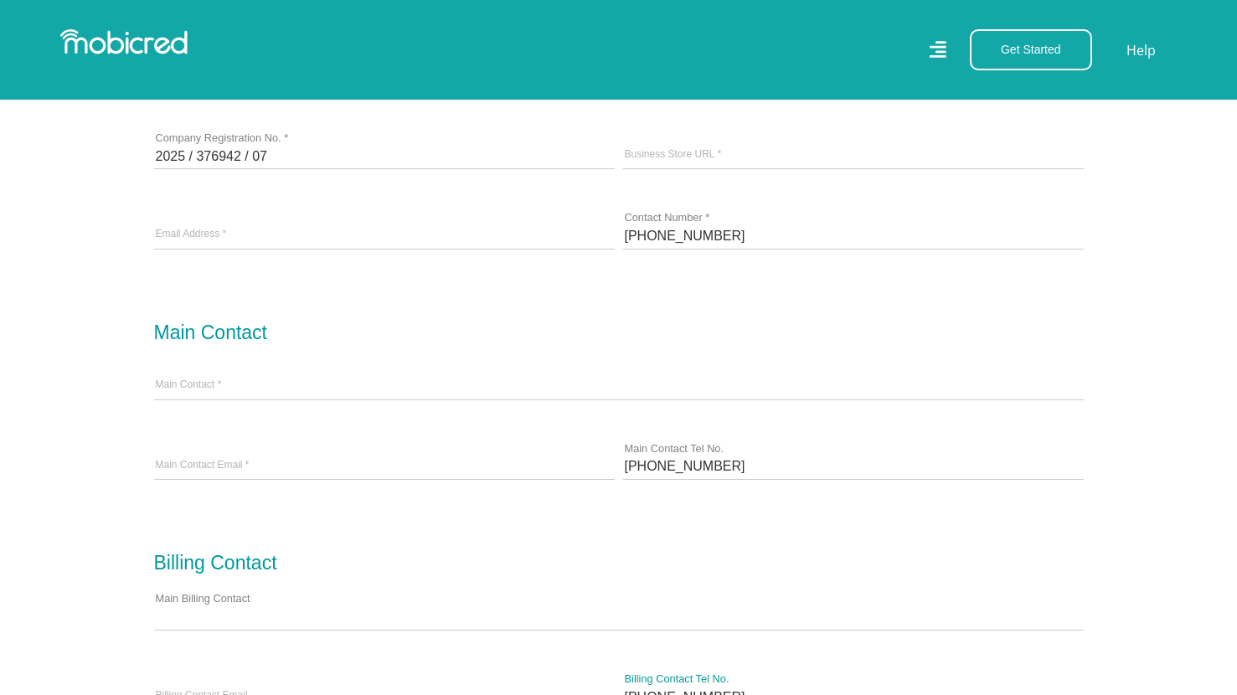
type input "+27733672814"
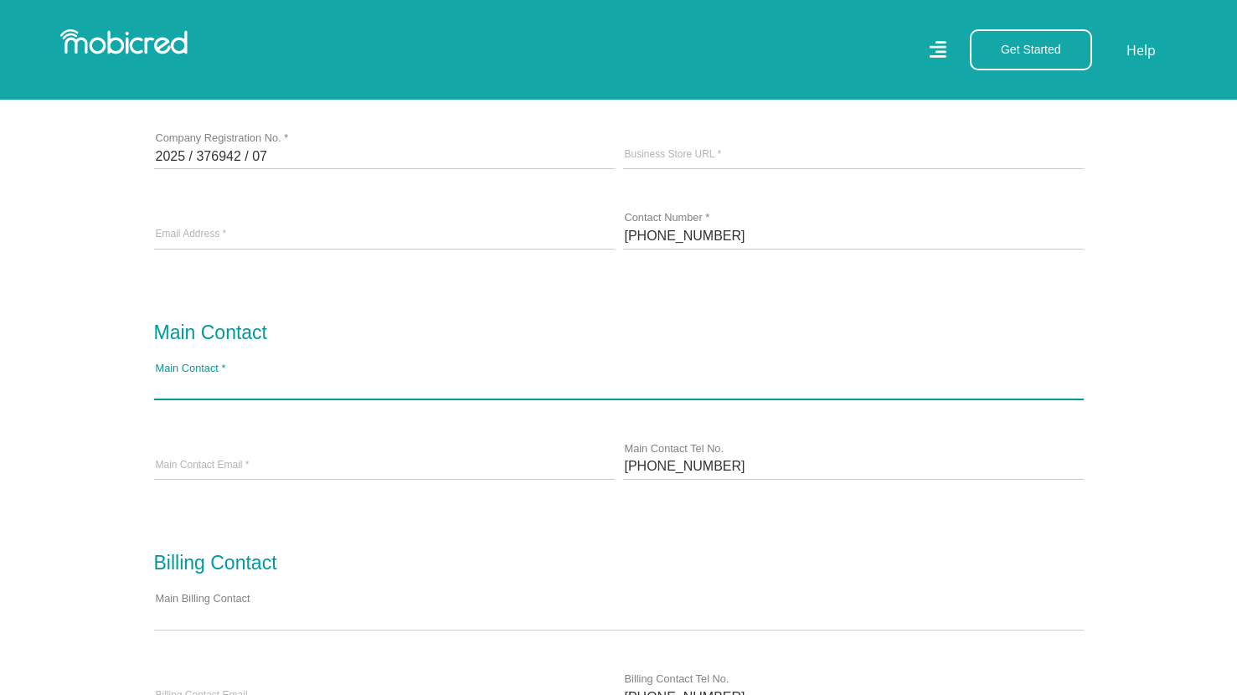
click at [256, 384] on input "Main Contact *" at bounding box center [618, 385] width 929 height 25
drag, startPoint x: 281, startPoint y: 396, endPoint x: 49, endPoint y: 396, distance: 232.8
click at [49, 396] on section "Business Details Penng.AI Business Name * PENNG AI (PTY) LTD Registered Name * …" at bounding box center [618, 698] width 1237 height 1547
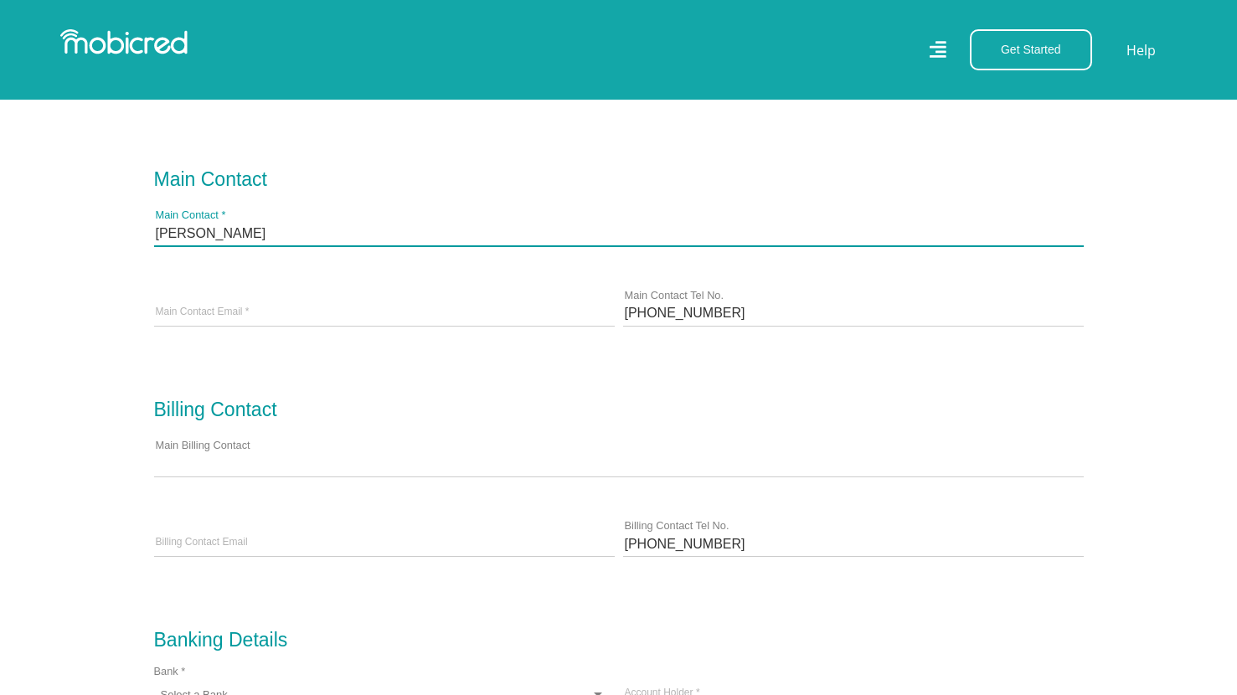
type input "Matthew Fehrsen"
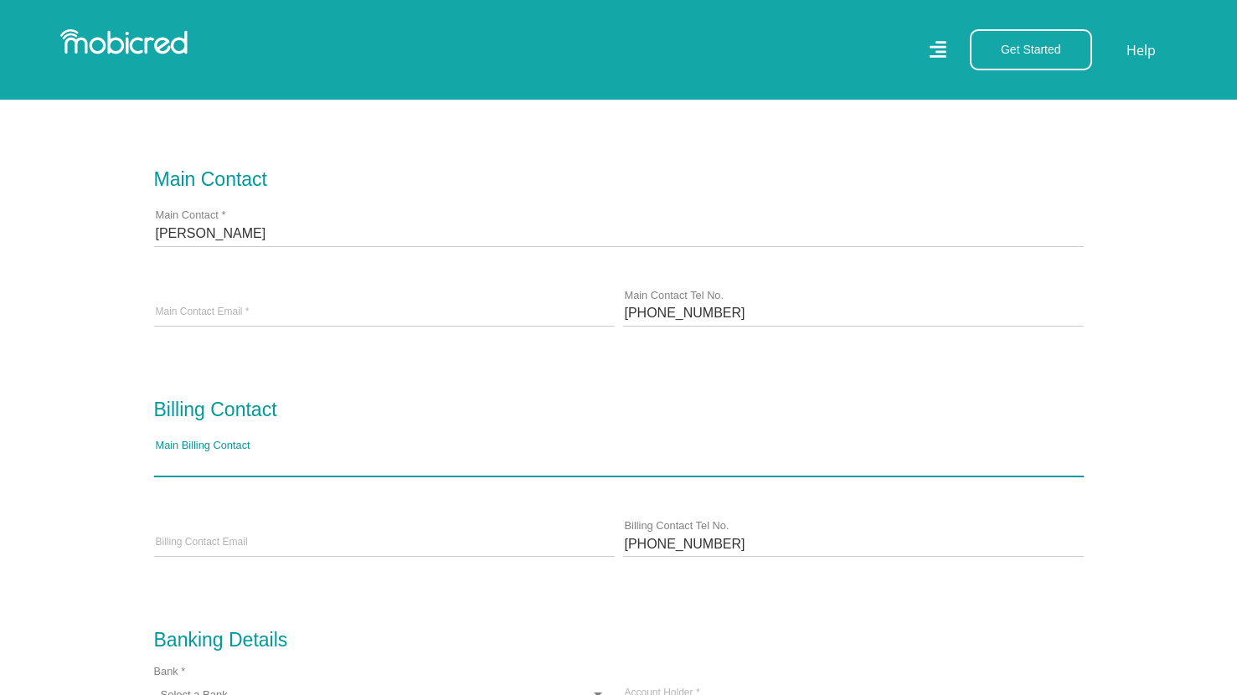
click at [393, 465] on input "Main Billing Contact" at bounding box center [618, 462] width 929 height 25
paste input "Matthew Fehrsen"
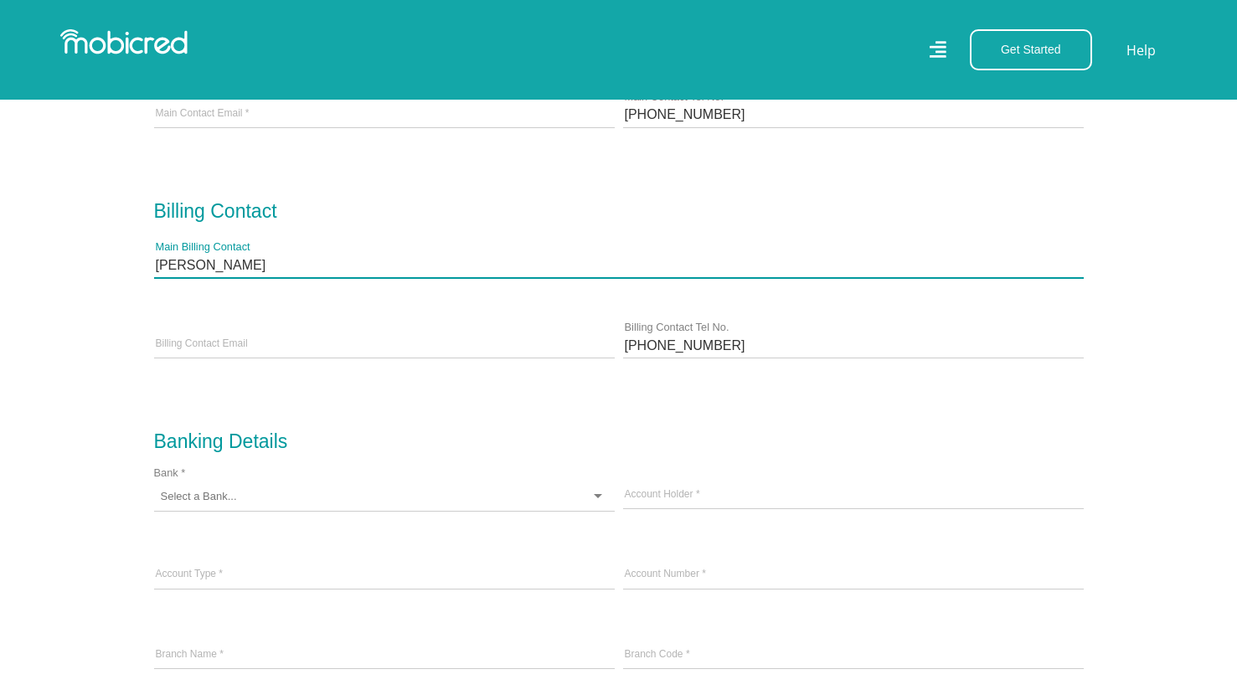
scroll to position [1027, 0]
type input "Matthew Fehrsen"
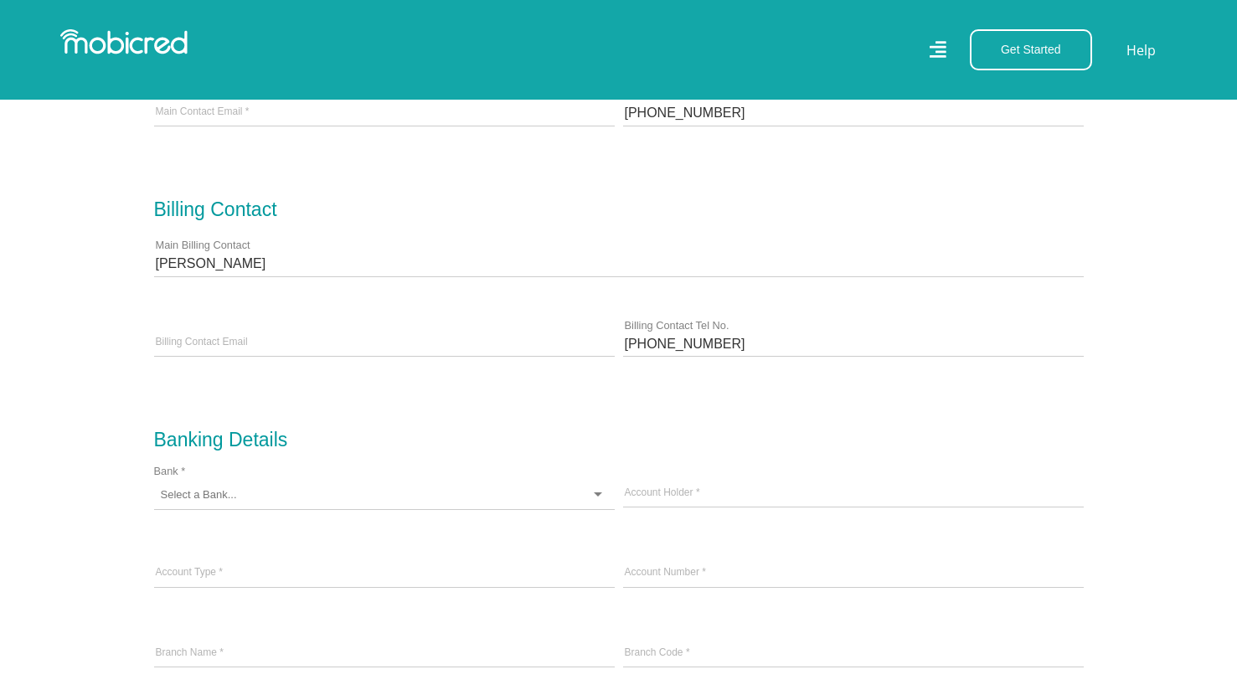
click at [394, 501] on div at bounding box center [384, 495] width 461 height 29
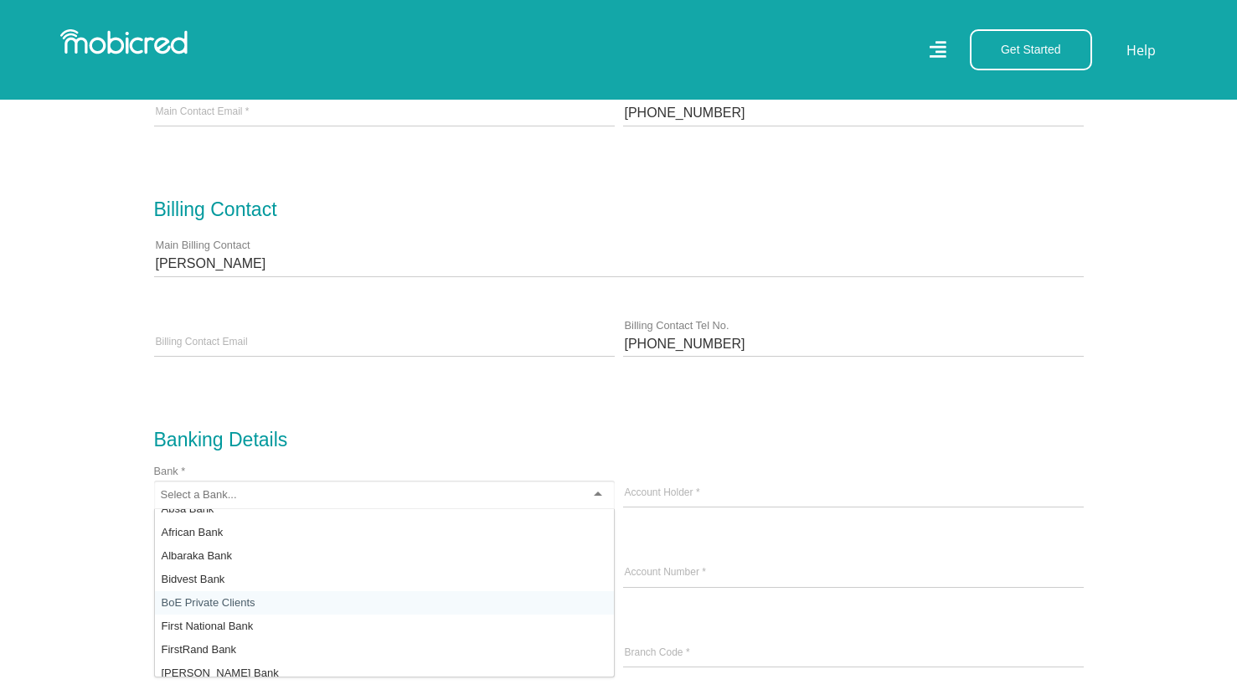
scroll to position [39, 0]
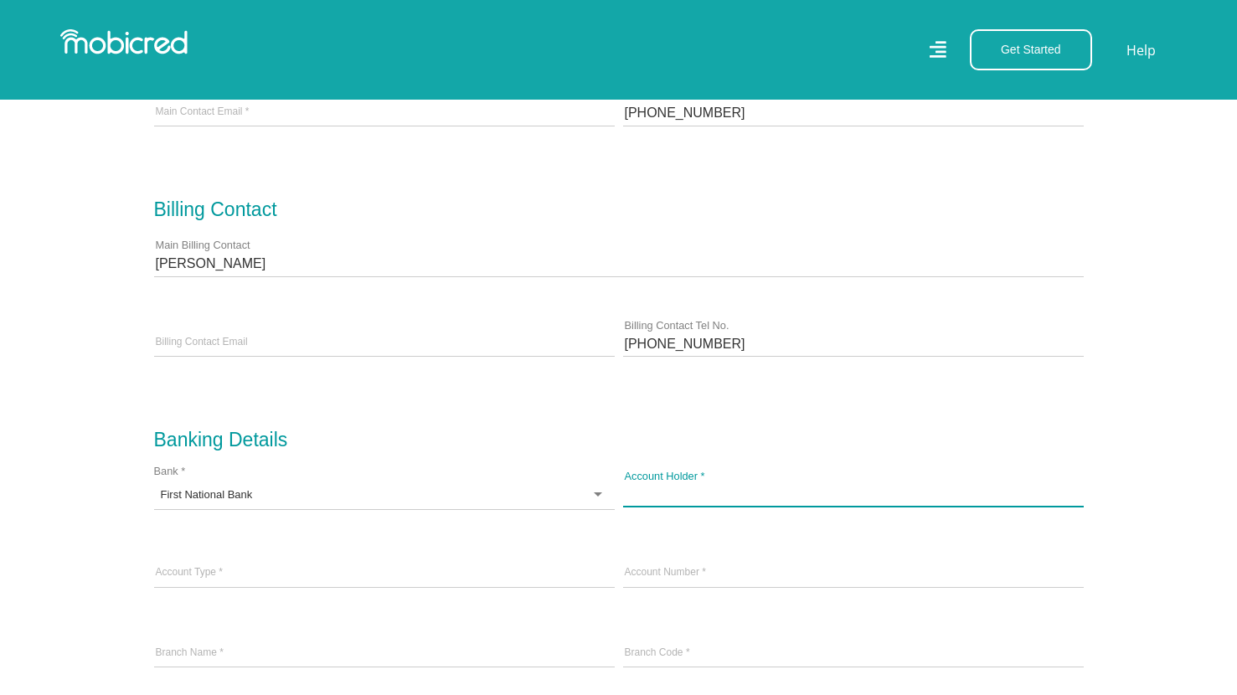
click at [682, 490] on input "Account Holder *" at bounding box center [853, 493] width 461 height 25
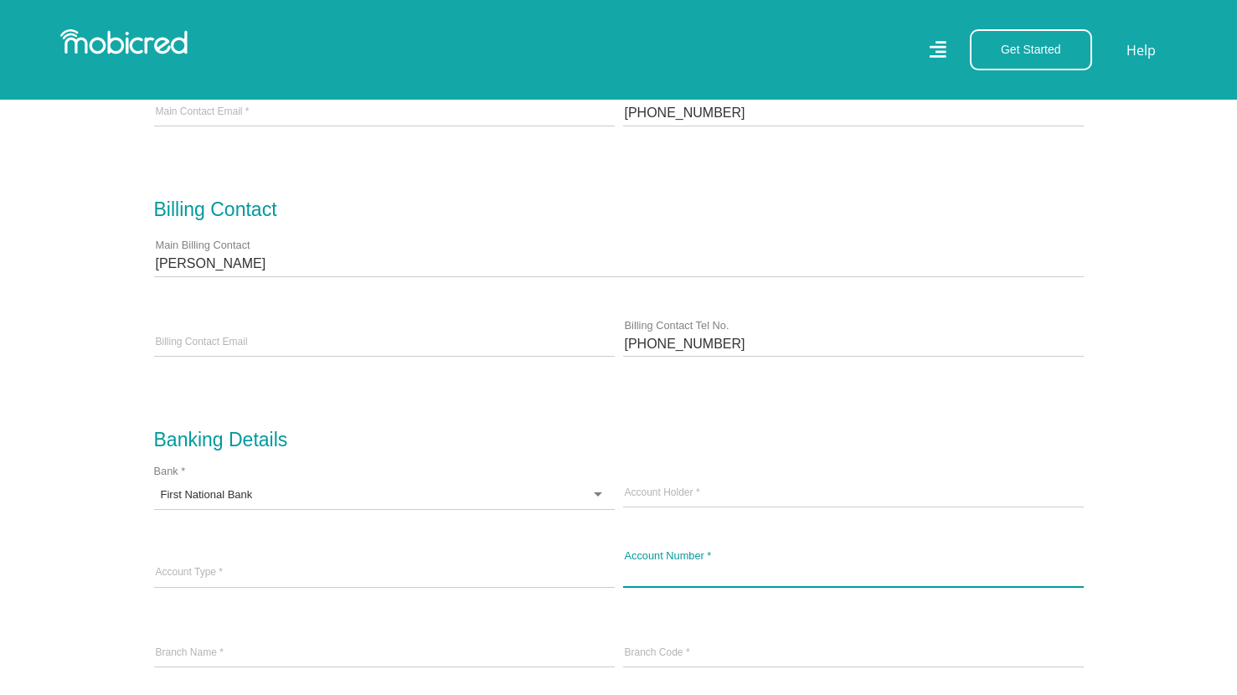
click at [684, 580] on input "text" at bounding box center [853, 573] width 461 height 25
type input "63155222292"
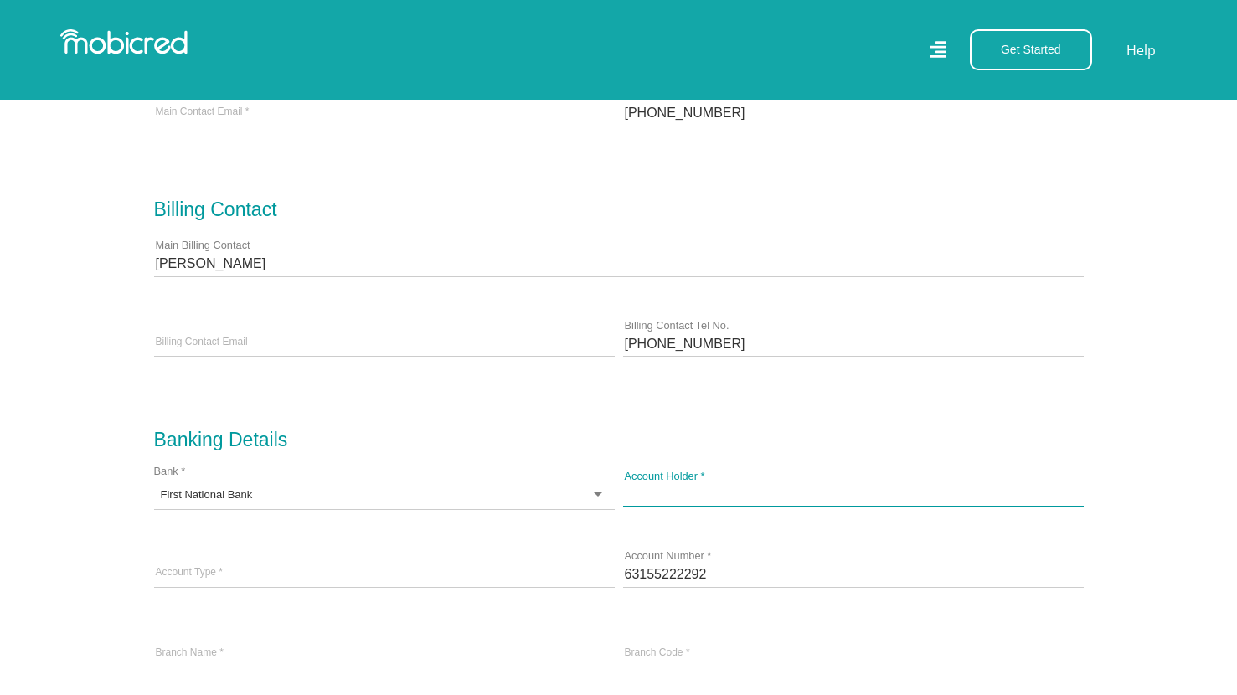
click at [713, 500] on input "Account Holder *" at bounding box center [853, 493] width 461 height 25
type input "Matthew Fehrsen"
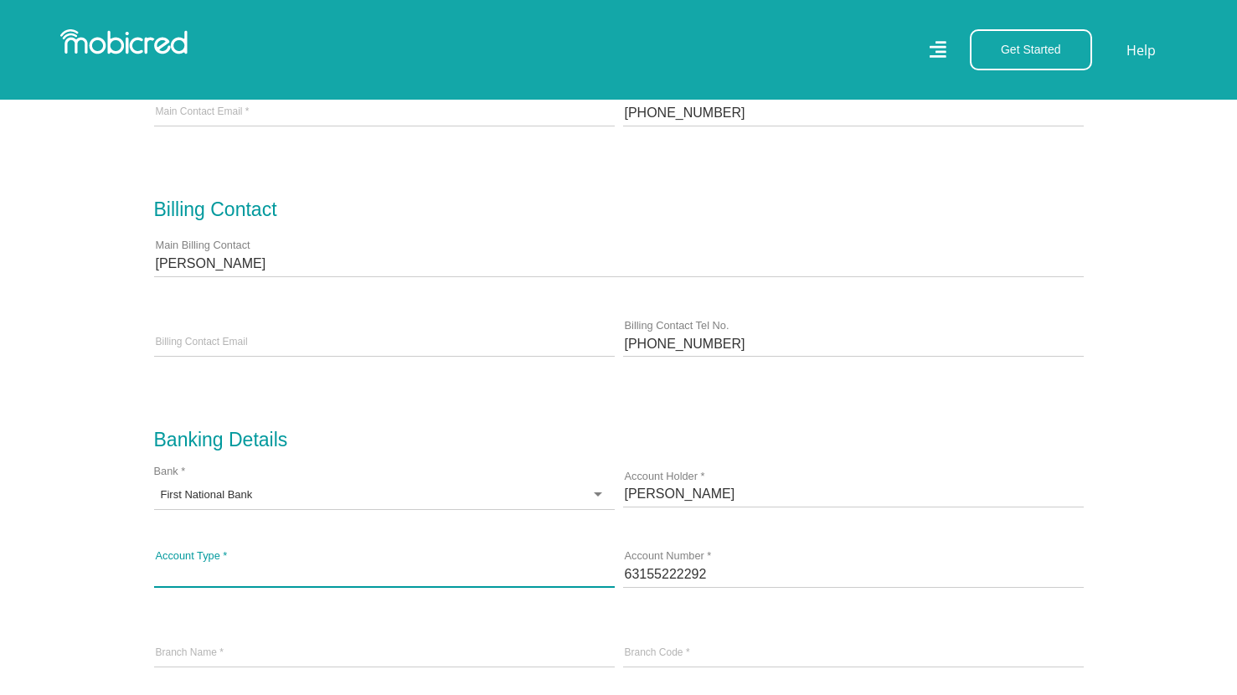
click at [477, 586] on input "Account Type *" at bounding box center [384, 573] width 461 height 25
type input "C"
type input "Business/current"
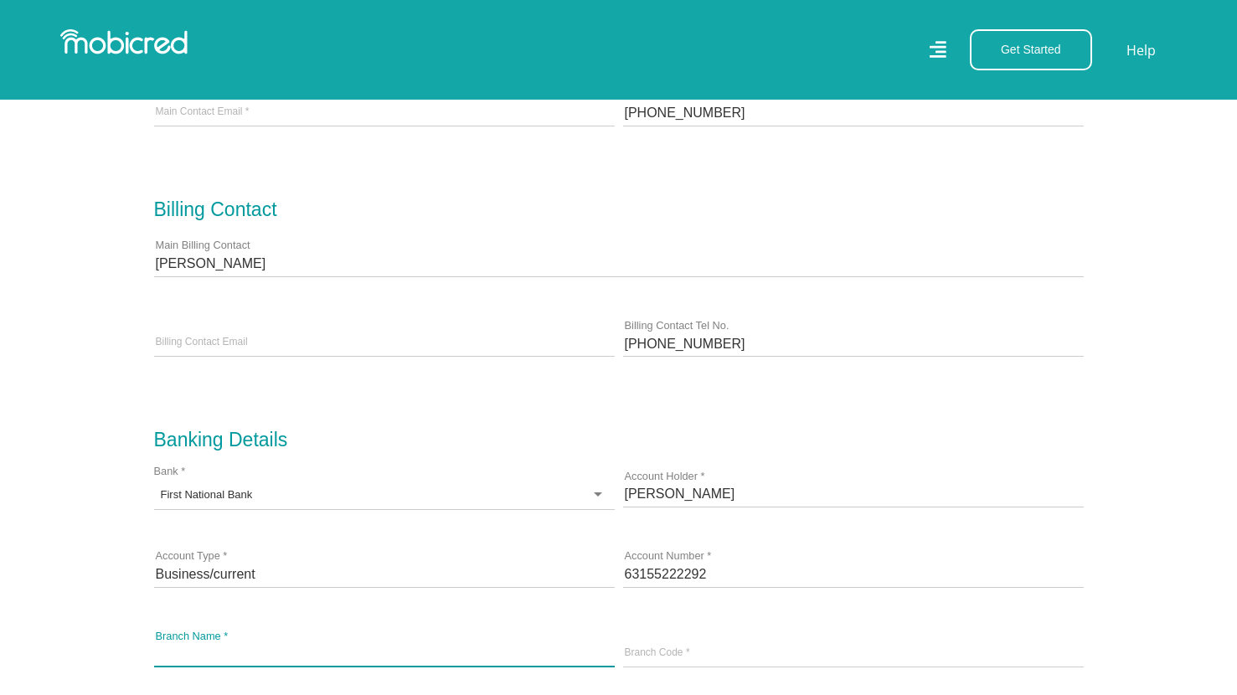
click at [446, 657] on input "Branch Name *" at bounding box center [384, 653] width 461 height 25
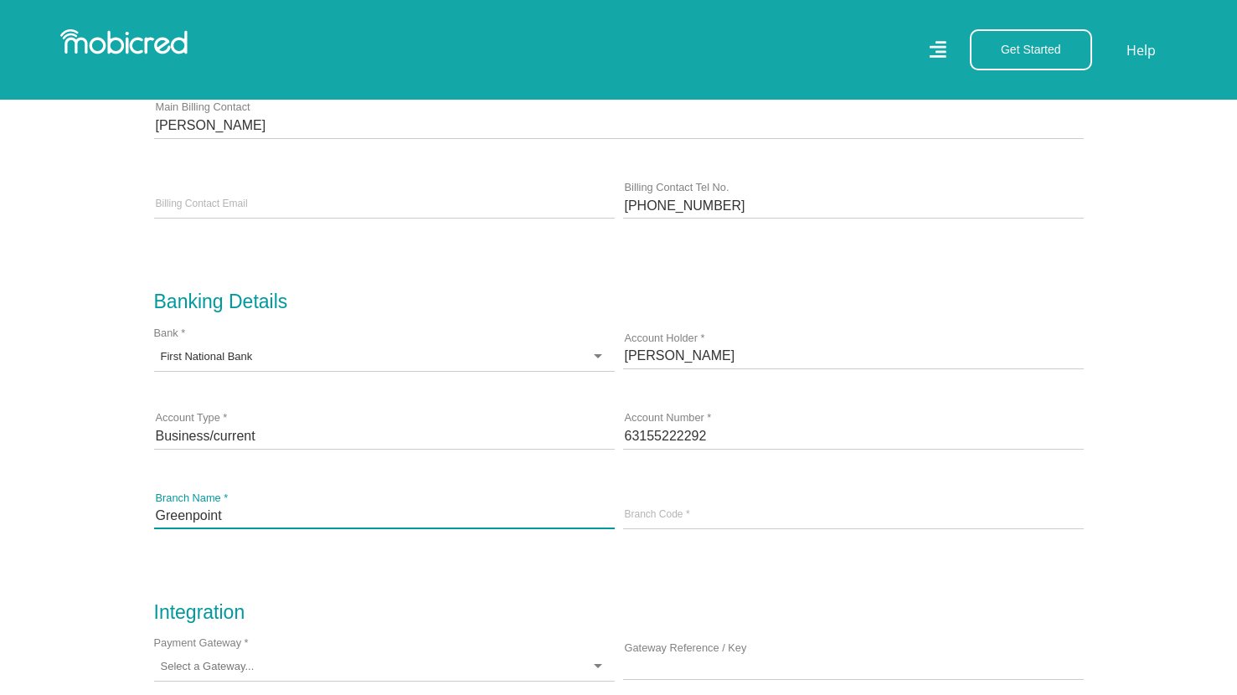
scroll to position [1166, 0]
type input "Greenpoint"
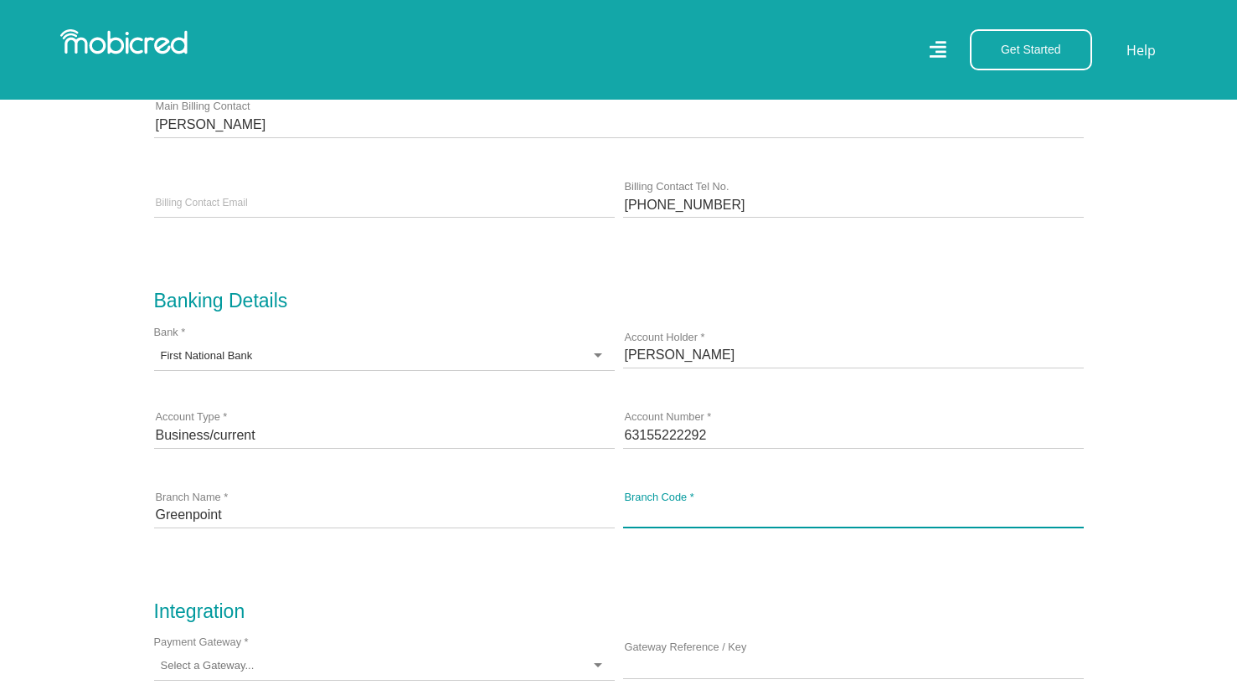
click at [694, 519] on input "Branch Code *" at bounding box center [853, 514] width 461 height 25
paste input "250655"
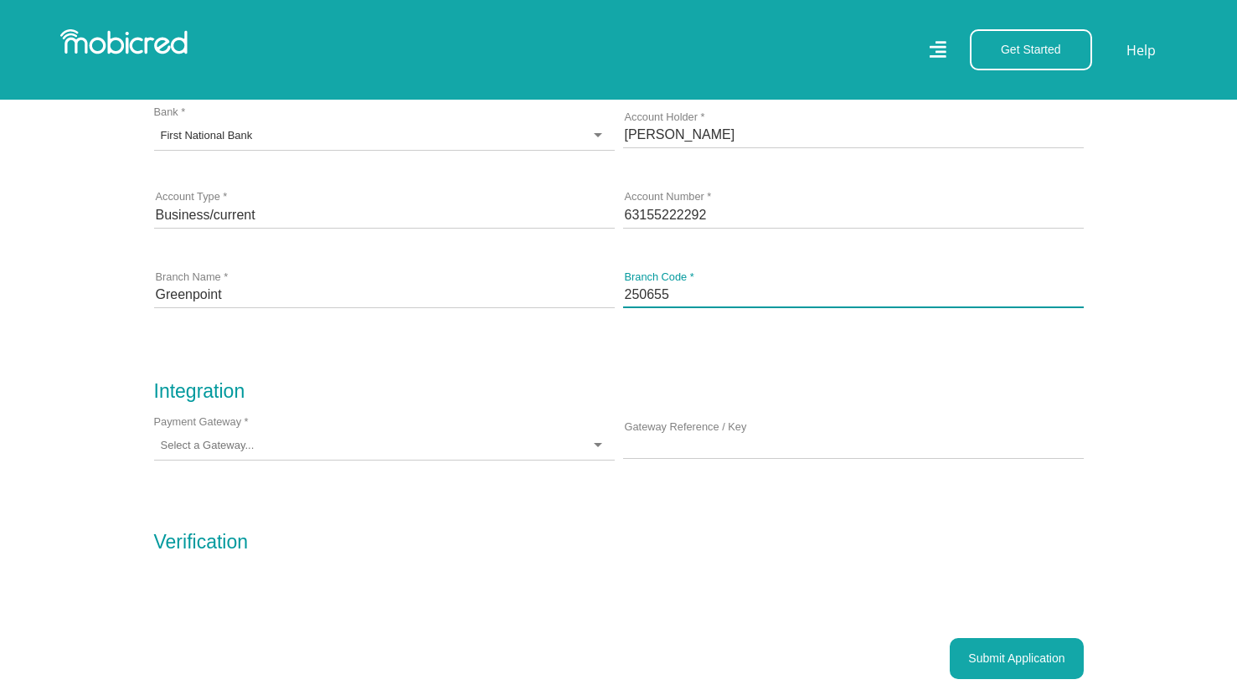
scroll to position [1423, 0]
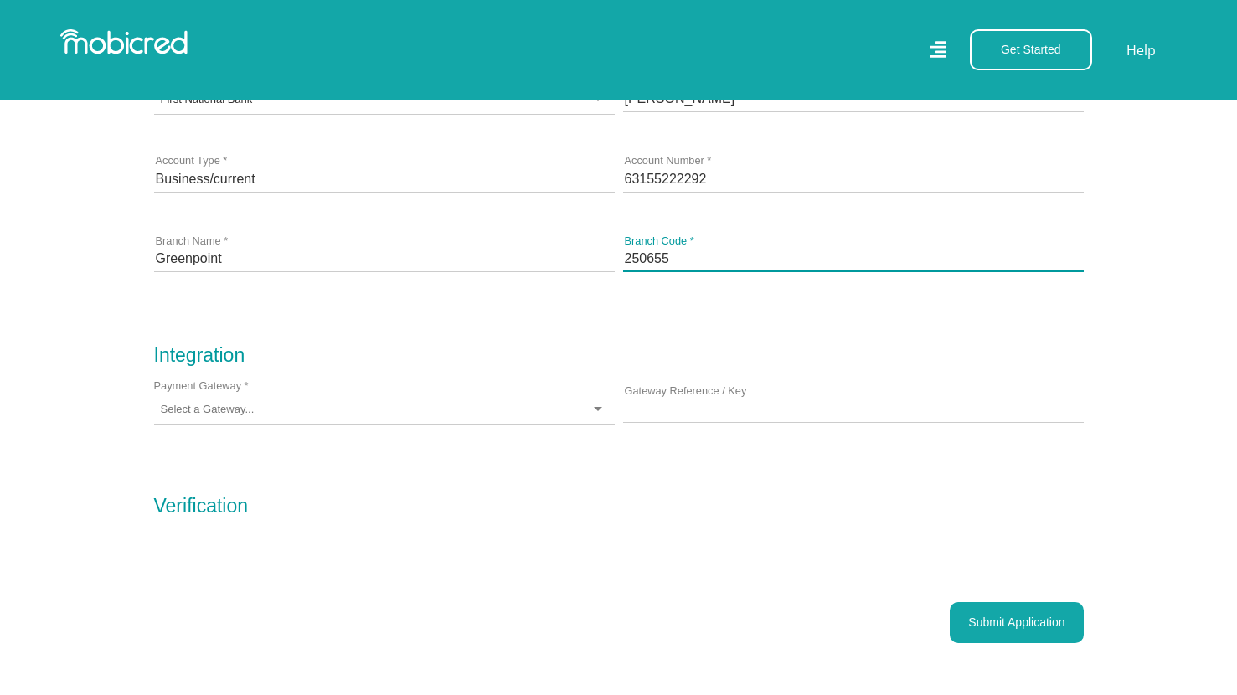
type input "250655"
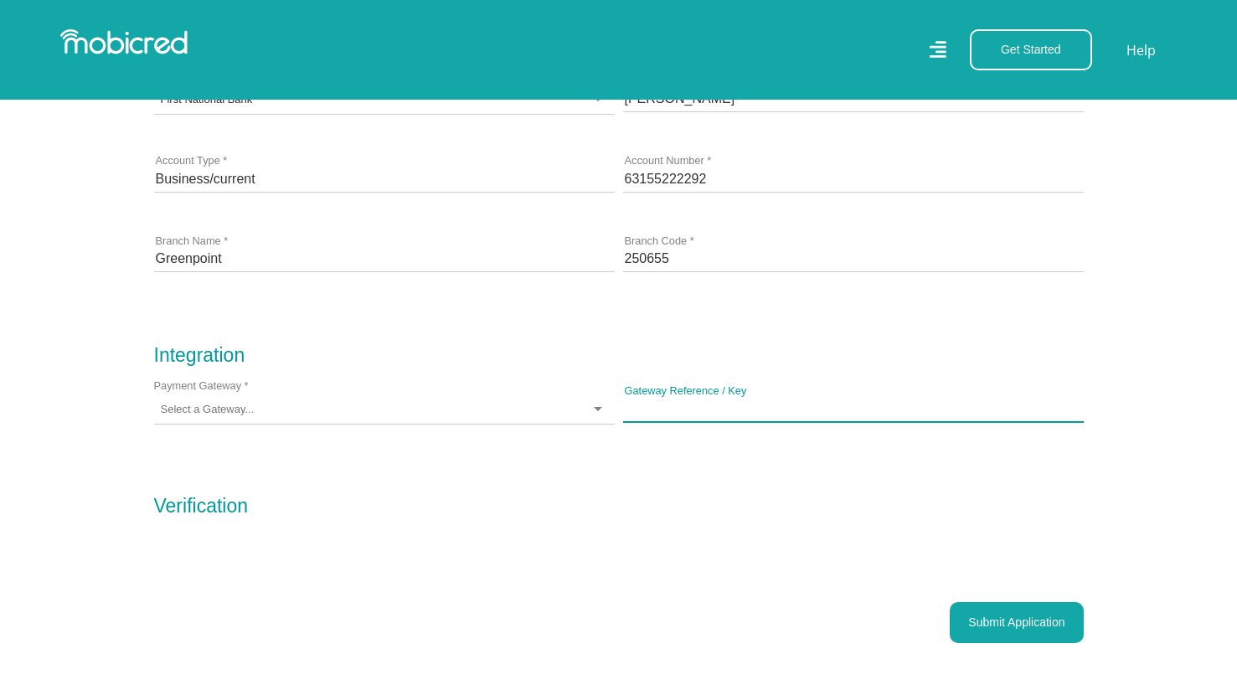
click at [710, 415] on input "Gateway Reference / Key" at bounding box center [853, 408] width 461 height 25
paste input "bzto7ev9j30jd"
type input "bzto7ev9j30jd"
click at [515, 410] on div at bounding box center [384, 409] width 461 height 29
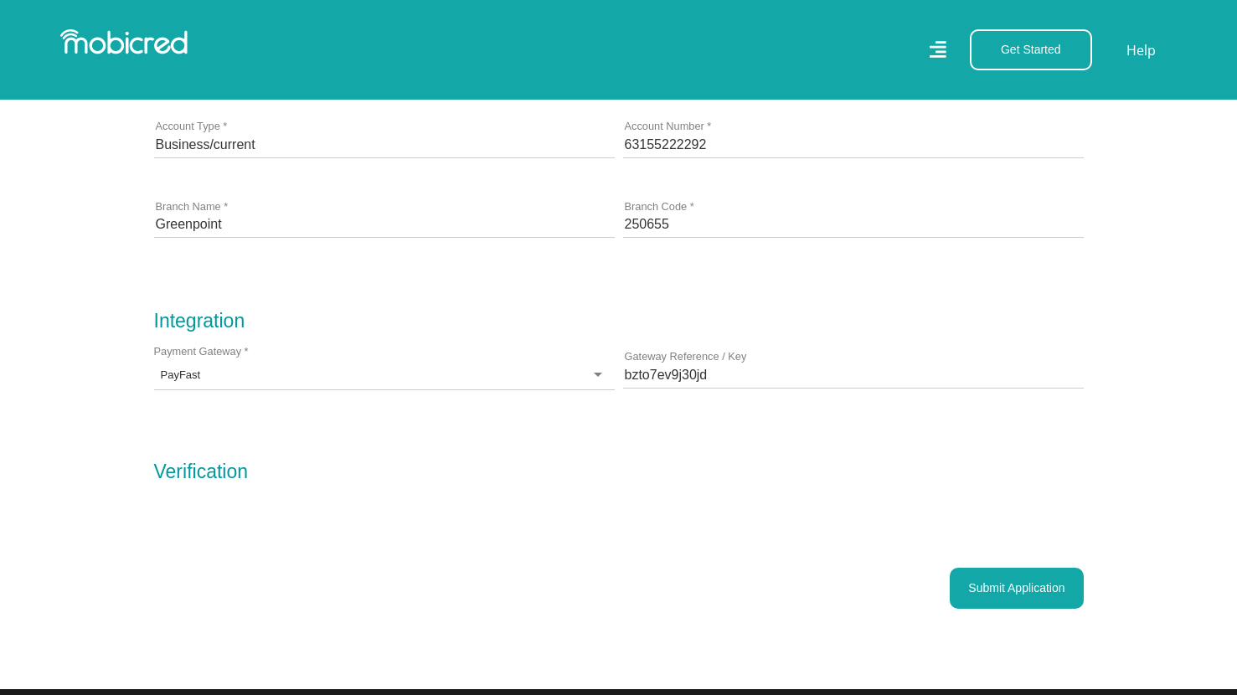
scroll to position [1419, 0]
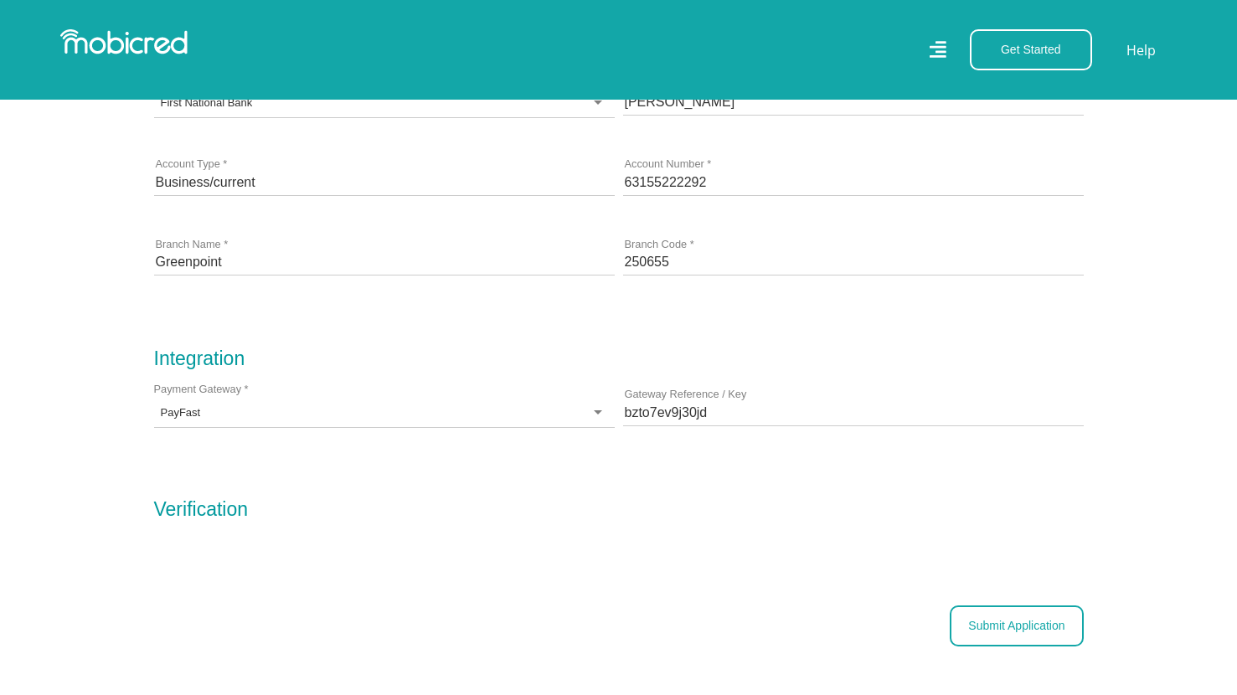
click at [975, 636] on button "Submit Application" at bounding box center [1016, 625] width 133 height 41
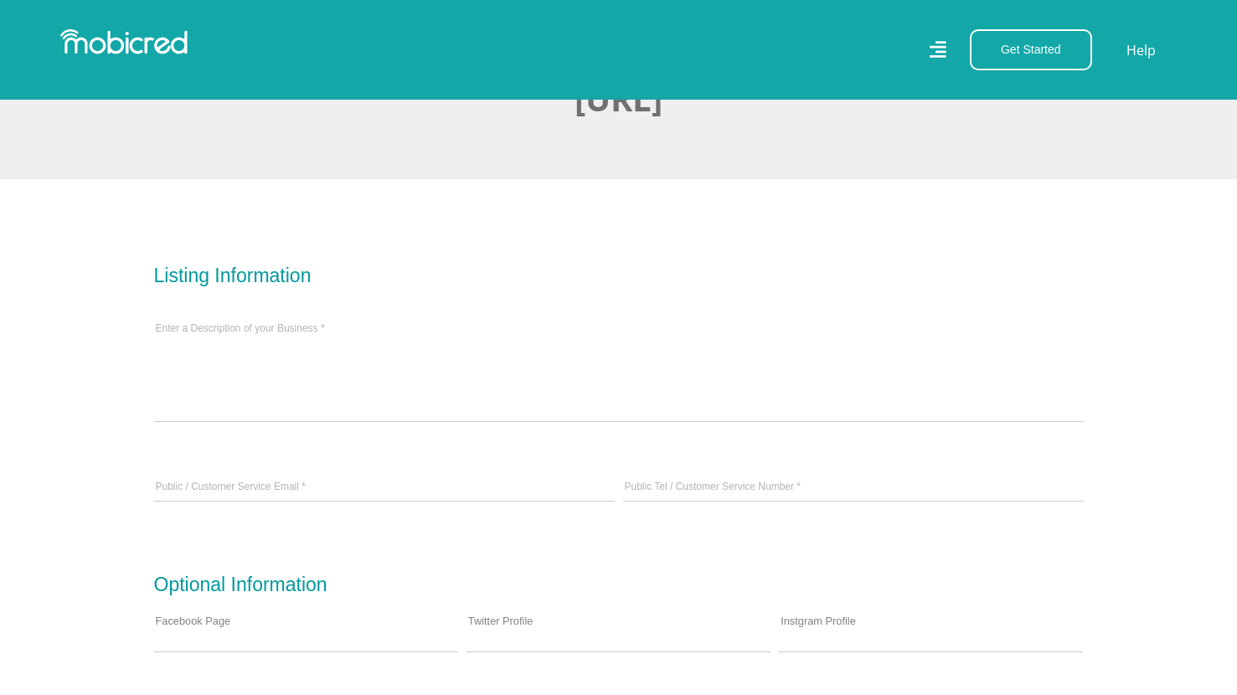
scroll to position [390, 0]
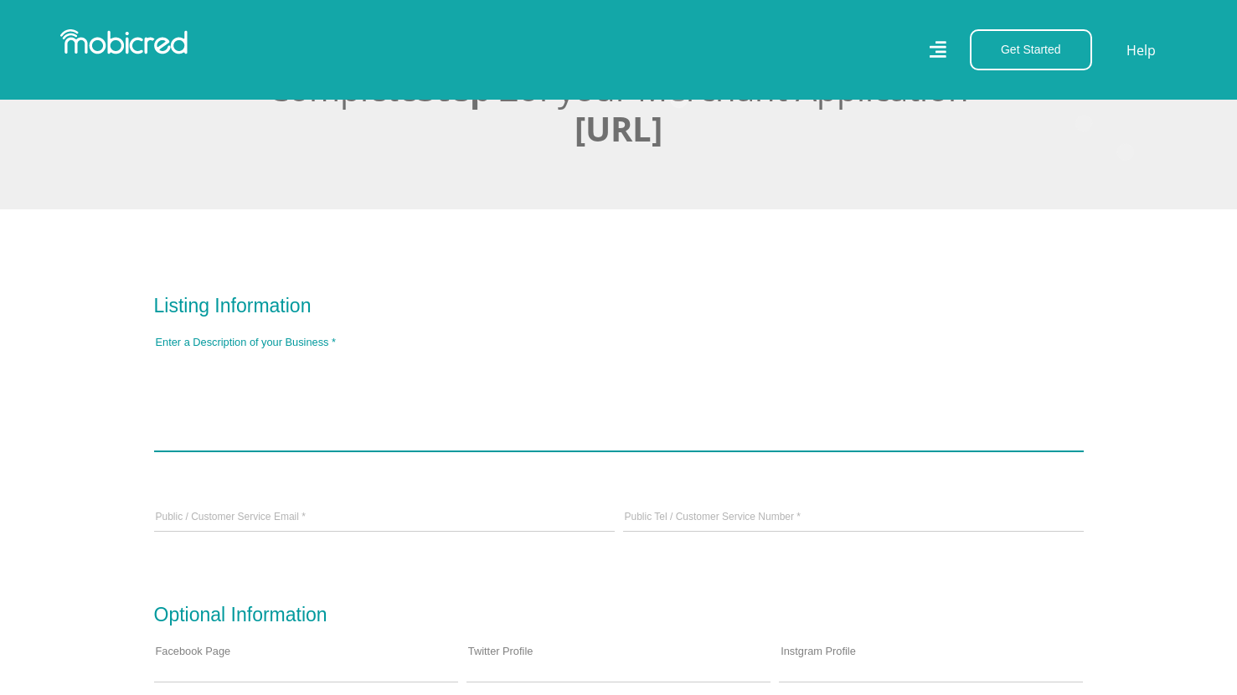
click at [422, 452] on textarea at bounding box center [618, 400] width 929 height 105
type textarea "H"
type textarea "We sell heart rate monitors and a subscription to our mobile app."
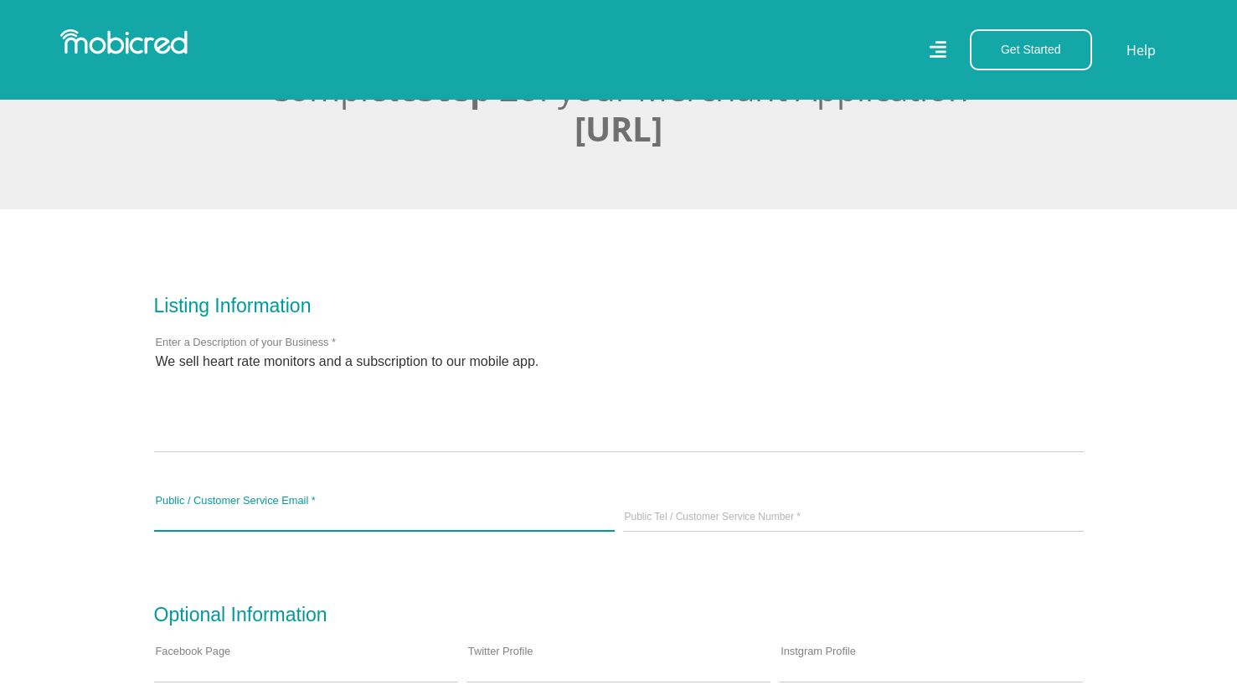
click at [436, 519] on input "Public / Customer Service Email *" at bounding box center [384, 518] width 461 height 25
type input "[EMAIL_ADDRESS]"
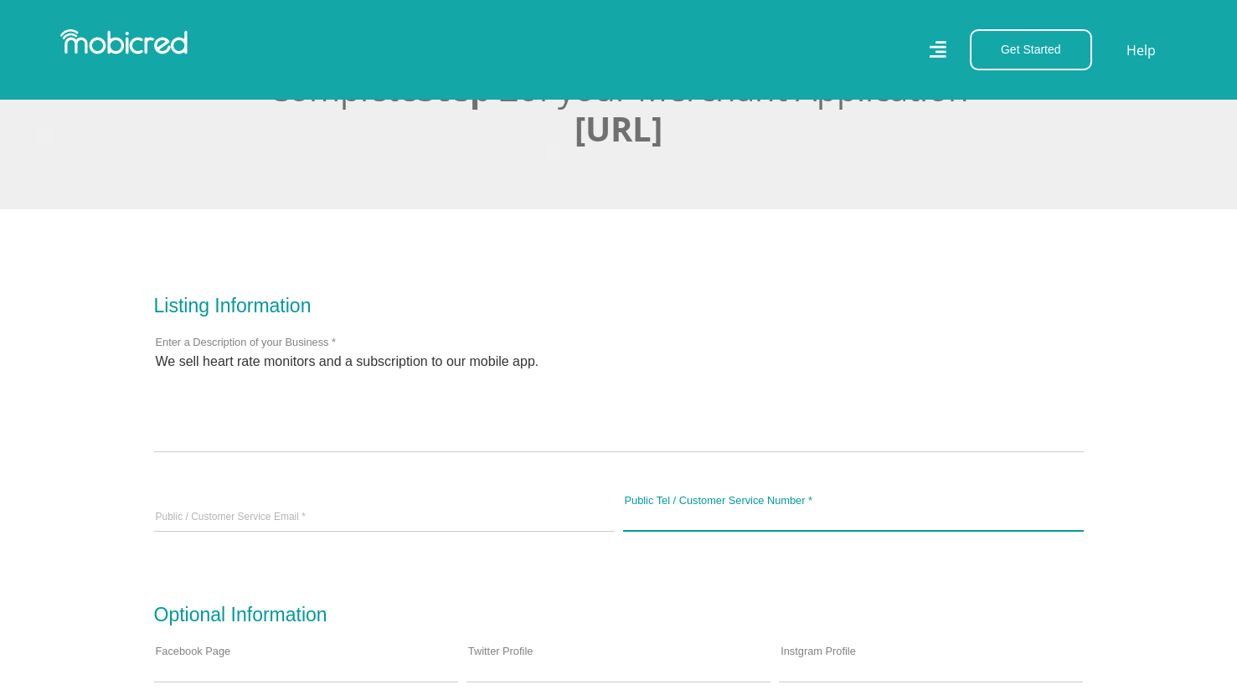
click at [698, 528] on input "Public Tel / Customer Service Number *" at bounding box center [853, 518] width 461 height 25
paste input "‪[PHONE_NUMBER]‬"
type input "‪[PHONE_NUMBER]‬"
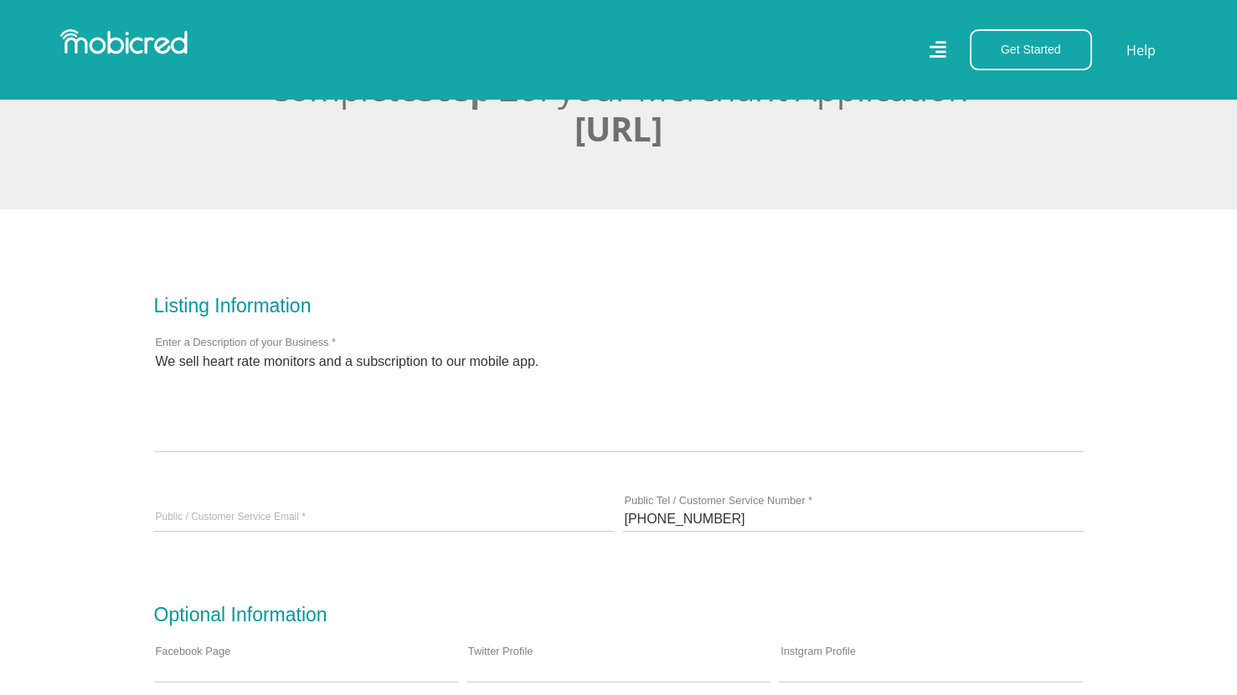
click at [648, 559] on div "‪[PHONE_NUMBER]‬ Public Tel / Customer Service Number *" at bounding box center [853, 519] width 469 height 80
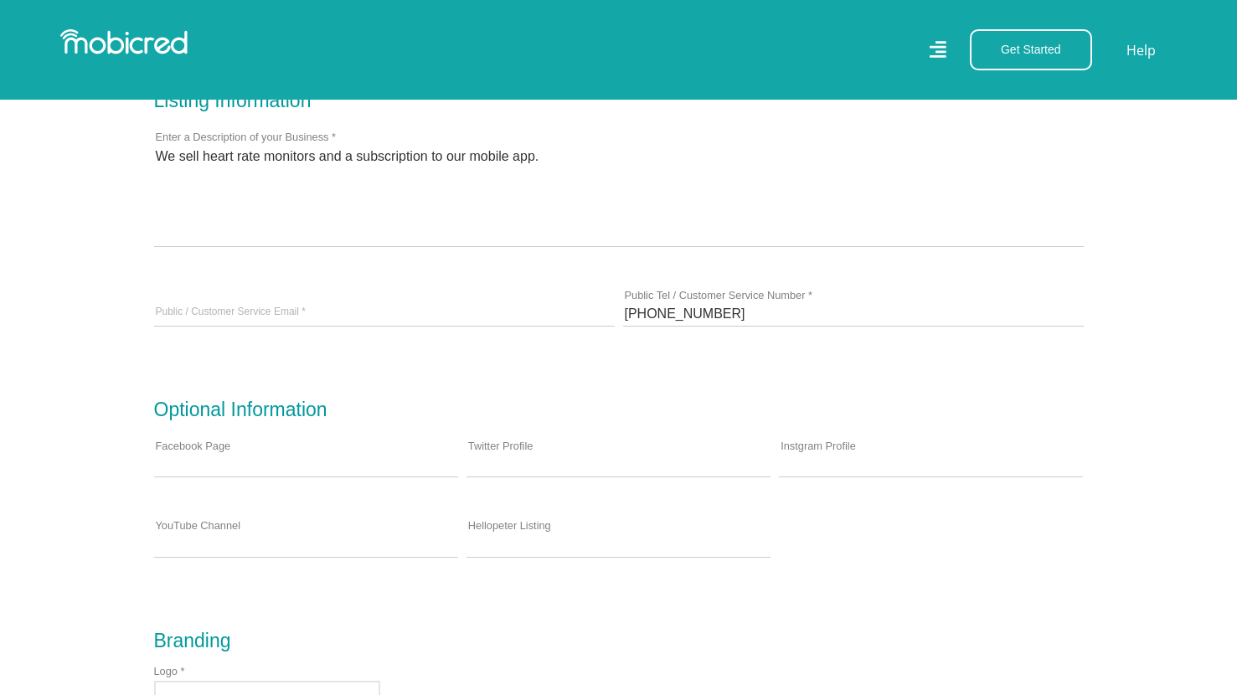
scroll to position [628, 0]
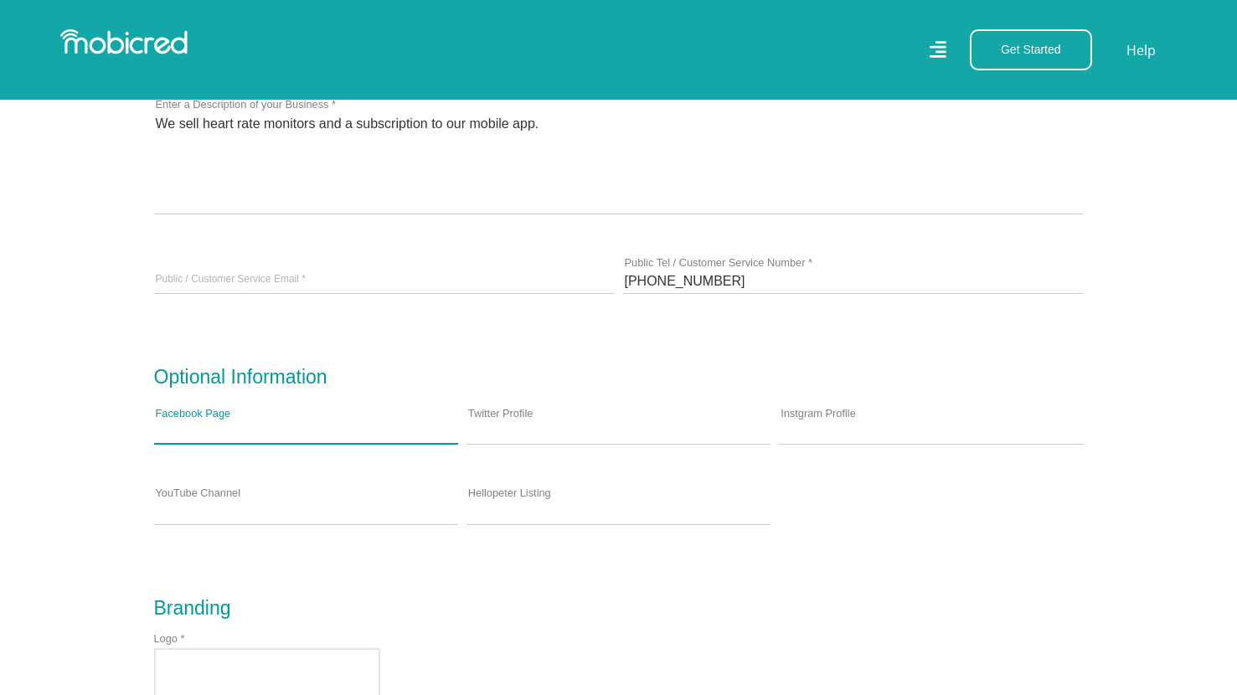
click at [332, 442] on input "Facebook Page" at bounding box center [306, 431] width 304 height 25
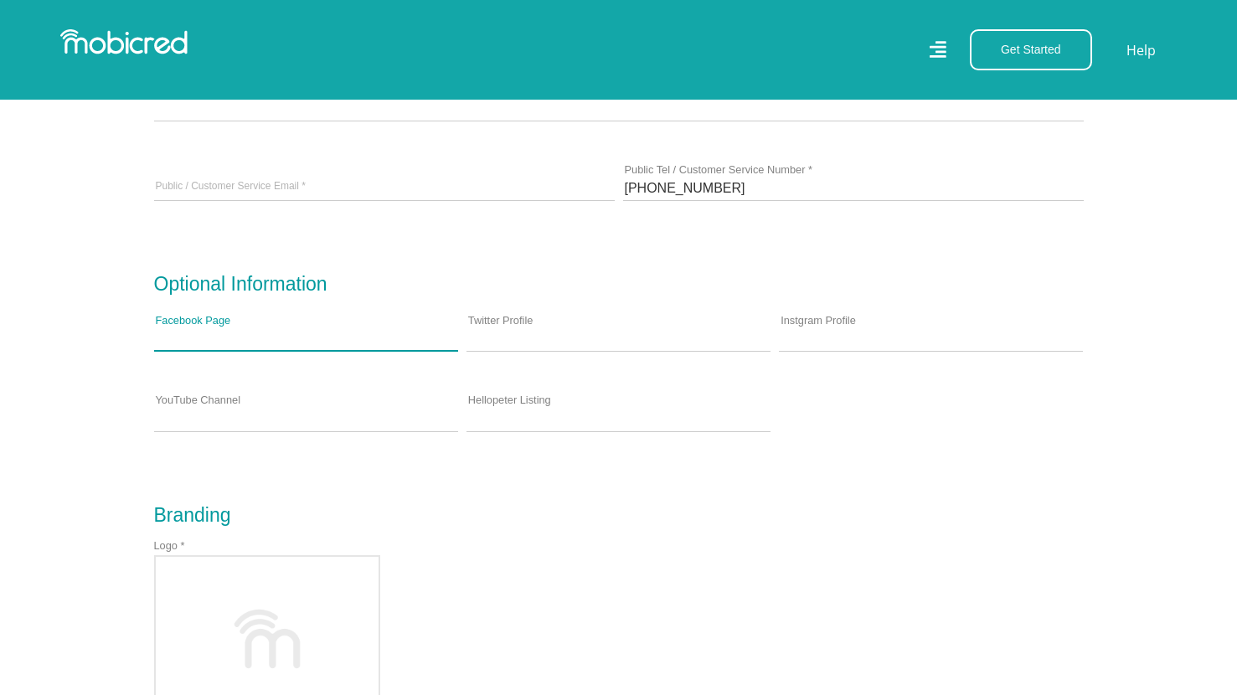
scroll to position [759, 0]
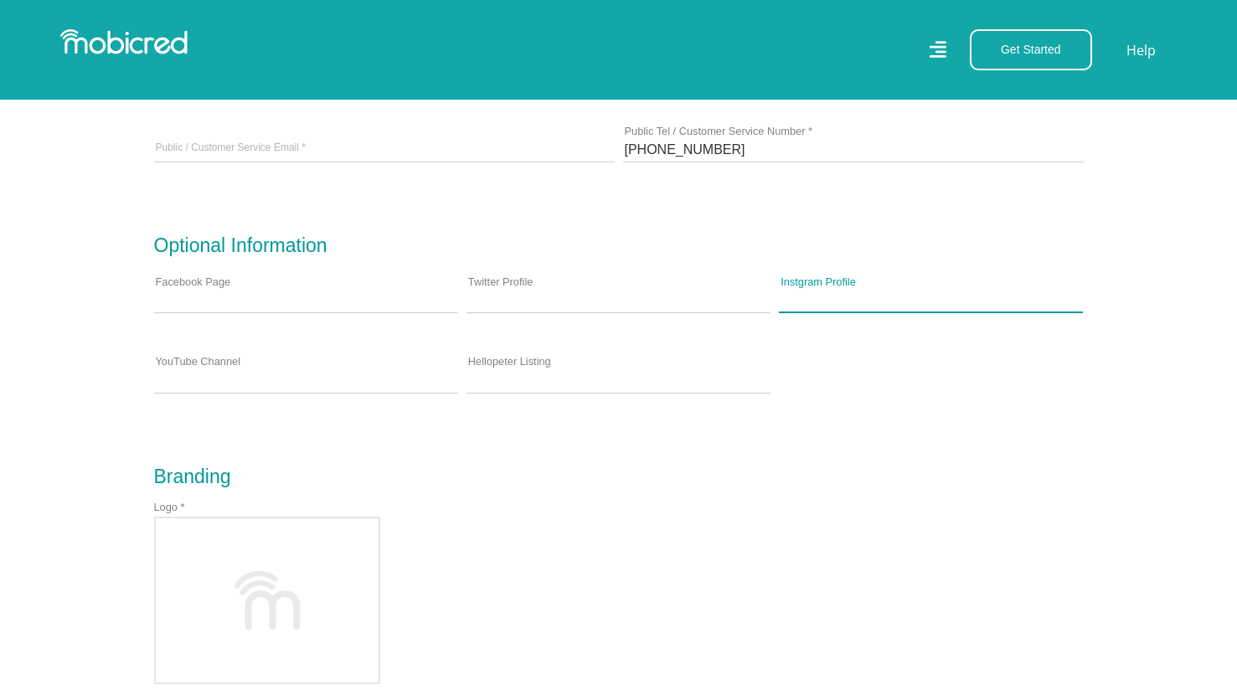
click at [816, 302] on input "Instgram Profile" at bounding box center [931, 299] width 304 height 25
click at [856, 305] on input "Instgram Profile" at bounding box center [931, 299] width 304 height 25
paste input "https://www.instagram.com/penng.ai/"
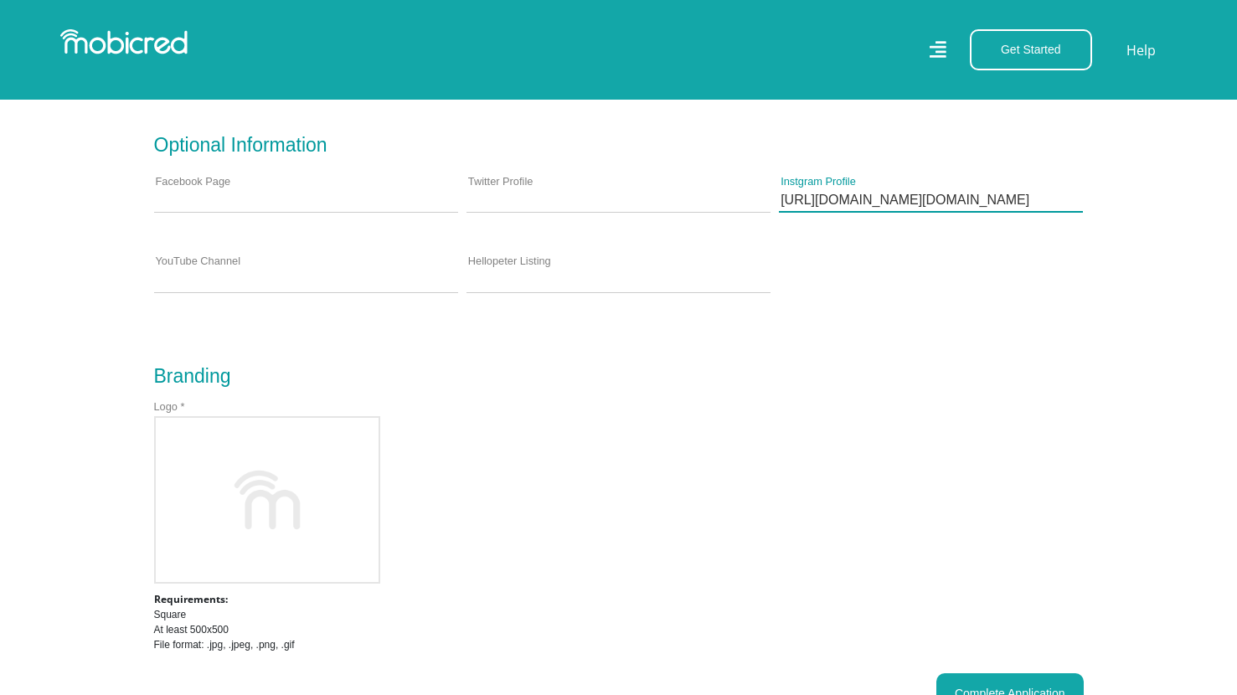
scroll to position [870, 0]
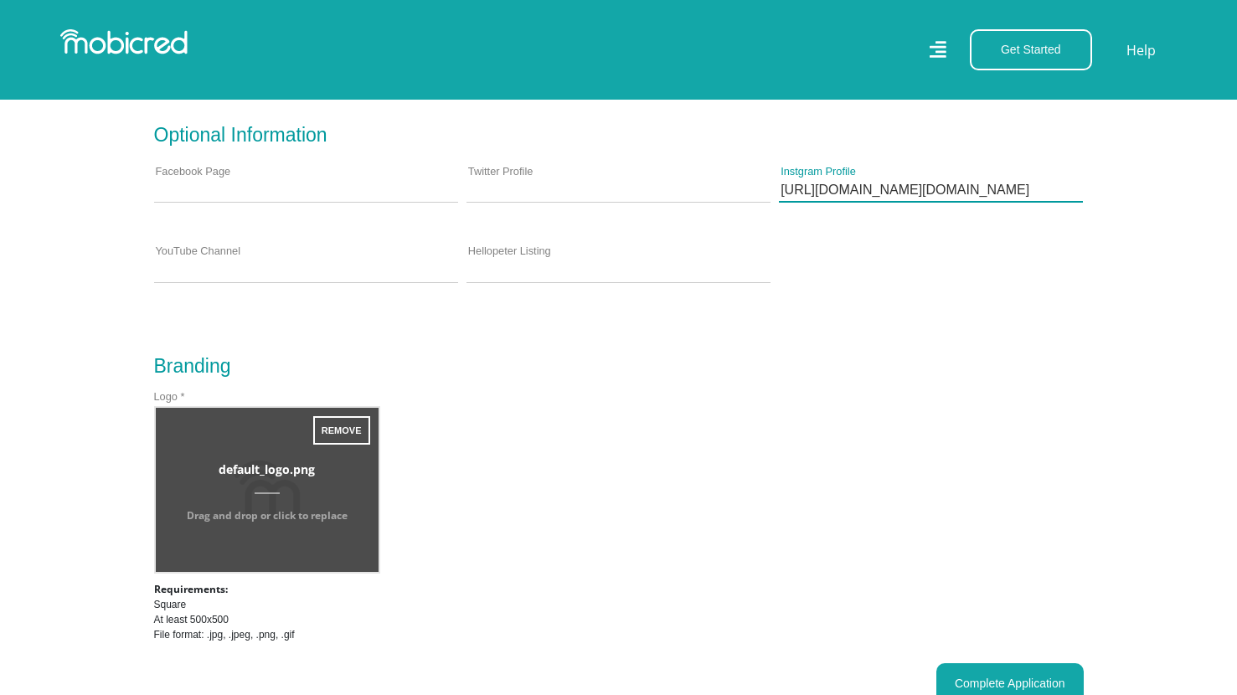
type input "https://www.instagram.com/penng.ai/"
click at [298, 494] on input "file" at bounding box center [267, 490] width 223 height 164
type input "C:\fakepath\AppIcon.png"
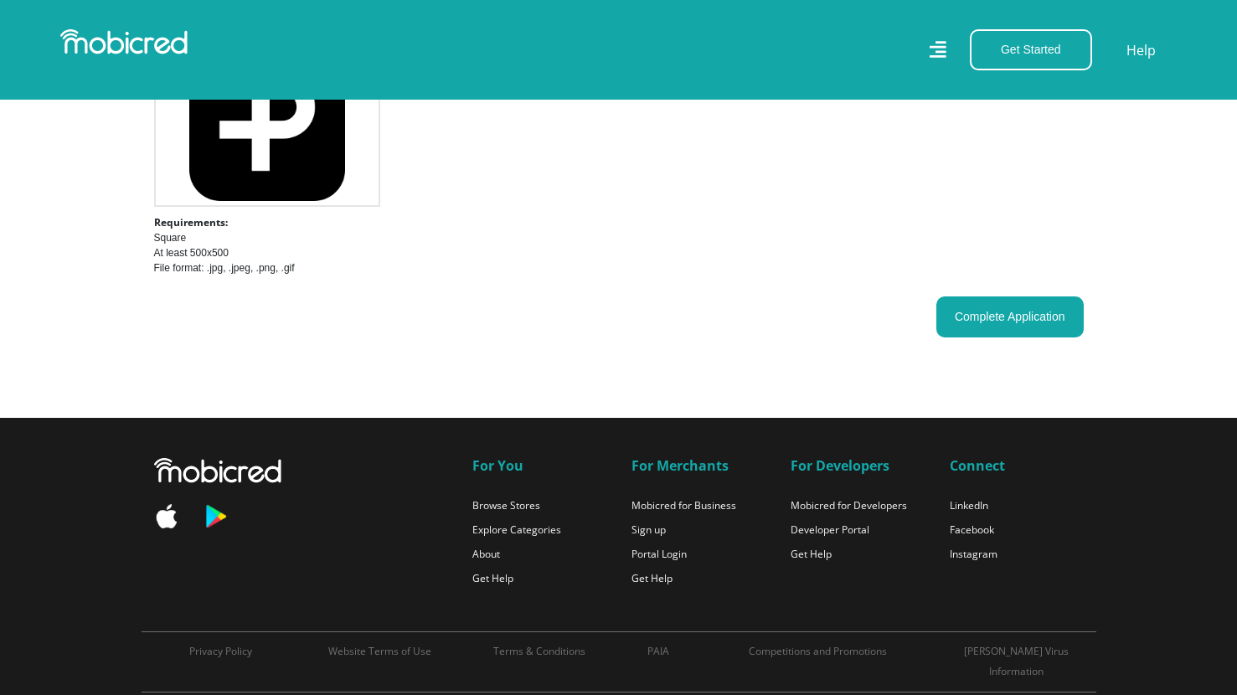
scroll to position [1295, 0]
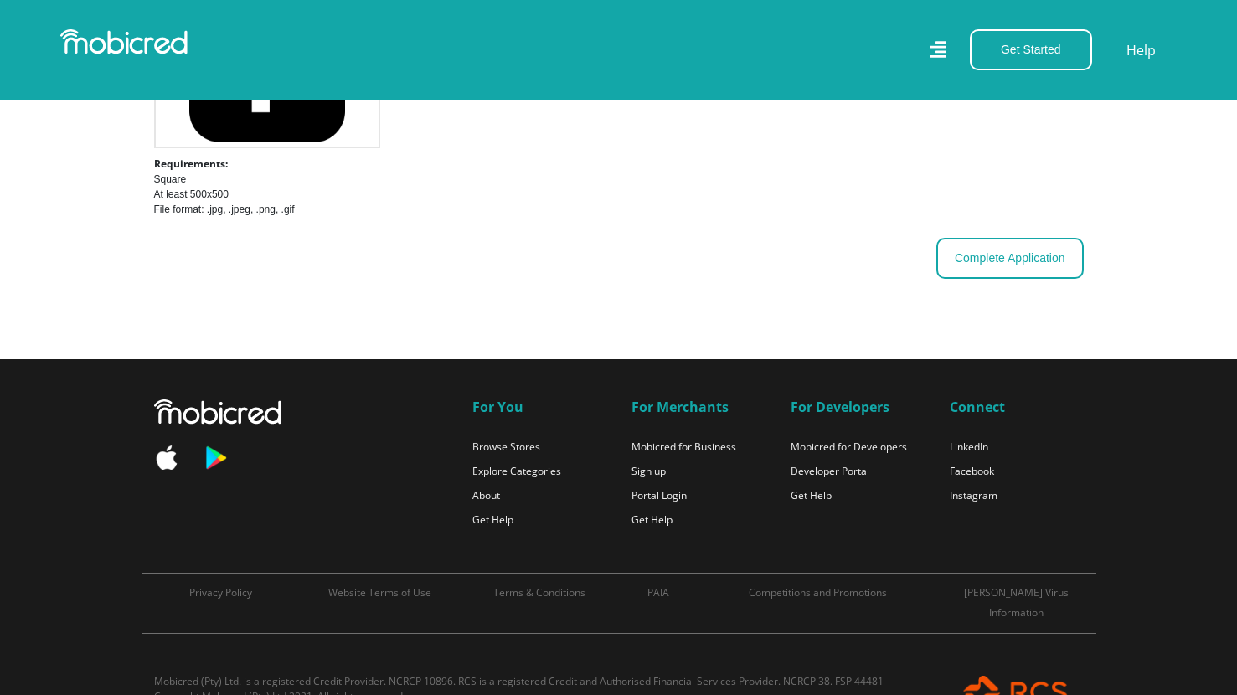
click at [1005, 269] on button "Complete Application" at bounding box center [1009, 258] width 147 height 41
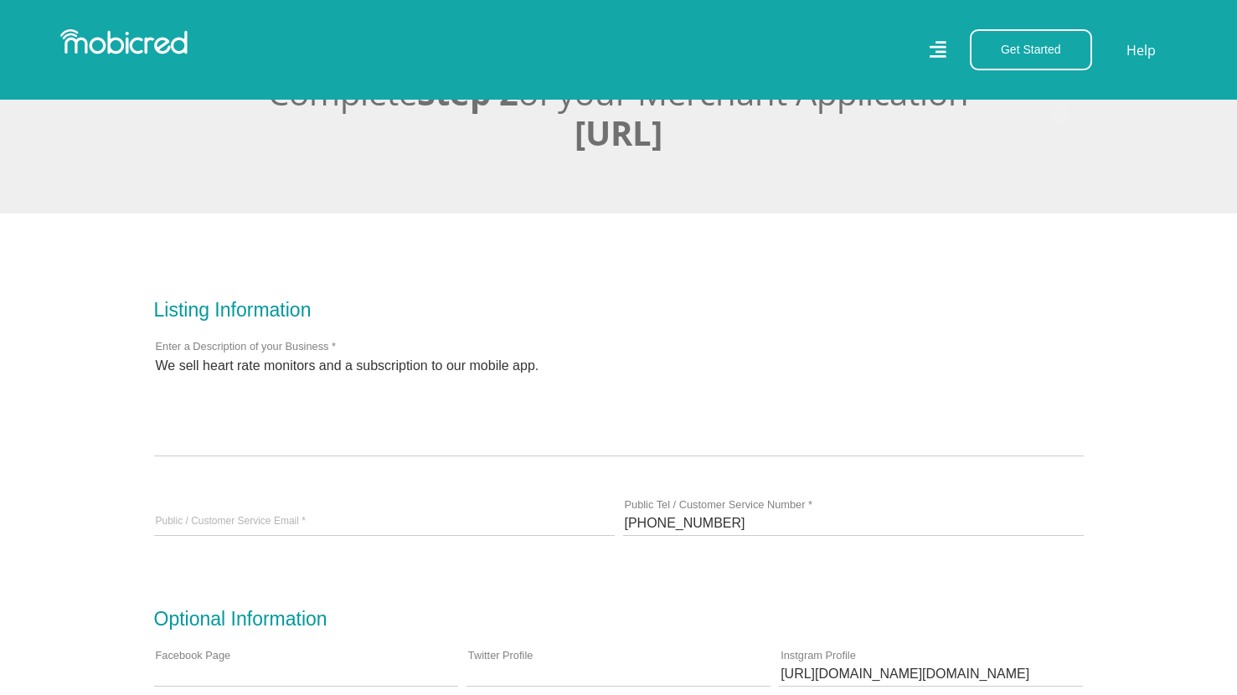
scroll to position [381, 0]
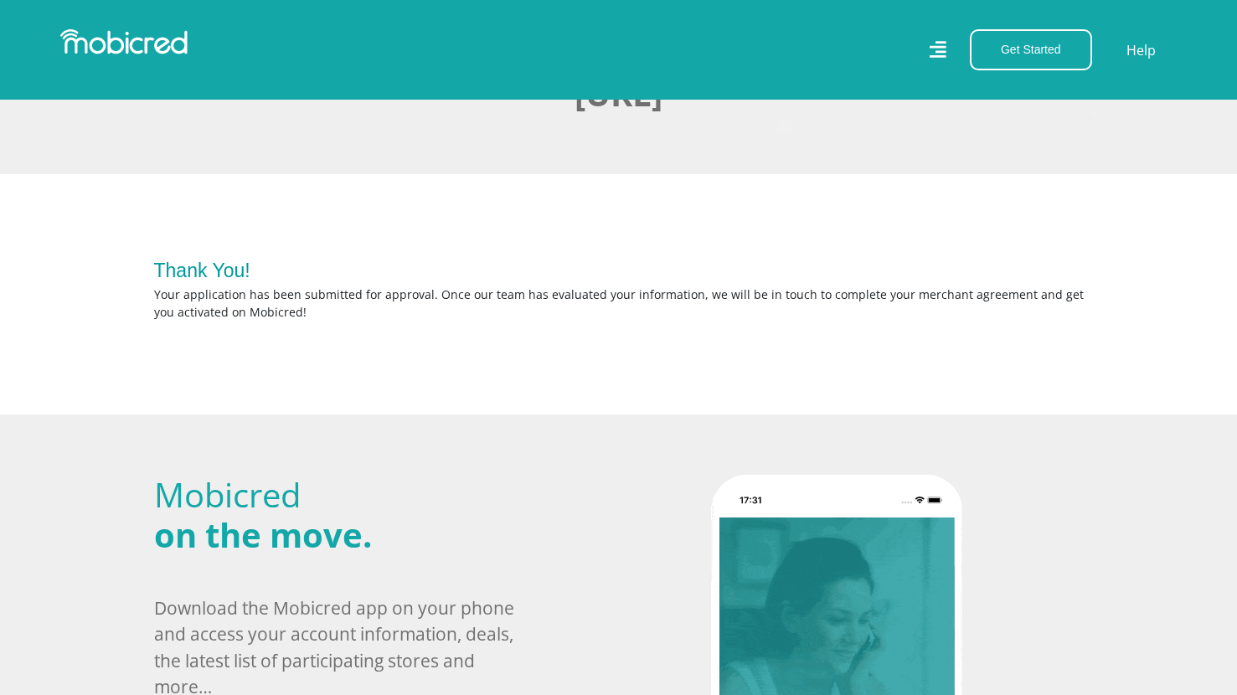
scroll to position [430, 0]
